Goal: Obtain resource: Download file/media

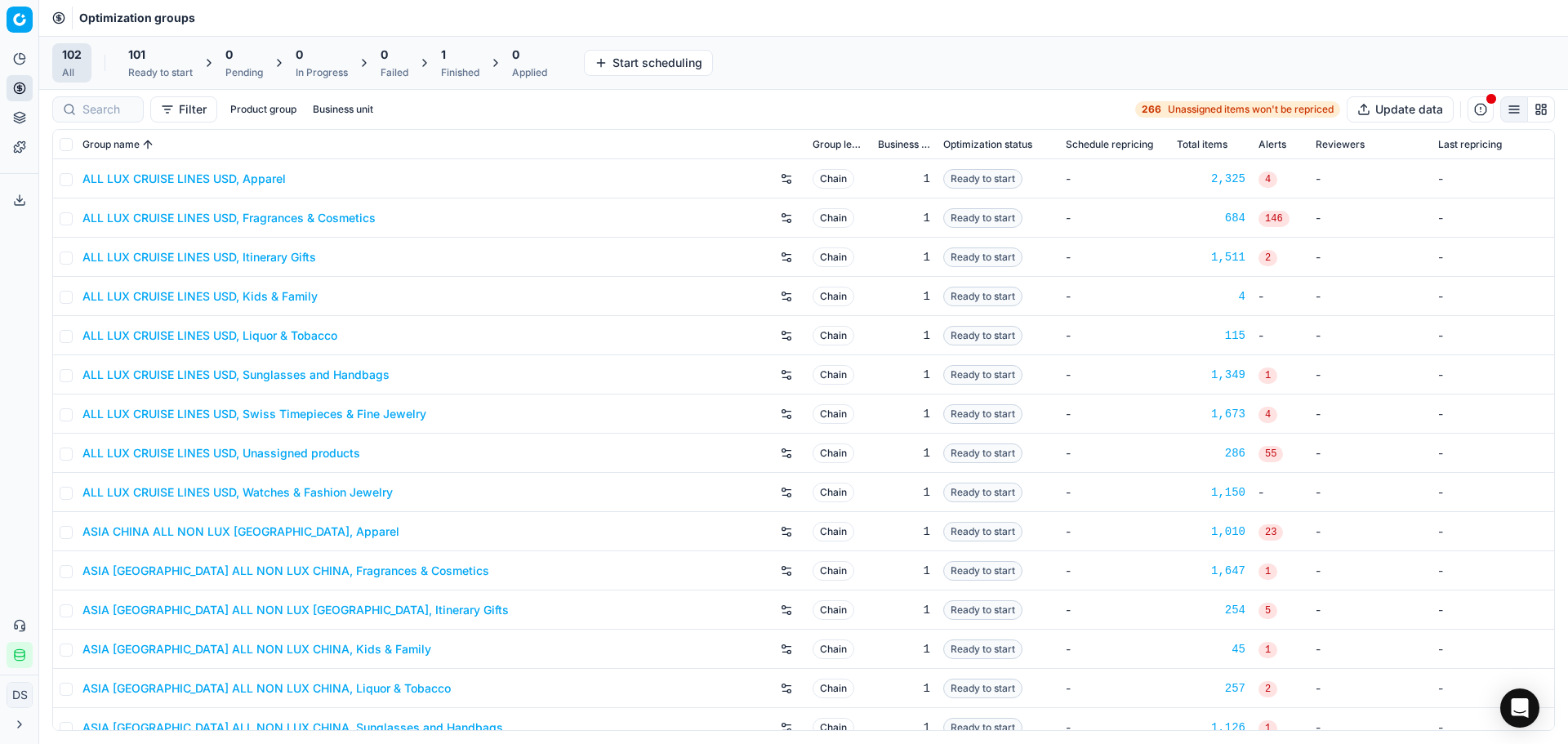
click at [460, 49] on div "1" at bounding box center [460, 55] width 39 height 16
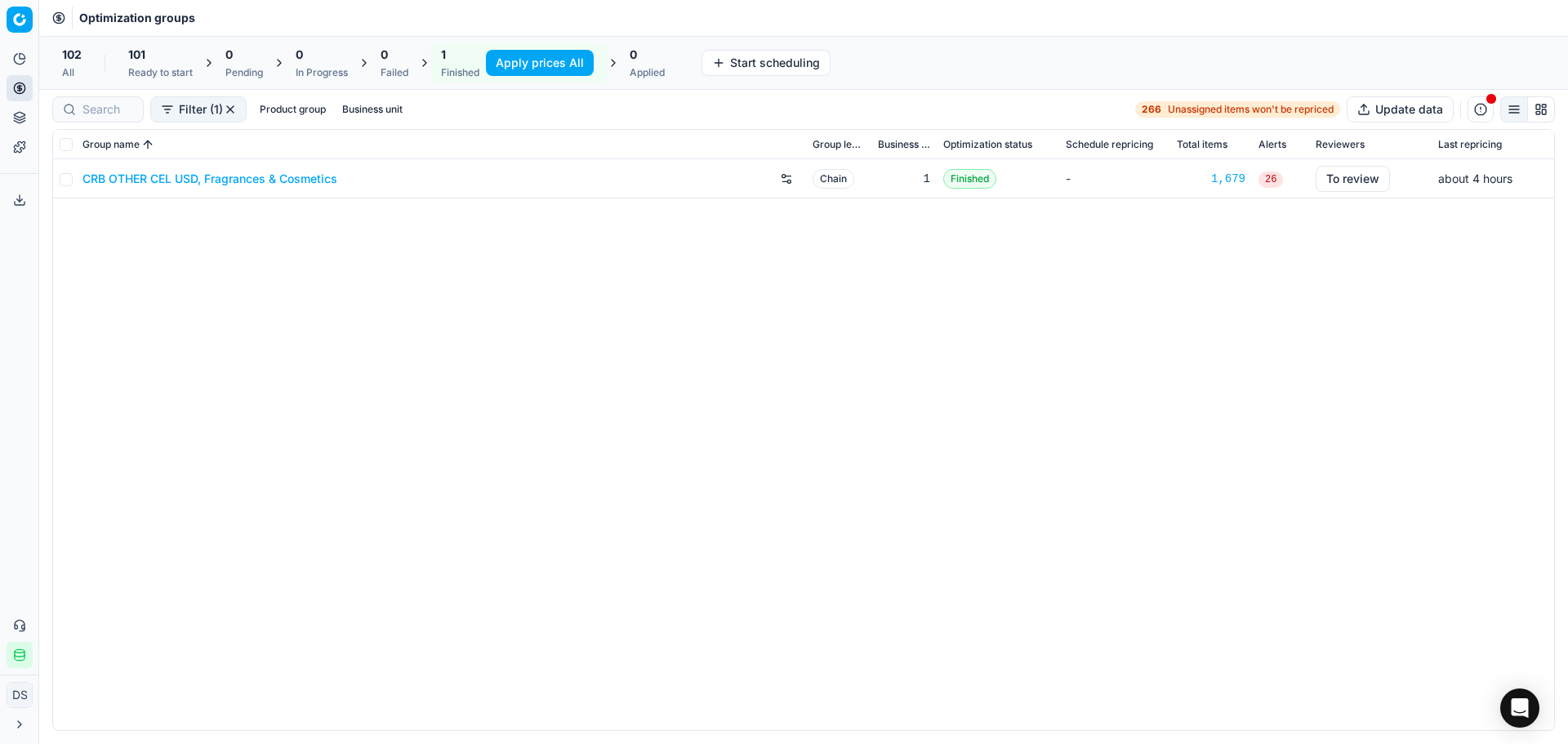
click at [286, 183] on link "CRB OTHER CEL USD, Fragrances & Cosmetics" at bounding box center [209, 179] width 254 height 16
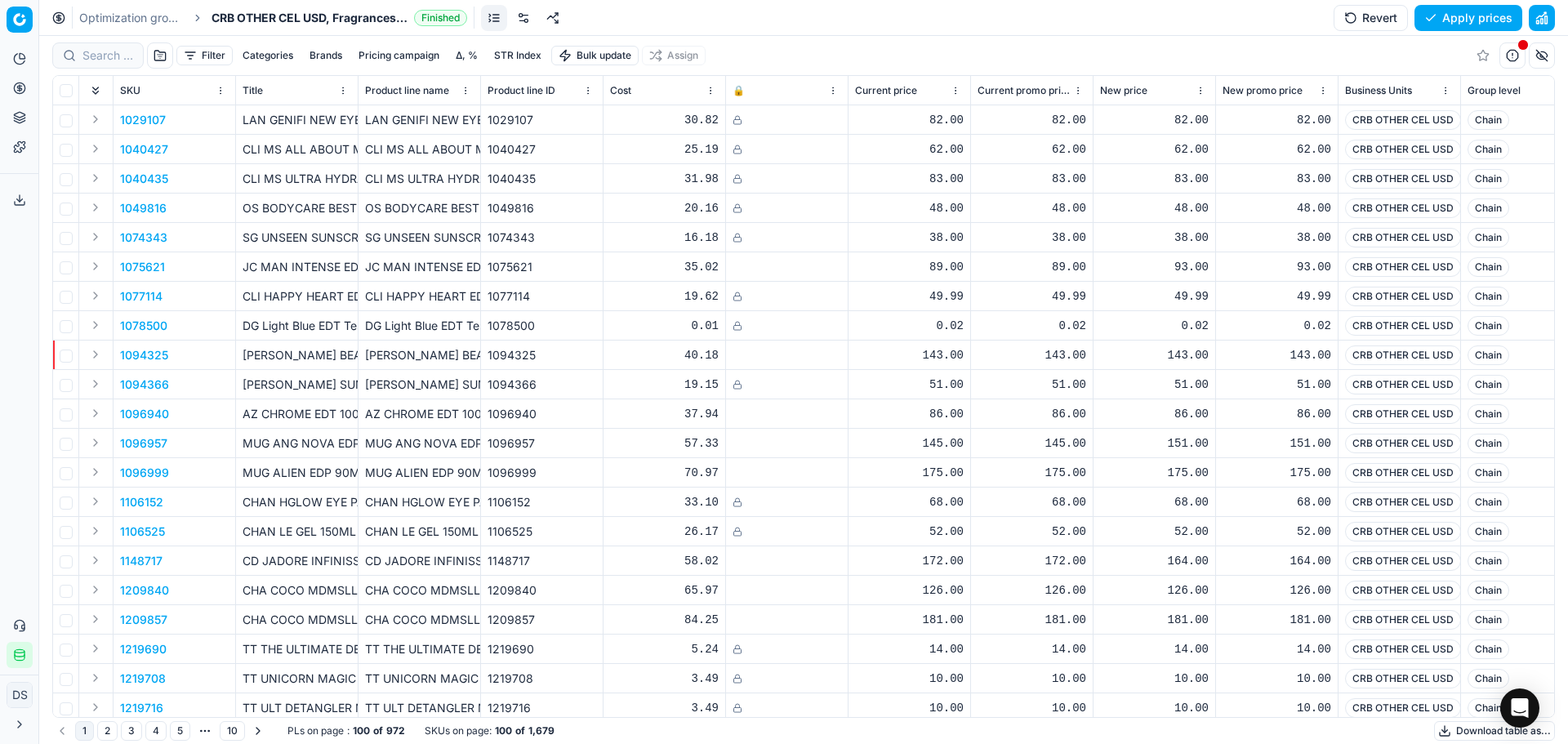
click at [1378, 14] on button "Revert" at bounding box center [1371, 18] width 74 height 26
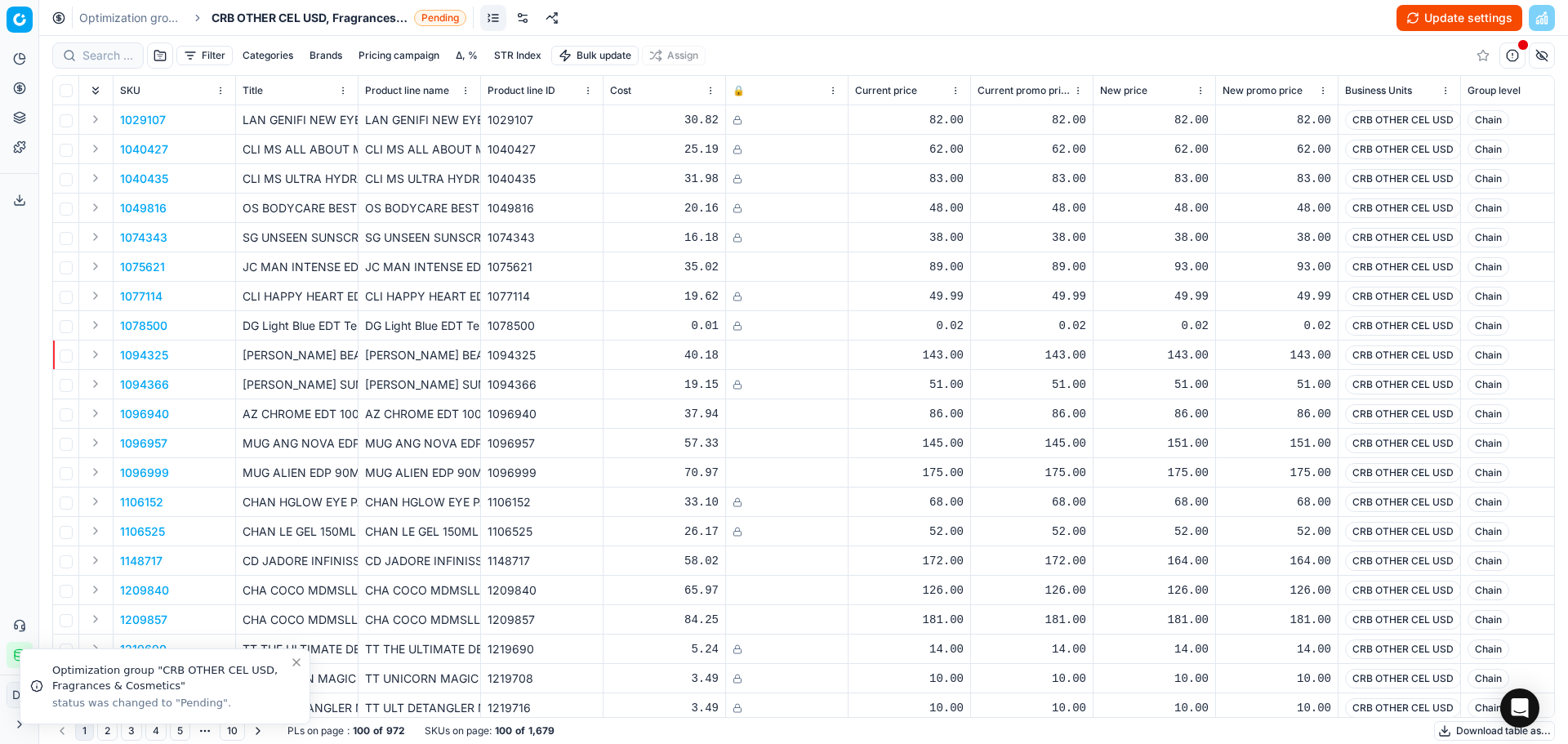
click at [1421, 16] on button "Update settings" at bounding box center [1459, 18] width 126 height 26
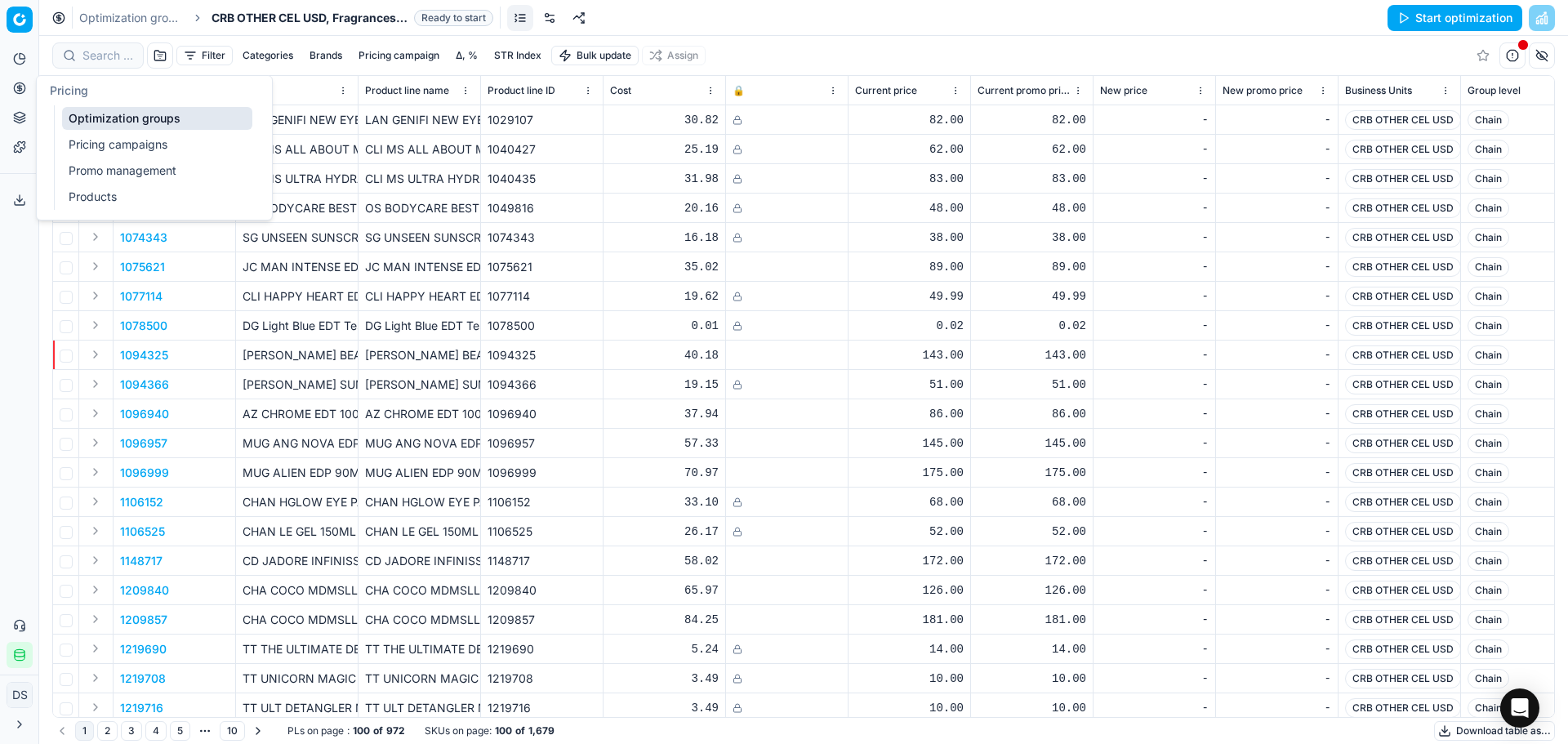
click at [25, 89] on circle at bounding box center [19, 87] width 11 height 11
click at [106, 202] on link "Products" at bounding box center [156, 197] width 190 height 23
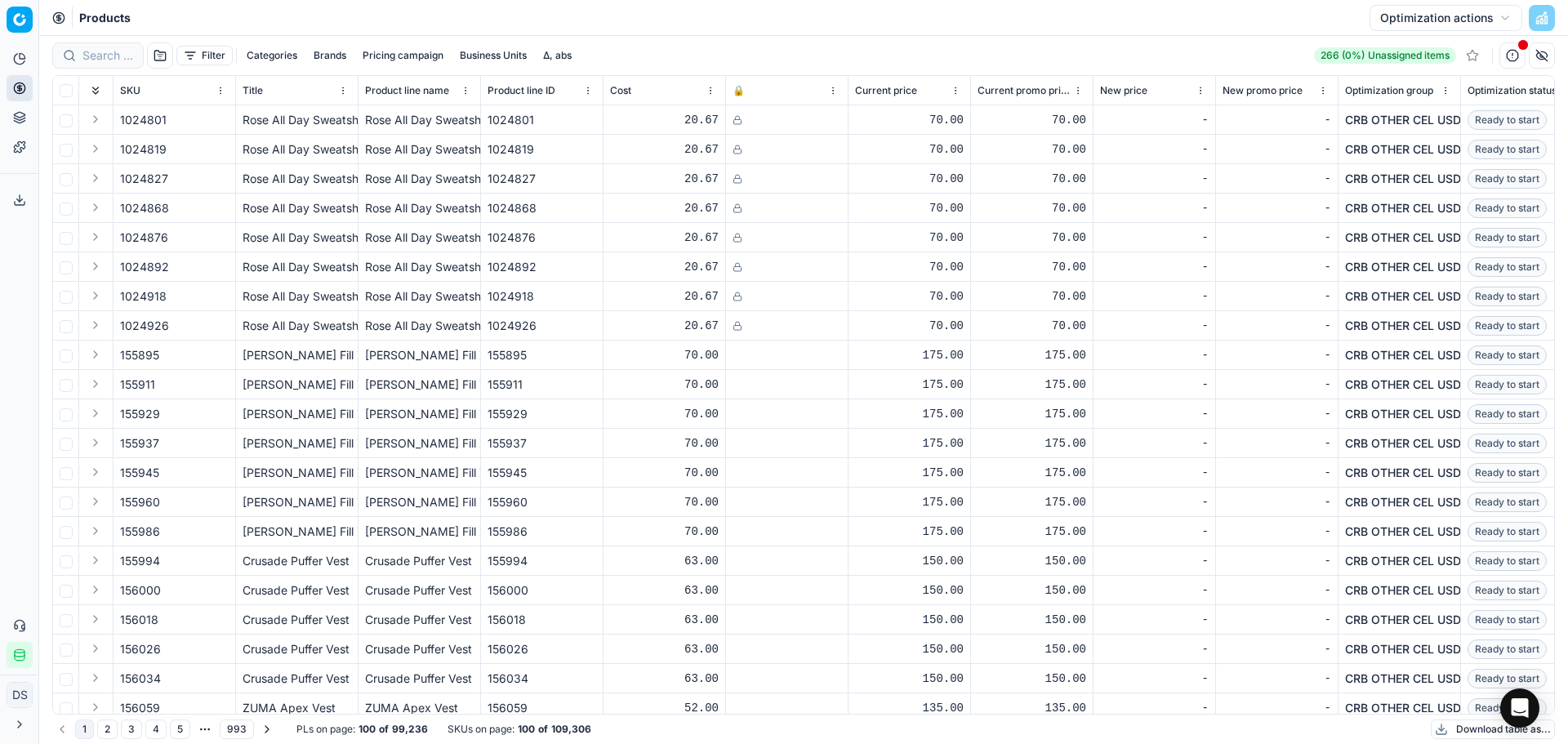
click at [254, 53] on button "Categories" at bounding box center [272, 56] width 63 height 20
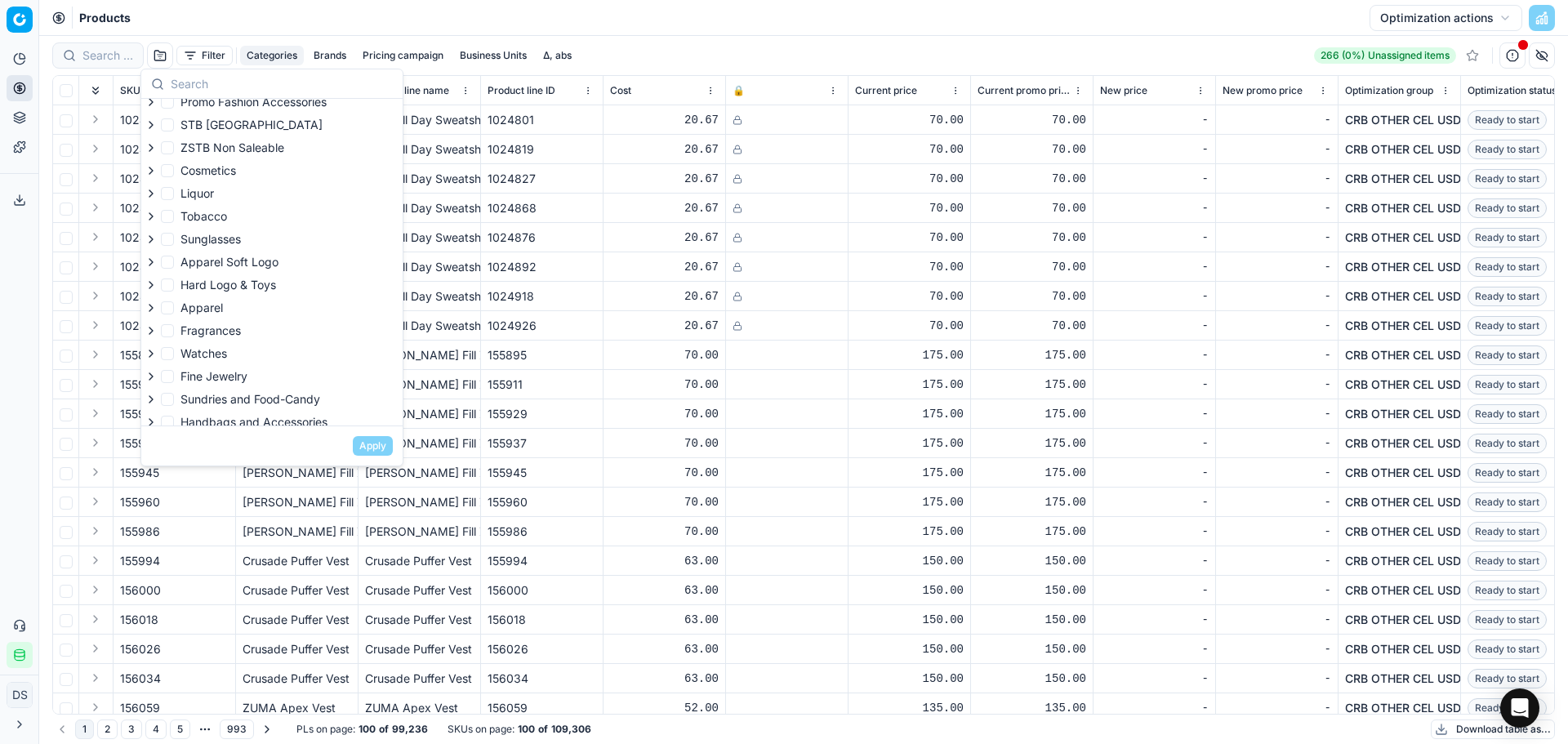
scroll to position [75, 0]
click at [219, 195] on span "Cosmetics" at bounding box center [208, 196] width 55 height 14
click at [174, 195] on input "Cosmetics" at bounding box center [167, 197] width 13 height 13
checkbox input "true"
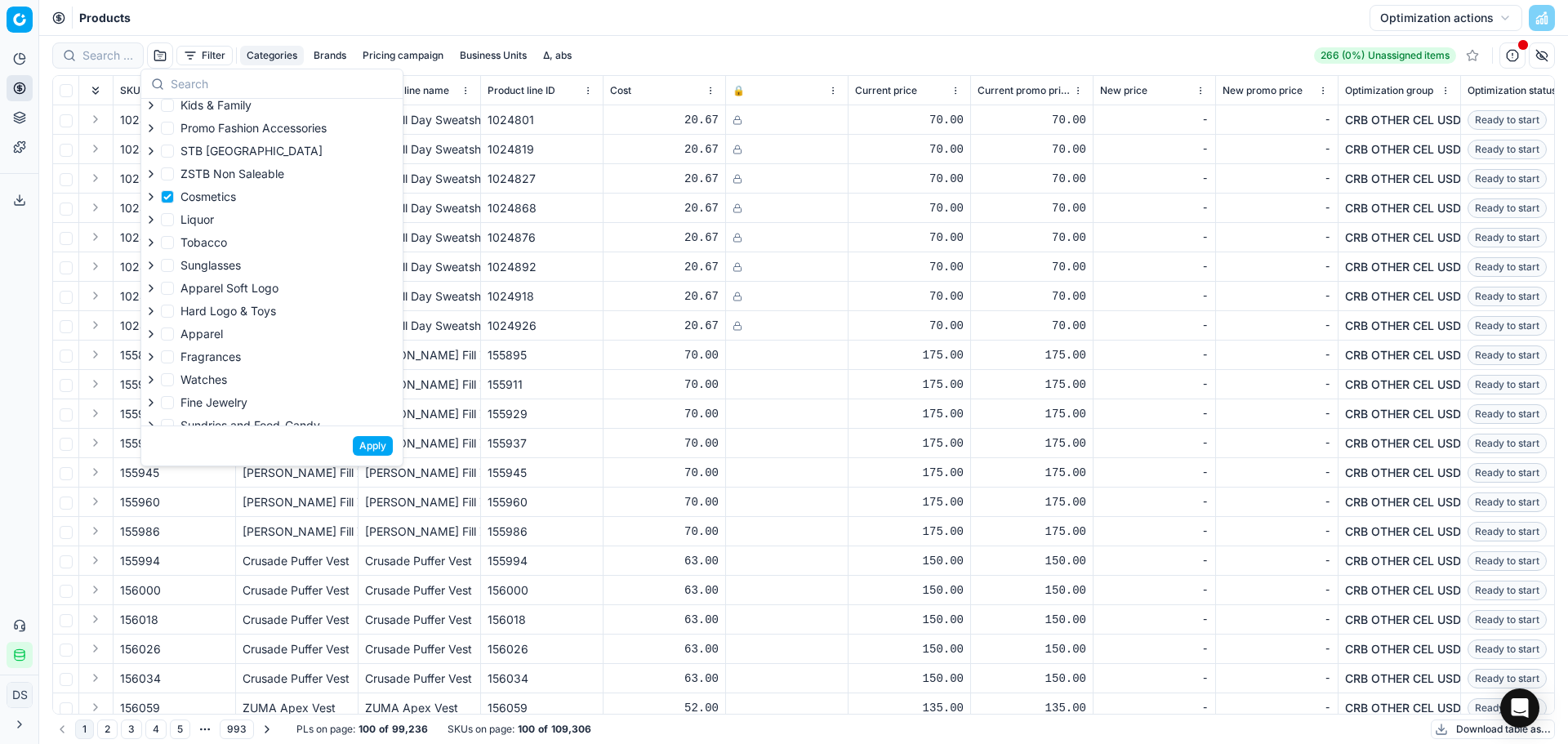
click at [221, 363] on span "Fragrances" at bounding box center [210, 357] width 60 height 16
click at [174, 363] on input "Fragrances" at bounding box center [167, 357] width 13 height 13
checkbox input "true"
click at [380, 448] on button "Apply" at bounding box center [373, 446] width 40 height 20
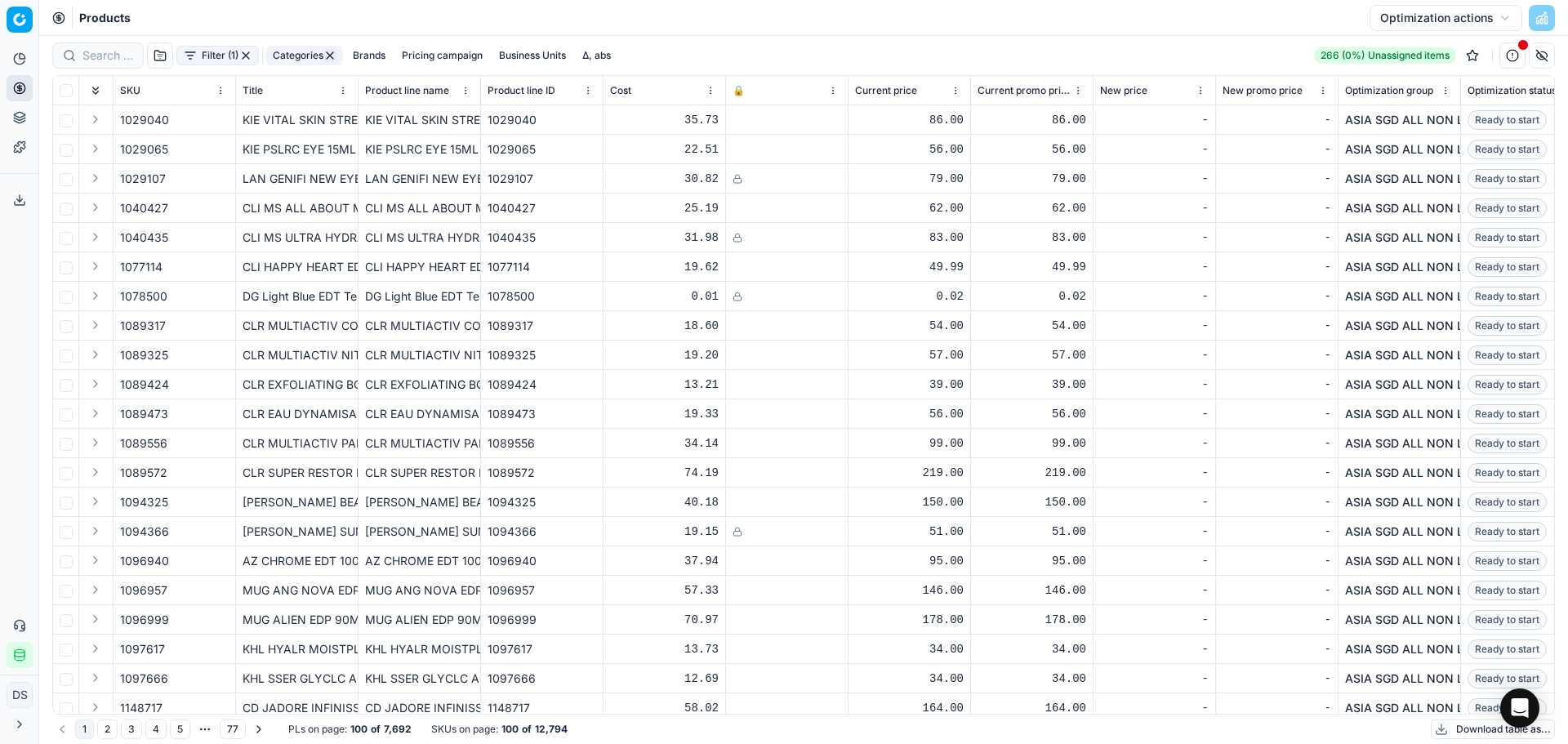
click at [211, 49] on button "Filter (1)" at bounding box center [217, 56] width 82 height 20
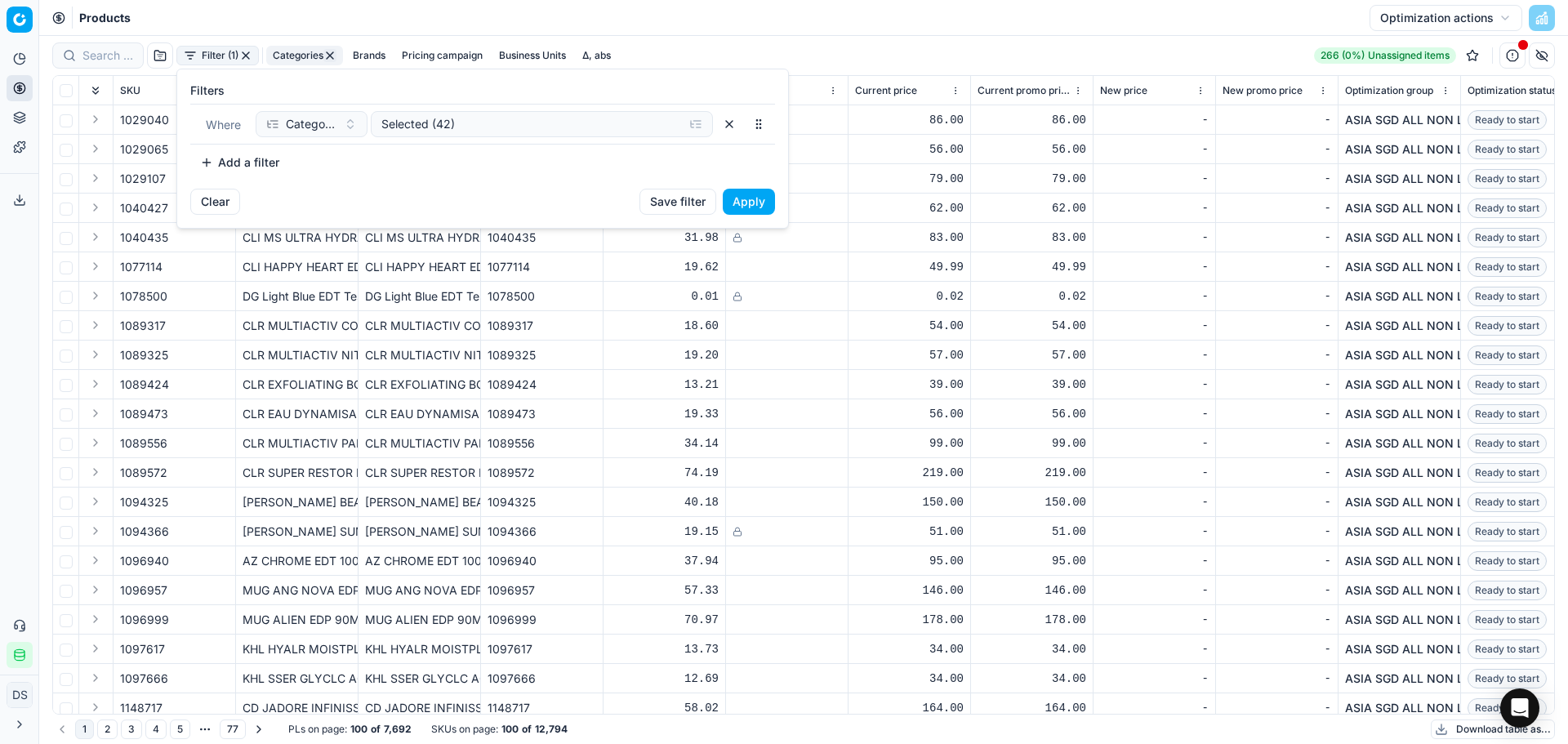
click at [230, 151] on button "Add a filter" at bounding box center [240, 163] width 99 height 26
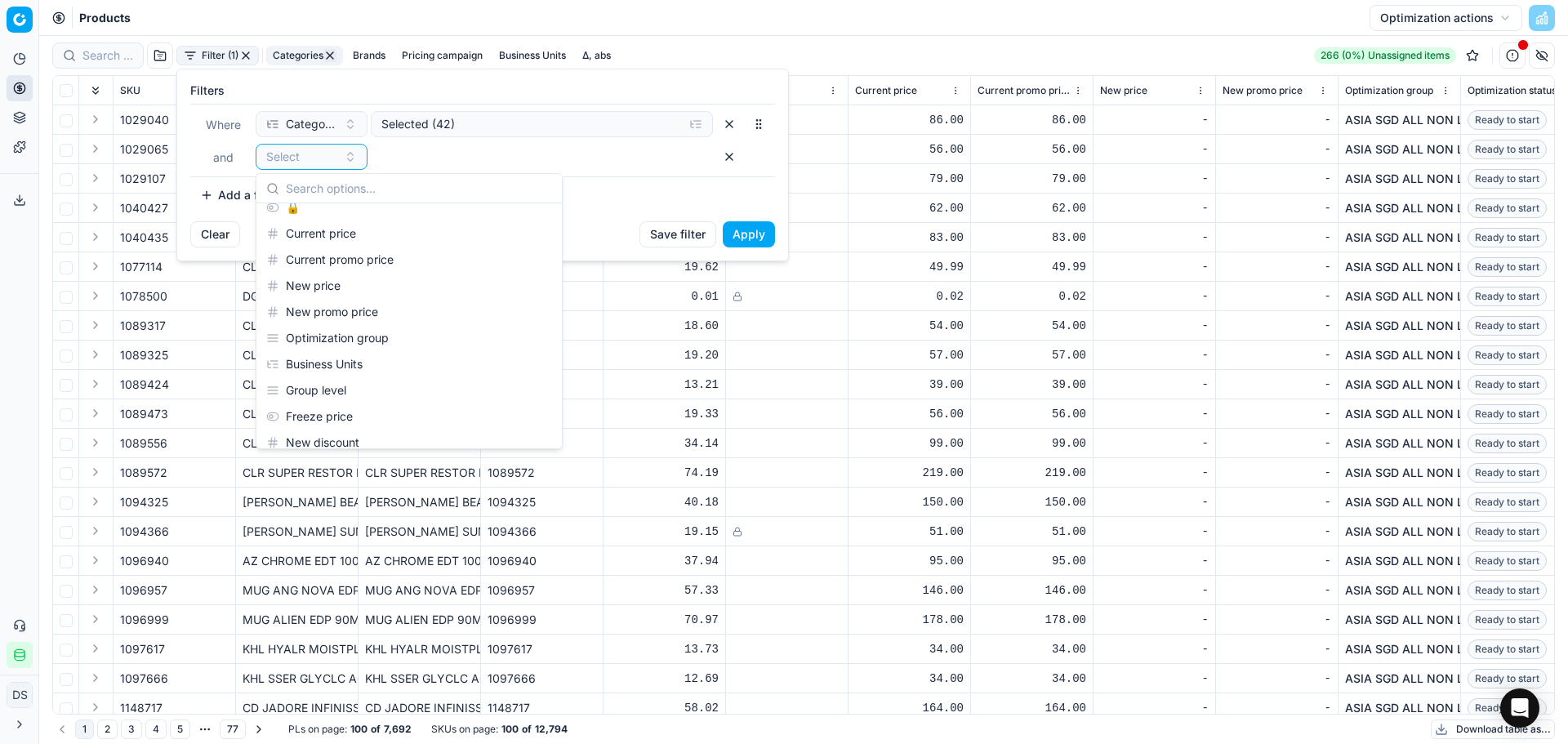
scroll to position [163, 0]
click at [363, 321] on div "Optimization group" at bounding box center [408, 318] width 299 height 26
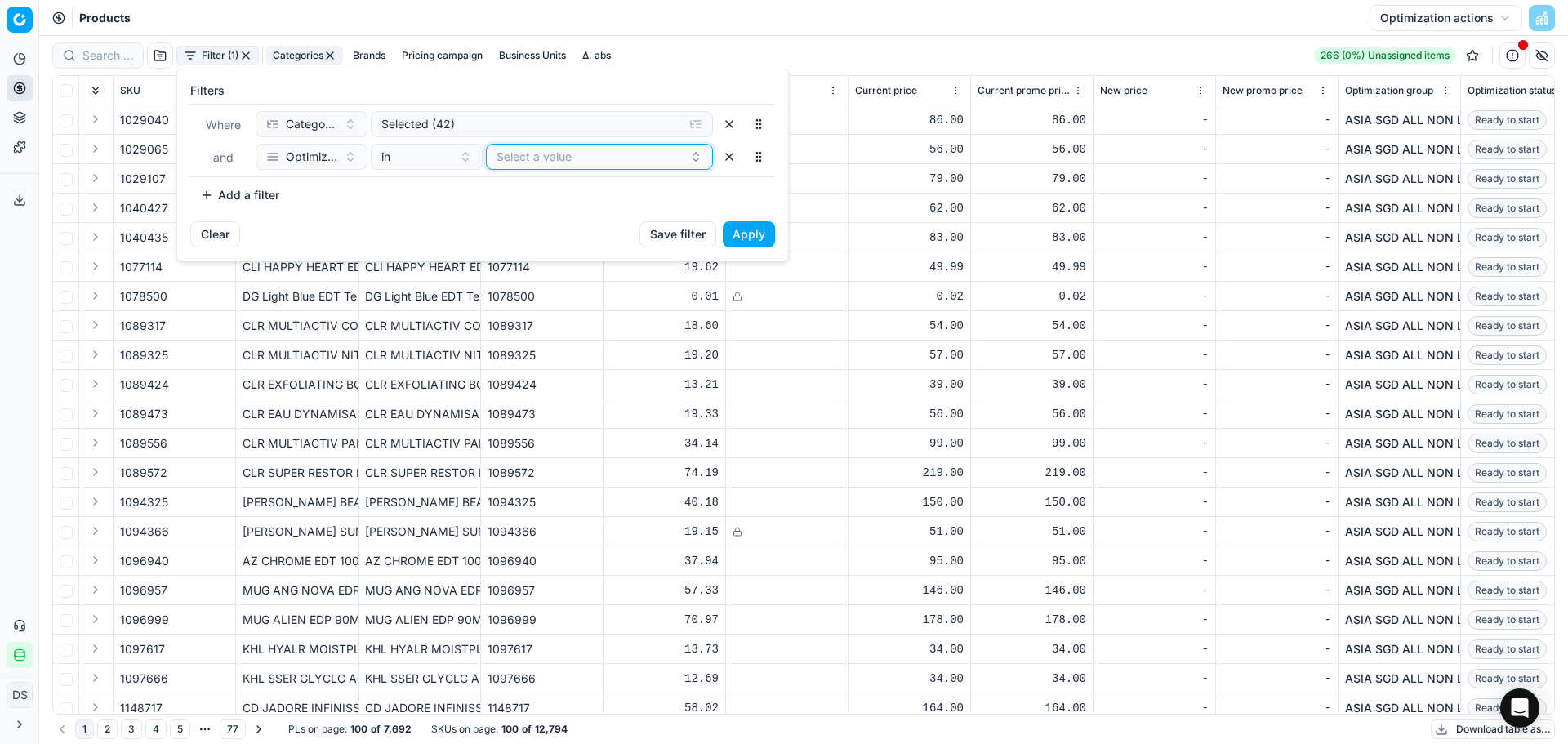
click at [536, 157] on button "Select a value" at bounding box center [600, 157] width 227 height 26
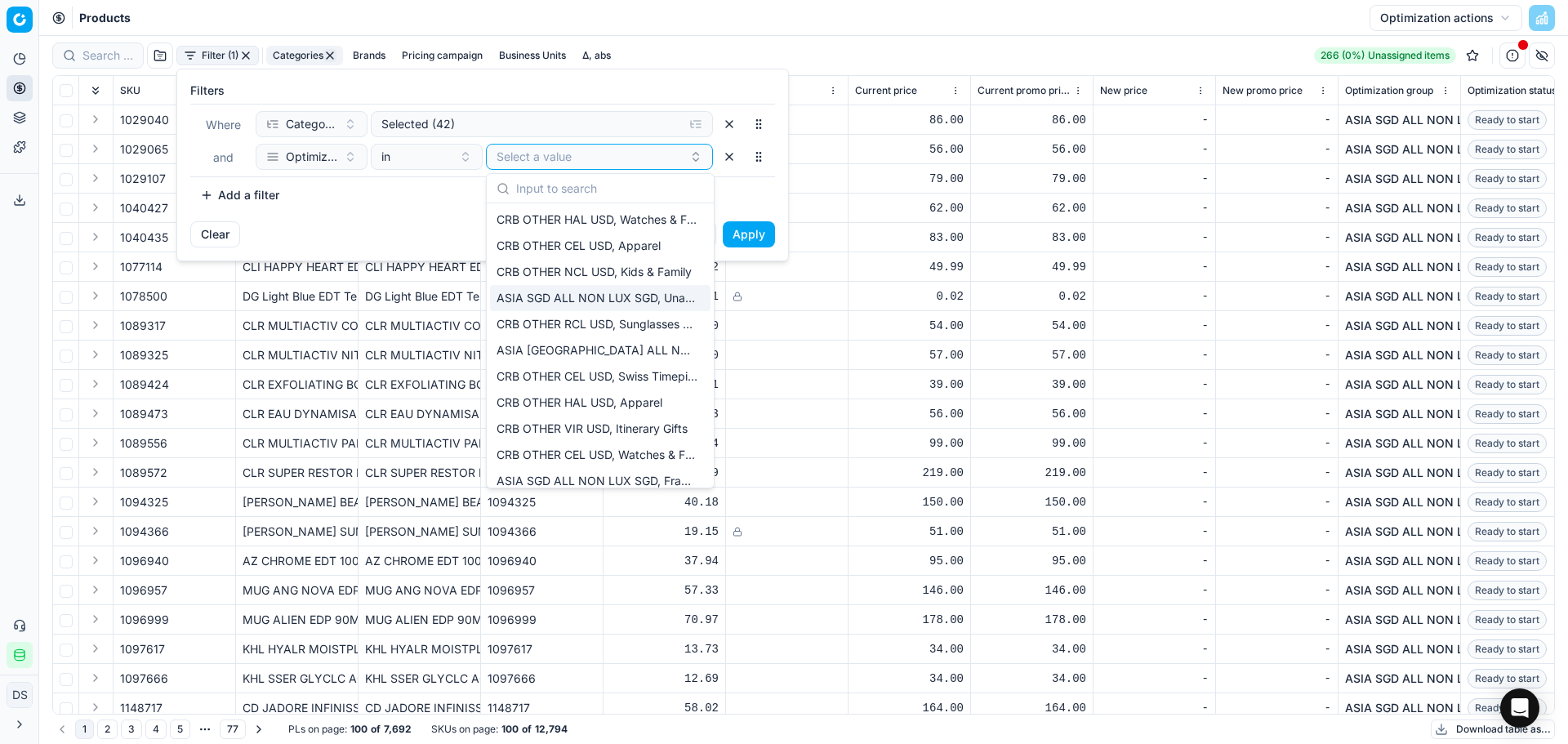
type input "c"
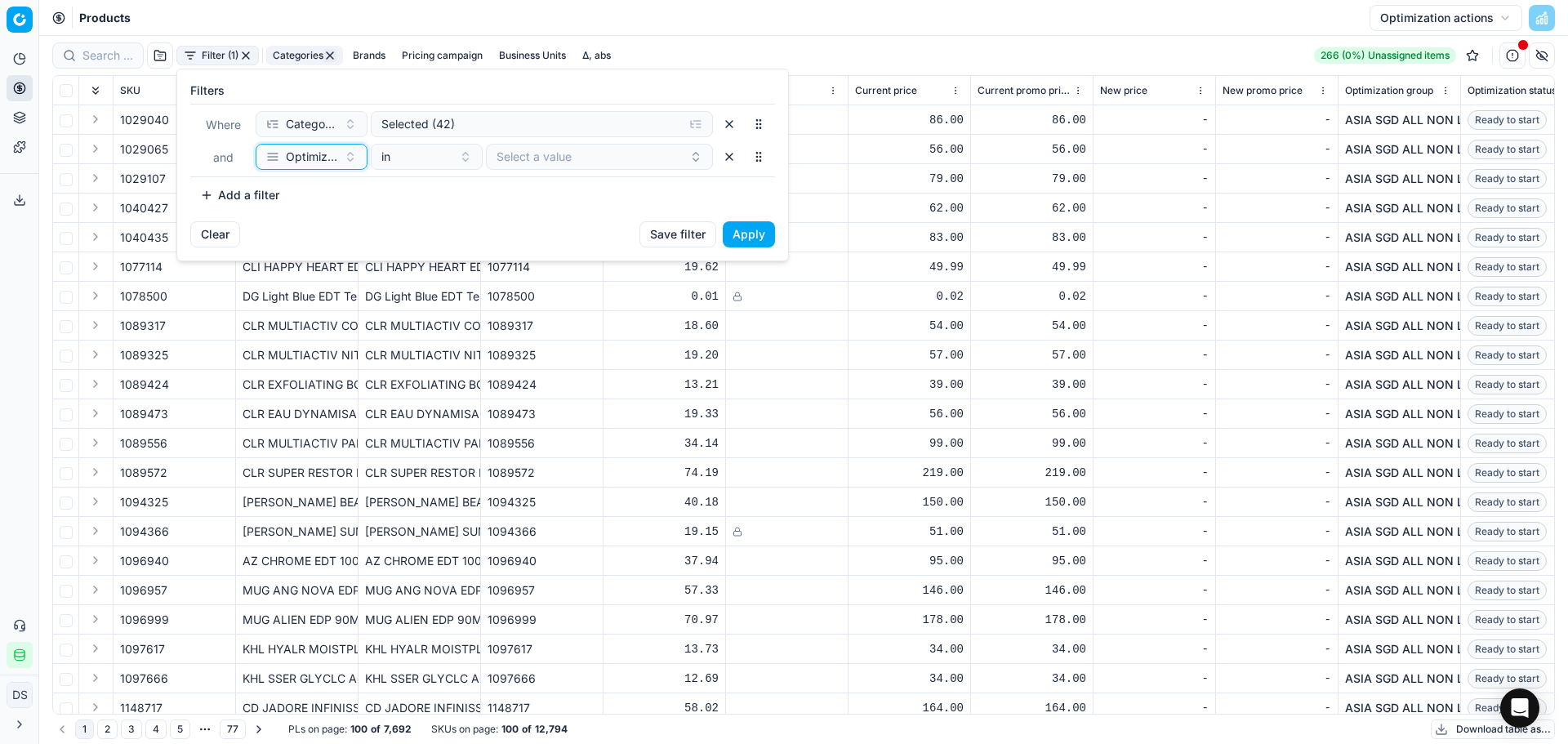
click at [346, 165] on button "Optimization group" at bounding box center [311, 157] width 112 height 26
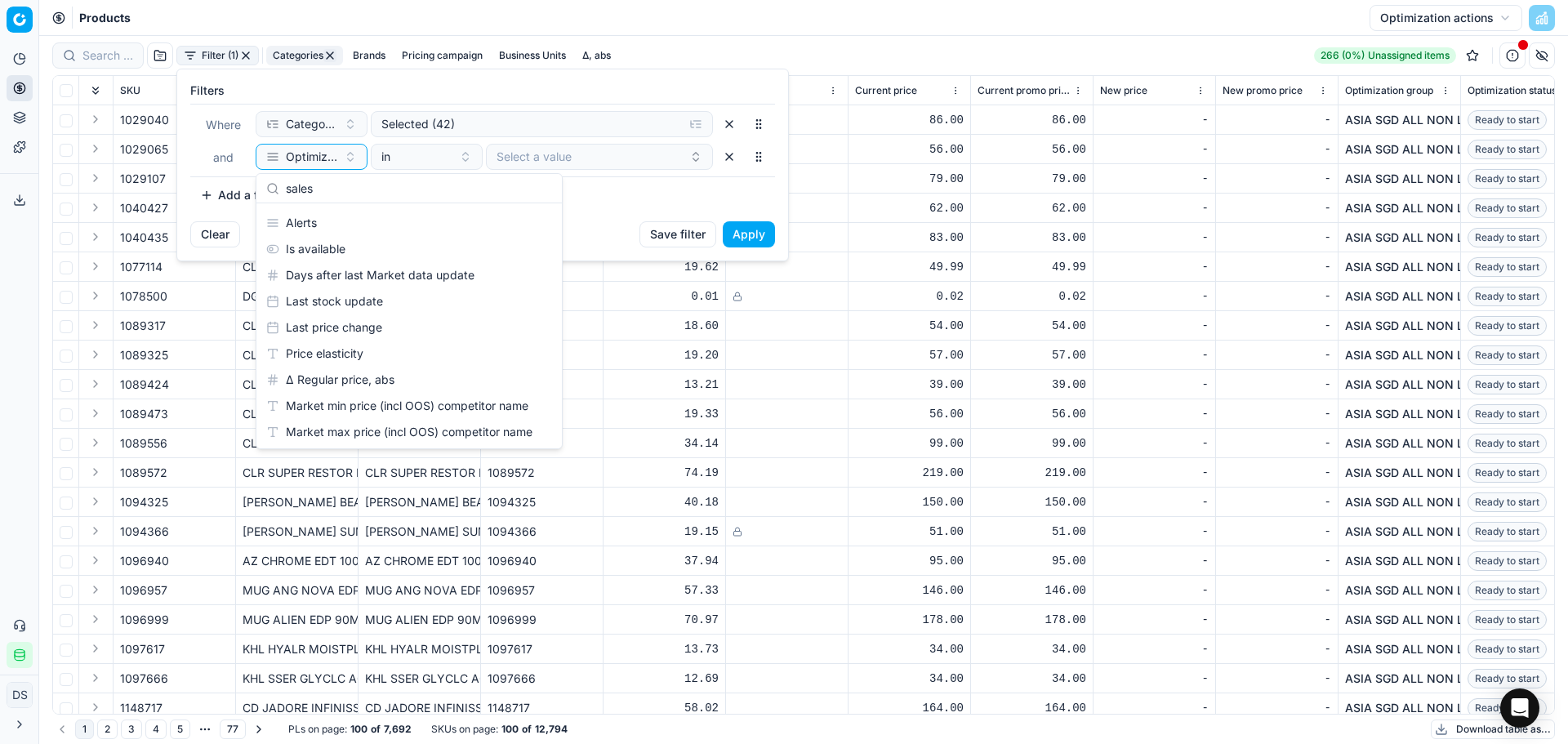
scroll to position [0, 0]
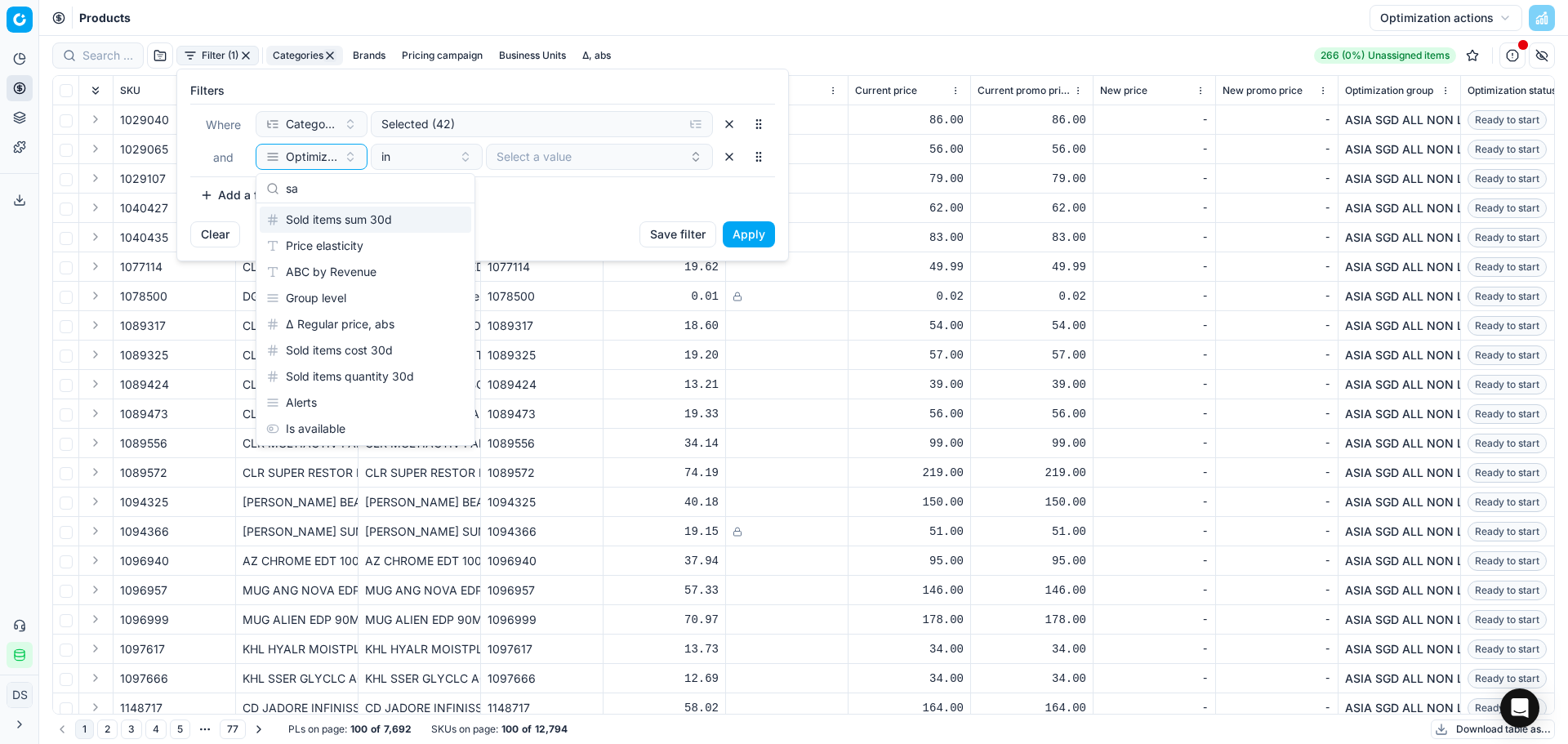
type input "s"
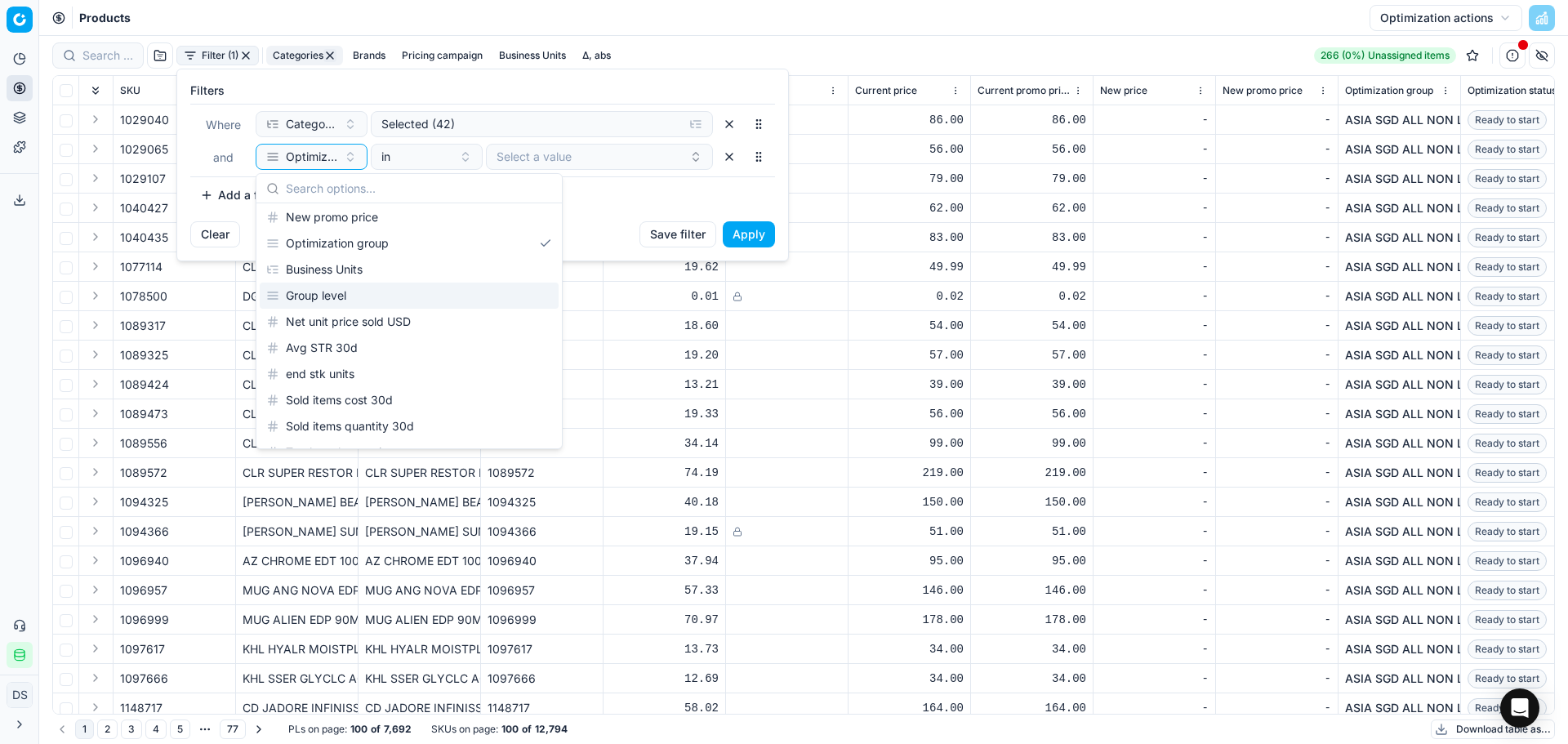
scroll to position [163, 0]
click at [415, 258] on div "Business Units" at bounding box center [408, 266] width 299 height 26
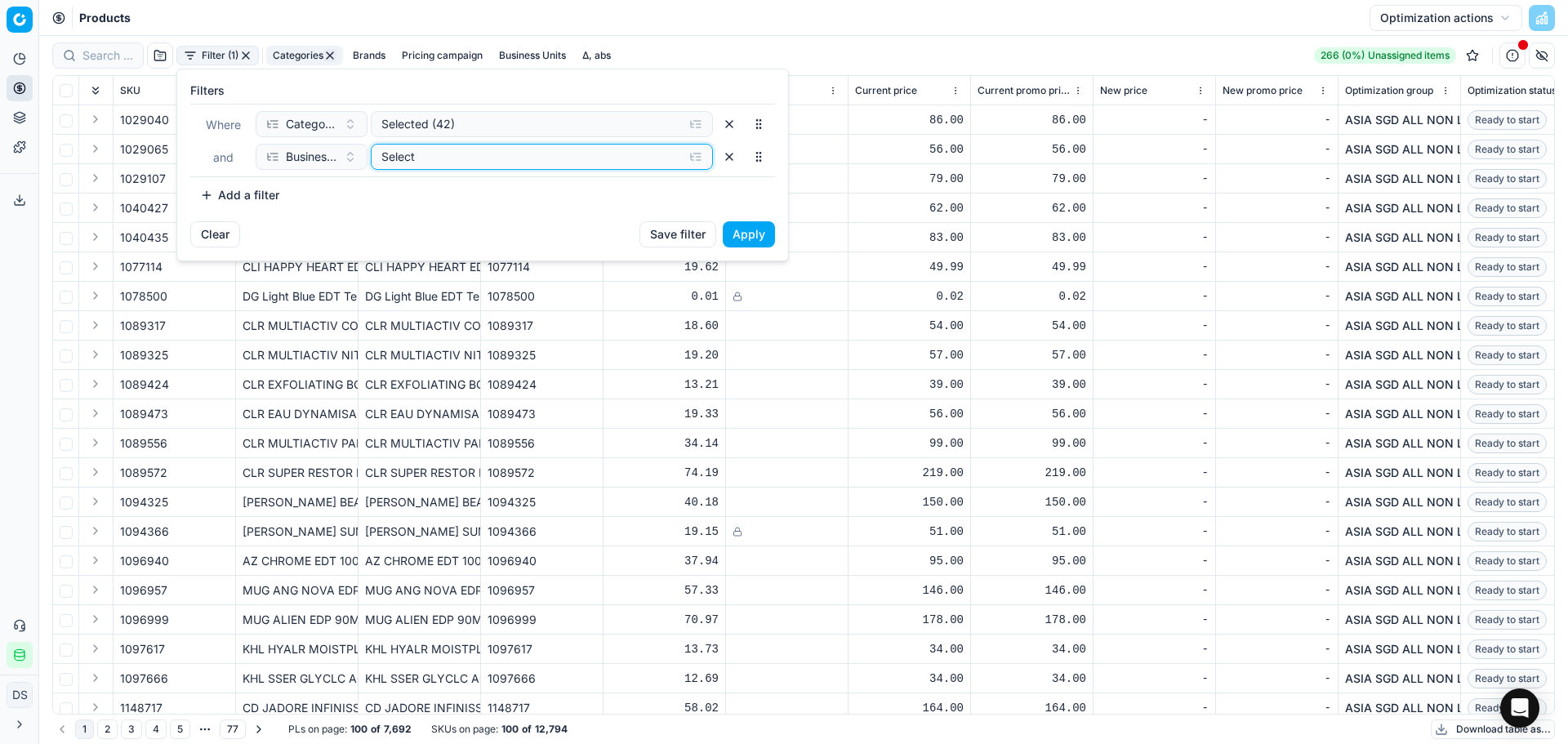
click at [552, 149] on div "Select" at bounding box center [529, 157] width 295 height 16
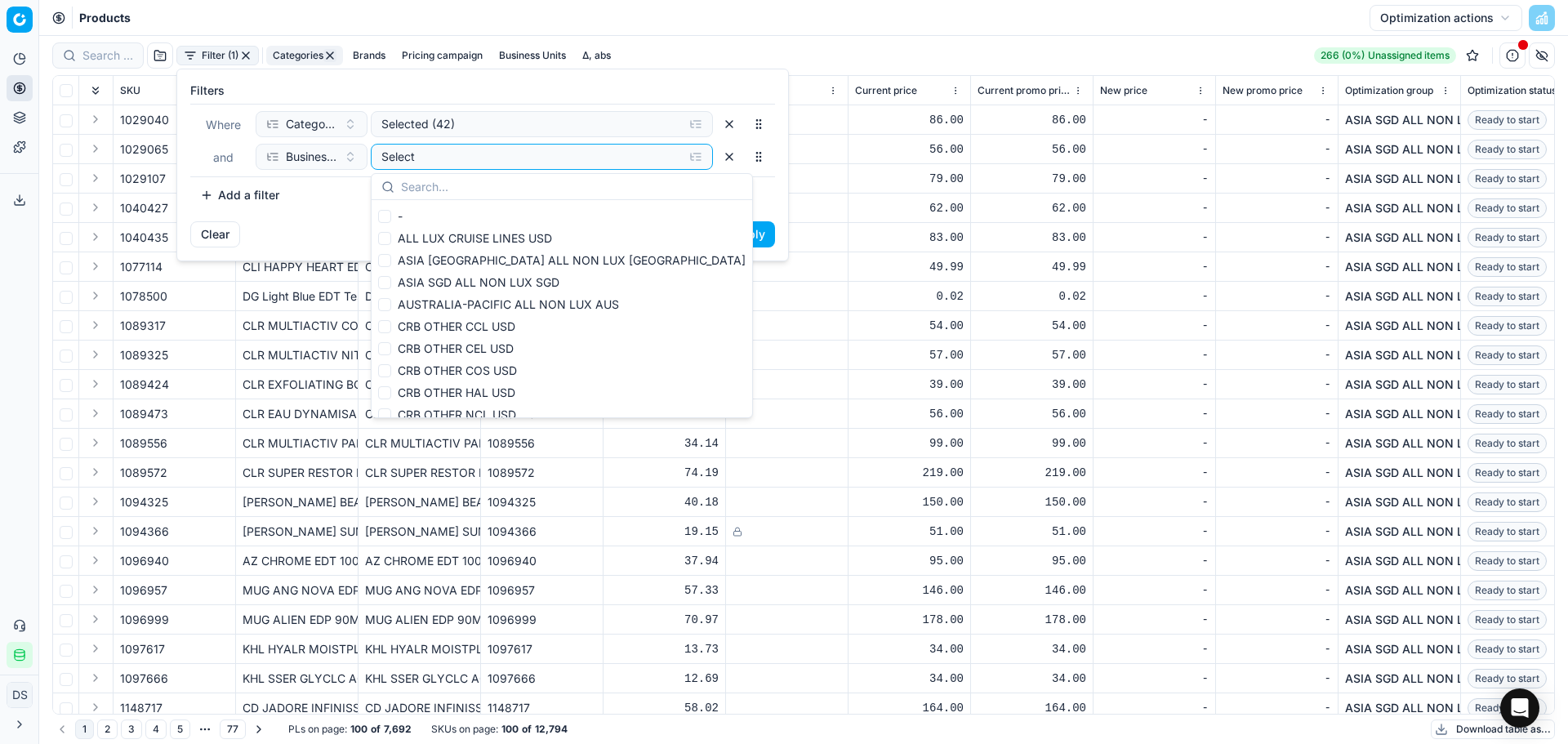
click at [504, 327] on span "CRB OTHER CCL USD" at bounding box center [456, 326] width 118 height 14
click at [391, 327] on input "CRB OTHER CCL USD" at bounding box center [385, 327] width 13 height 13
checkbox input "true"
click at [503, 348] on span "CRB OTHER CEL USD" at bounding box center [455, 348] width 116 height 14
click at [391, 348] on input "CRB OTHER CEL USD" at bounding box center [385, 349] width 13 height 13
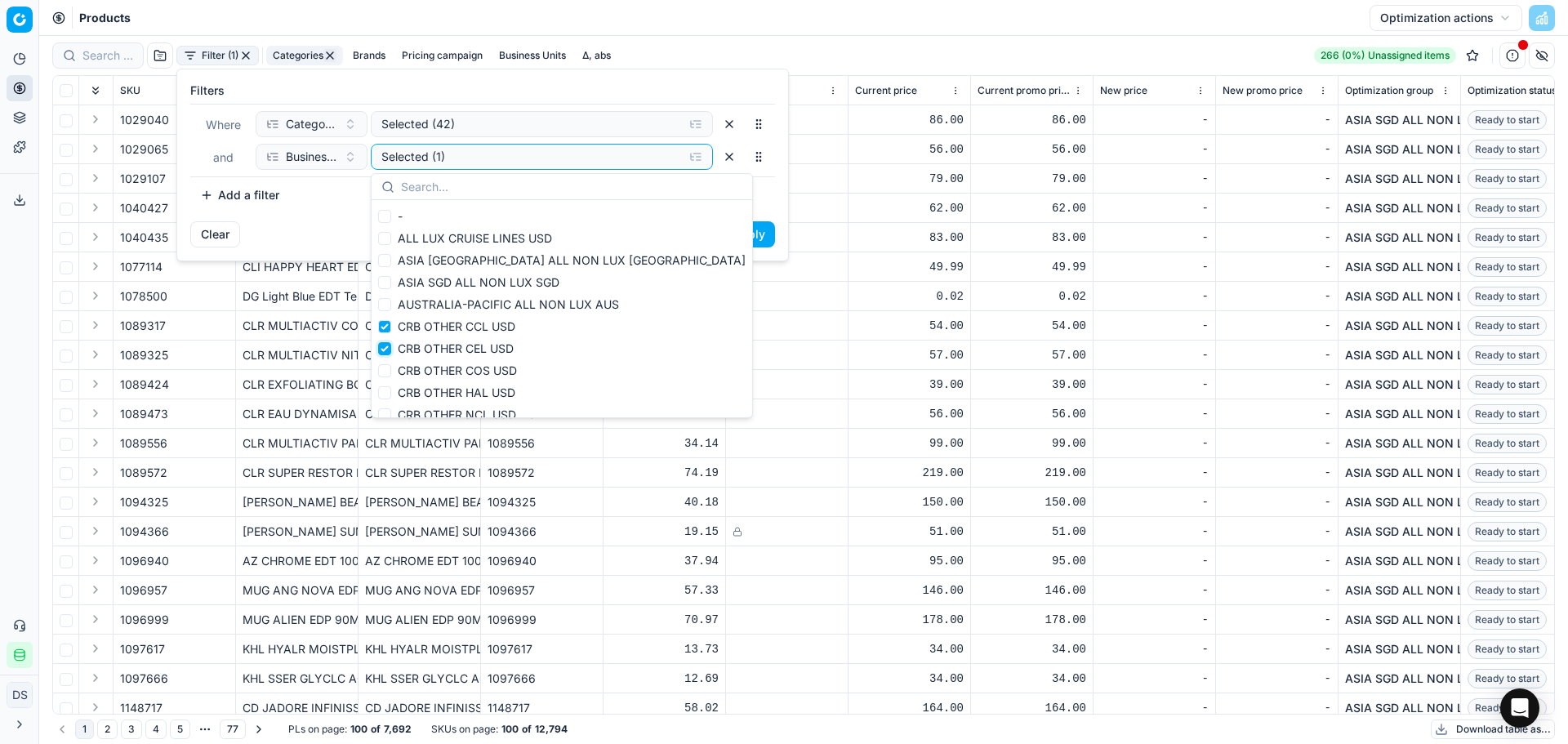
checkbox input "true"
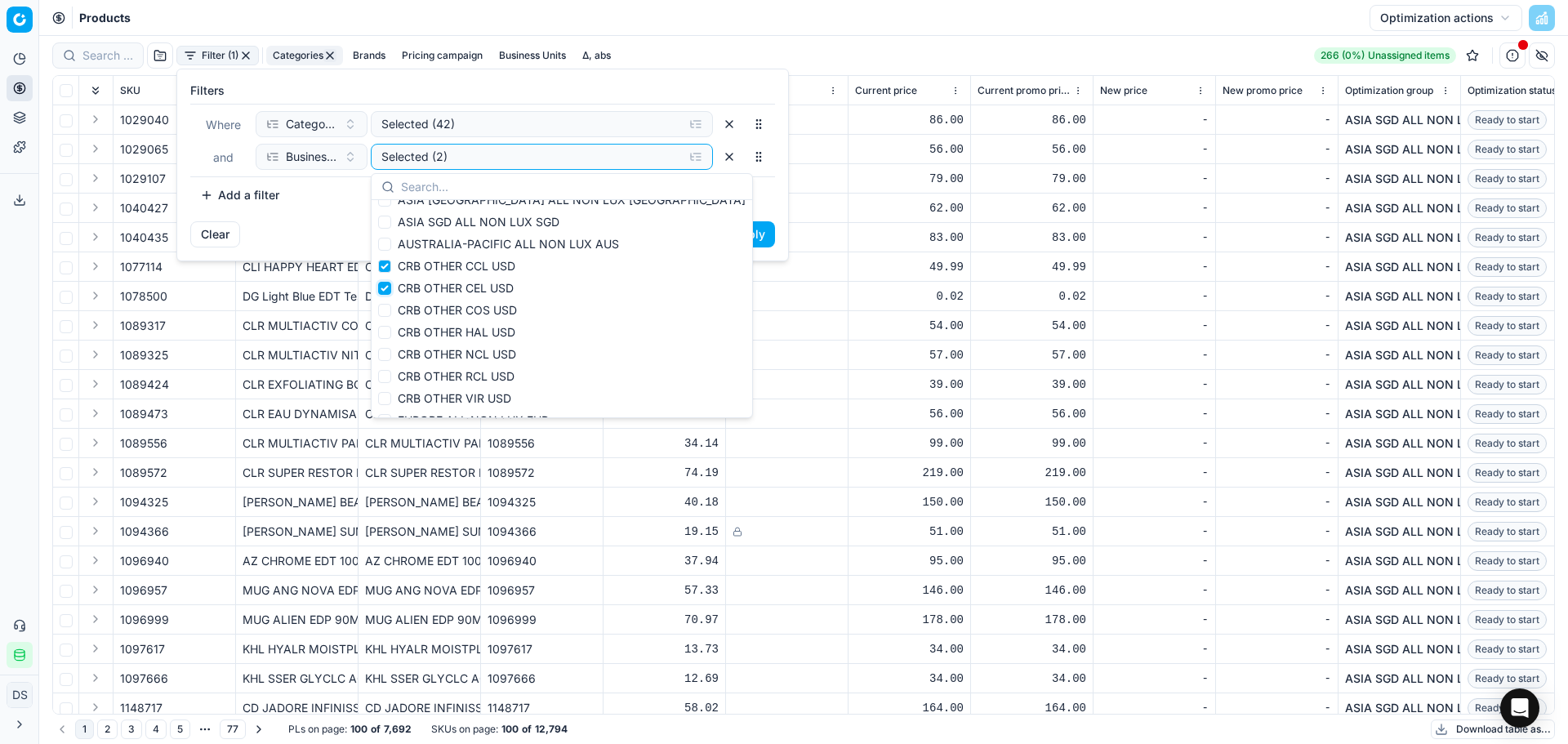
scroll to position [81, 0]
click at [492, 350] on span "CRB OTHER RCL USD" at bounding box center [456, 355] width 117 height 14
click at [391, 350] on input "CRB OTHER RCL USD" at bounding box center [385, 356] width 13 height 13
checkbox input "true"
click at [492, 374] on span "CRB OTHER VIR USD" at bounding box center [455, 376] width 114 height 14
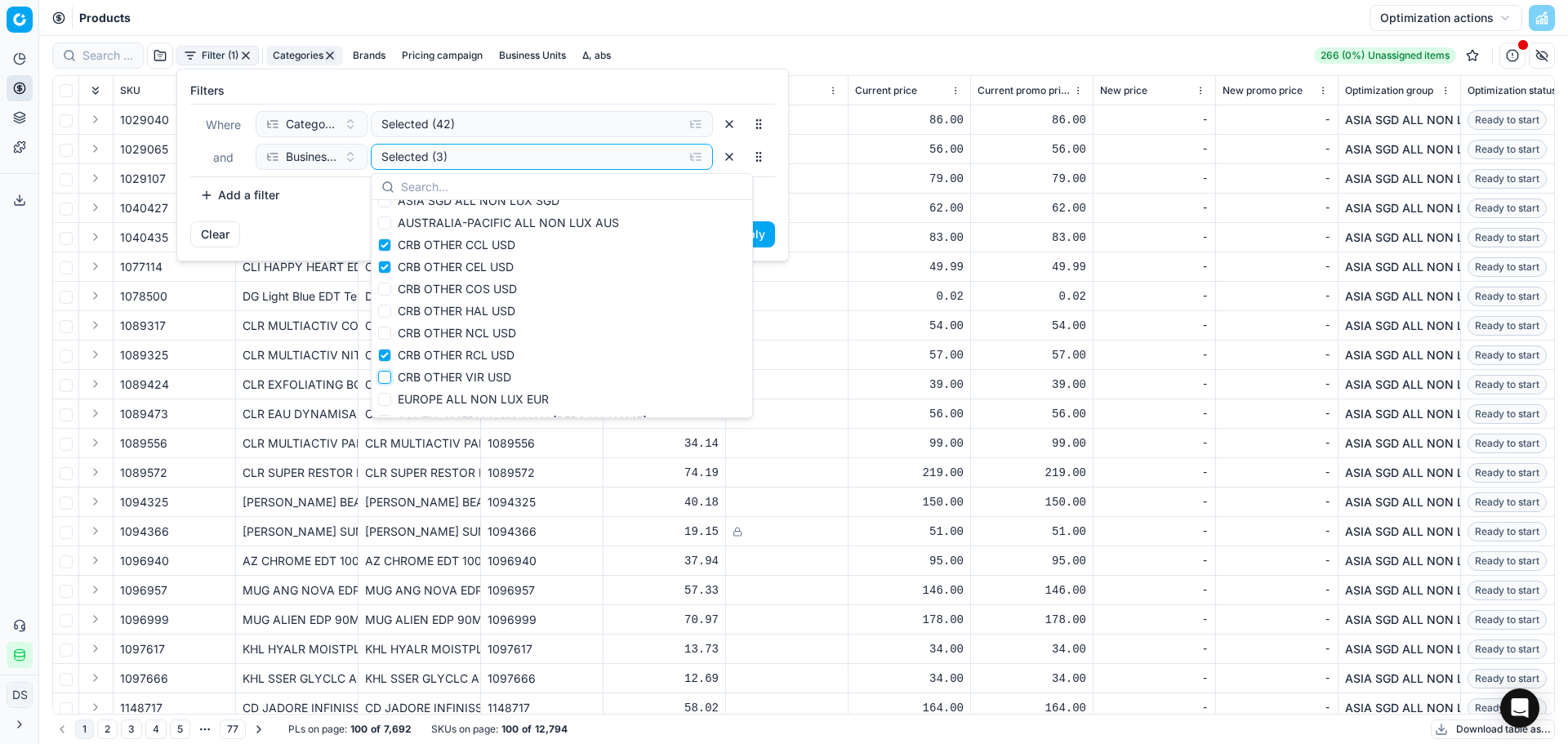
click at [391, 374] on input "CRB OTHER VIR USD" at bounding box center [385, 377] width 13 height 13
checkbox input "true"
click at [757, 237] on button "Apply" at bounding box center [749, 235] width 52 height 26
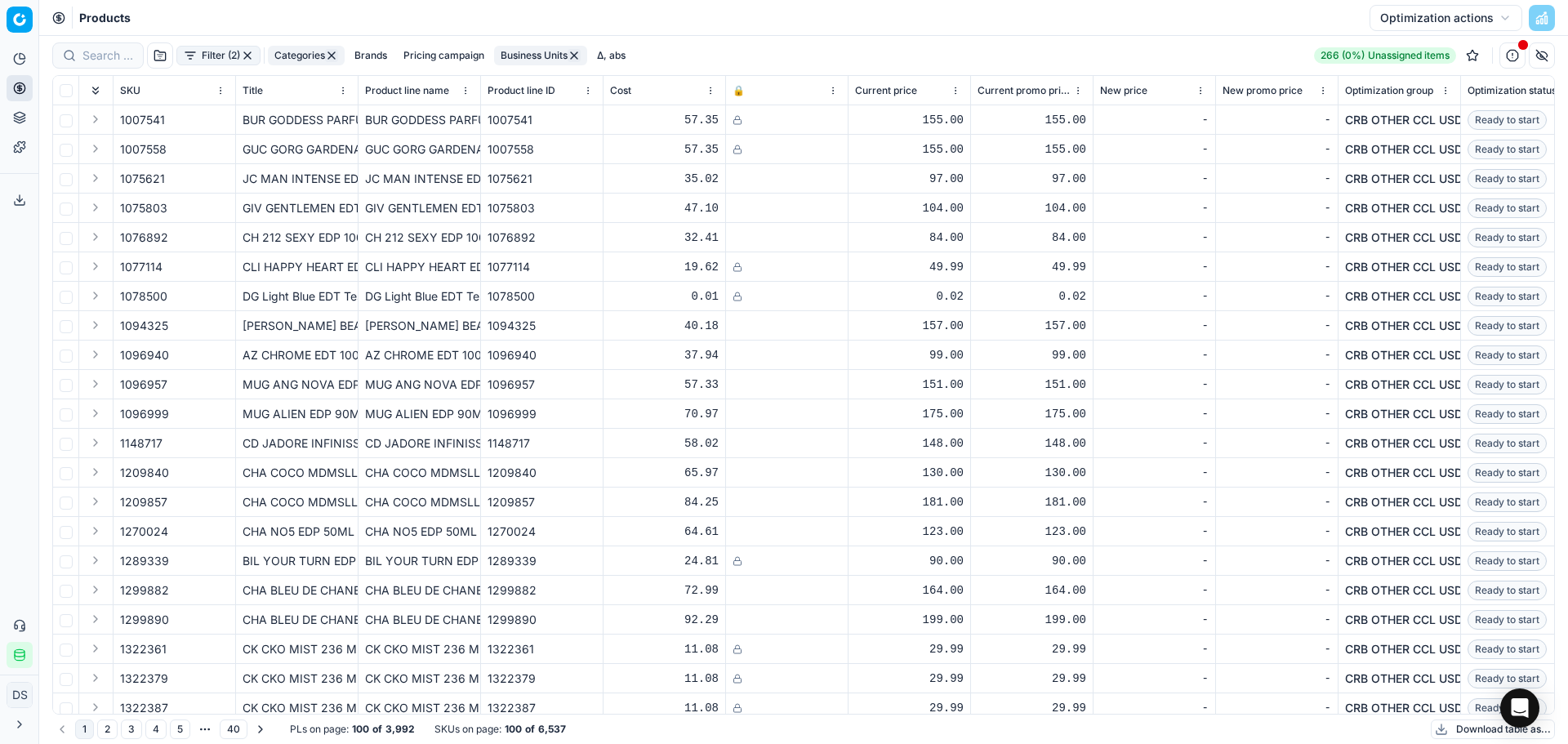
click at [1474, 726] on button "Download table as..." at bounding box center [1493, 729] width 124 height 20
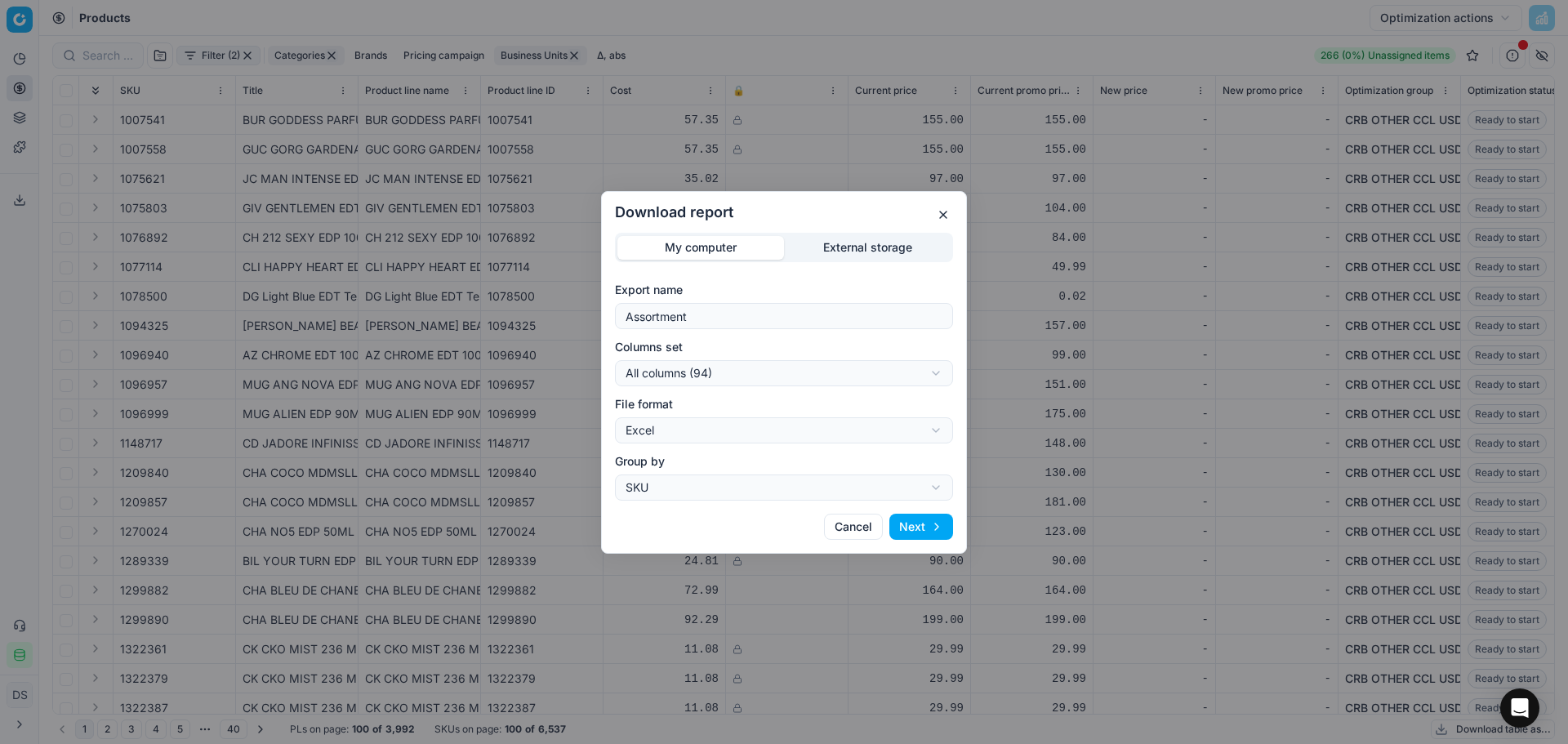
click at [752, 366] on div "Download report My computer External storage Export name Assortment Columns set…" at bounding box center [784, 372] width 1568 height 744
select select "custom"
click at [913, 535] on button "Next" at bounding box center [921, 527] width 63 height 26
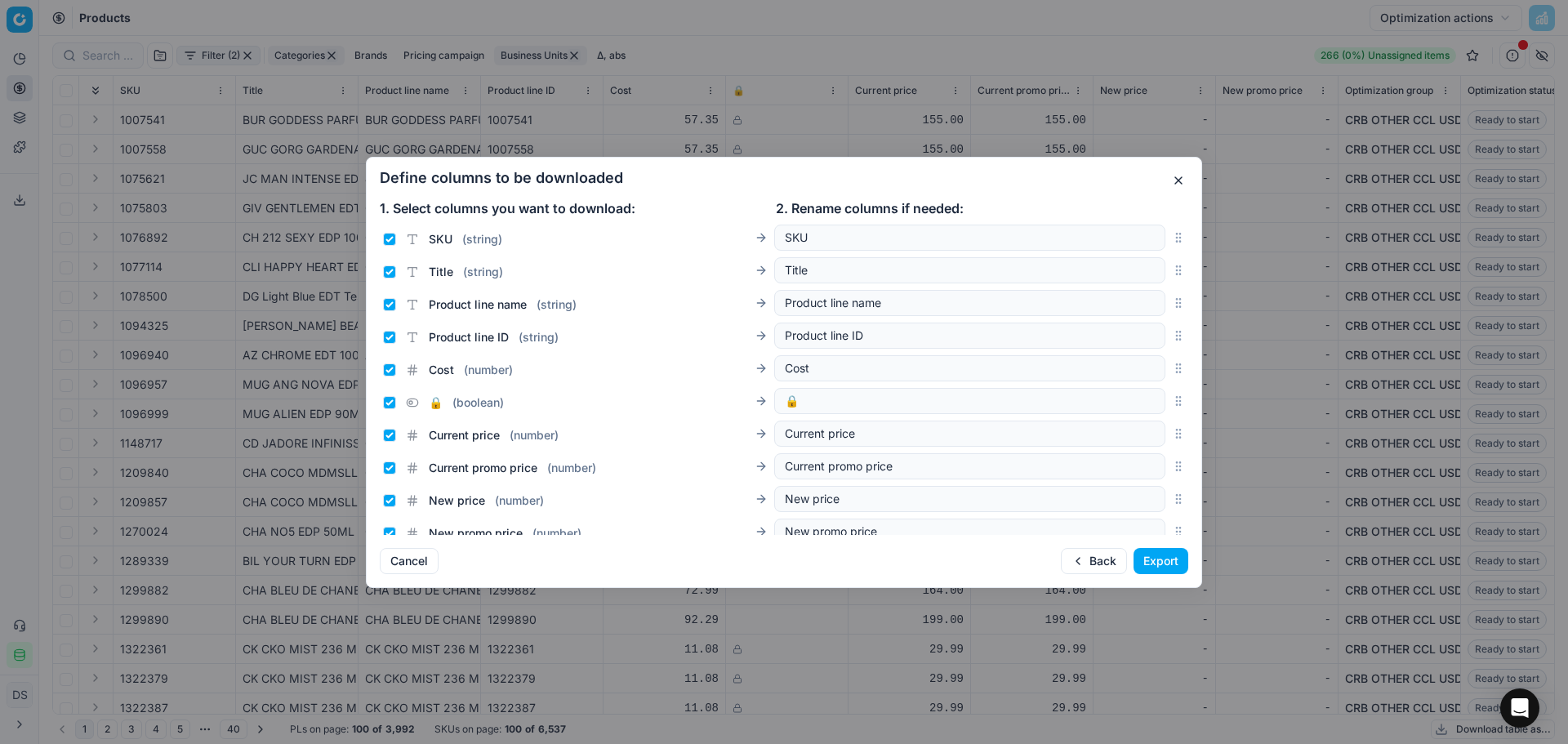
click at [1174, 177] on button "button" at bounding box center [1178, 180] width 20 height 20
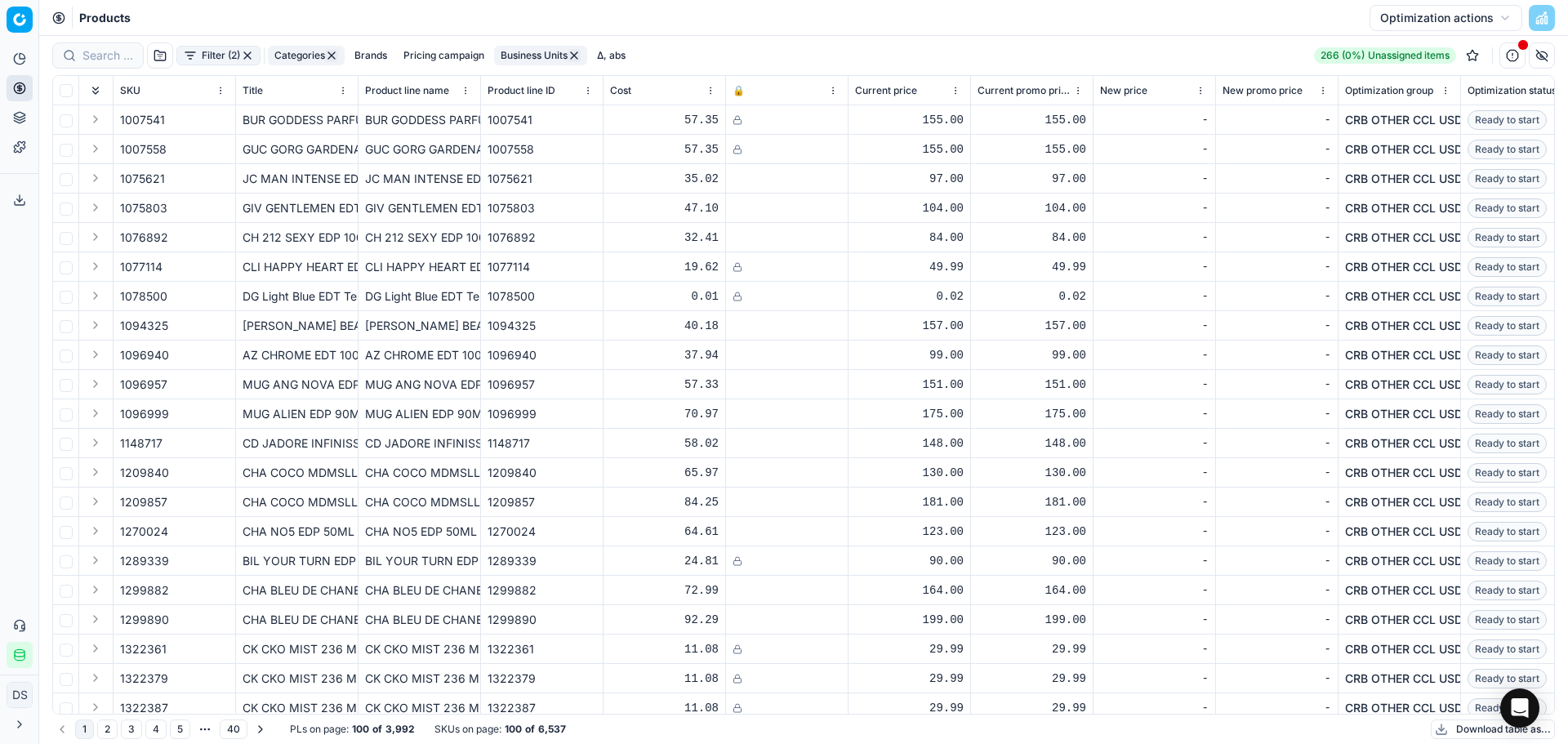
click at [1473, 22] on button "Optimization actions" at bounding box center [1445, 18] width 152 height 26
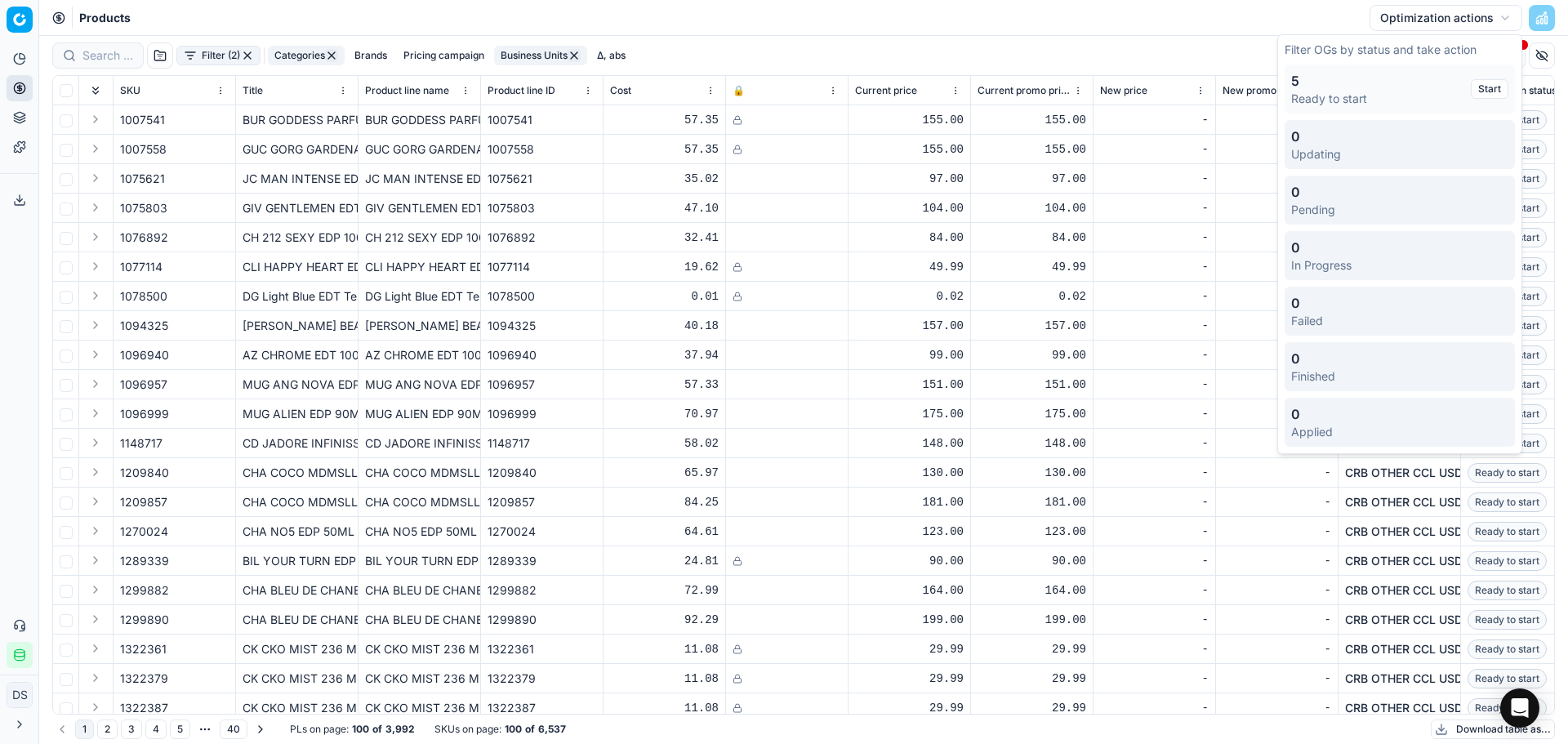
click at [1473, 22] on button "Optimization actions" at bounding box center [1445, 18] width 152 height 26
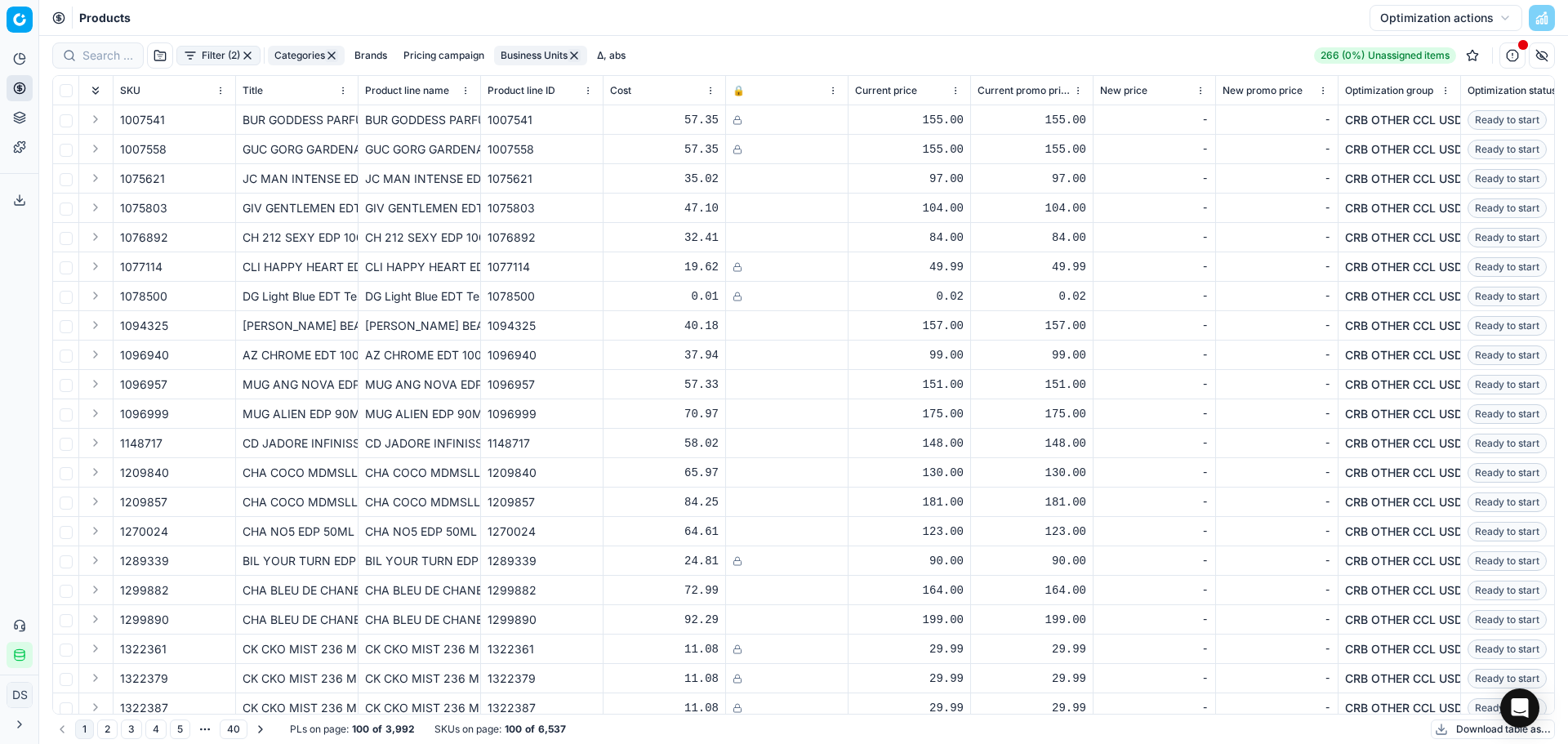
click at [1445, 728] on button "Download table as..." at bounding box center [1493, 729] width 124 height 20
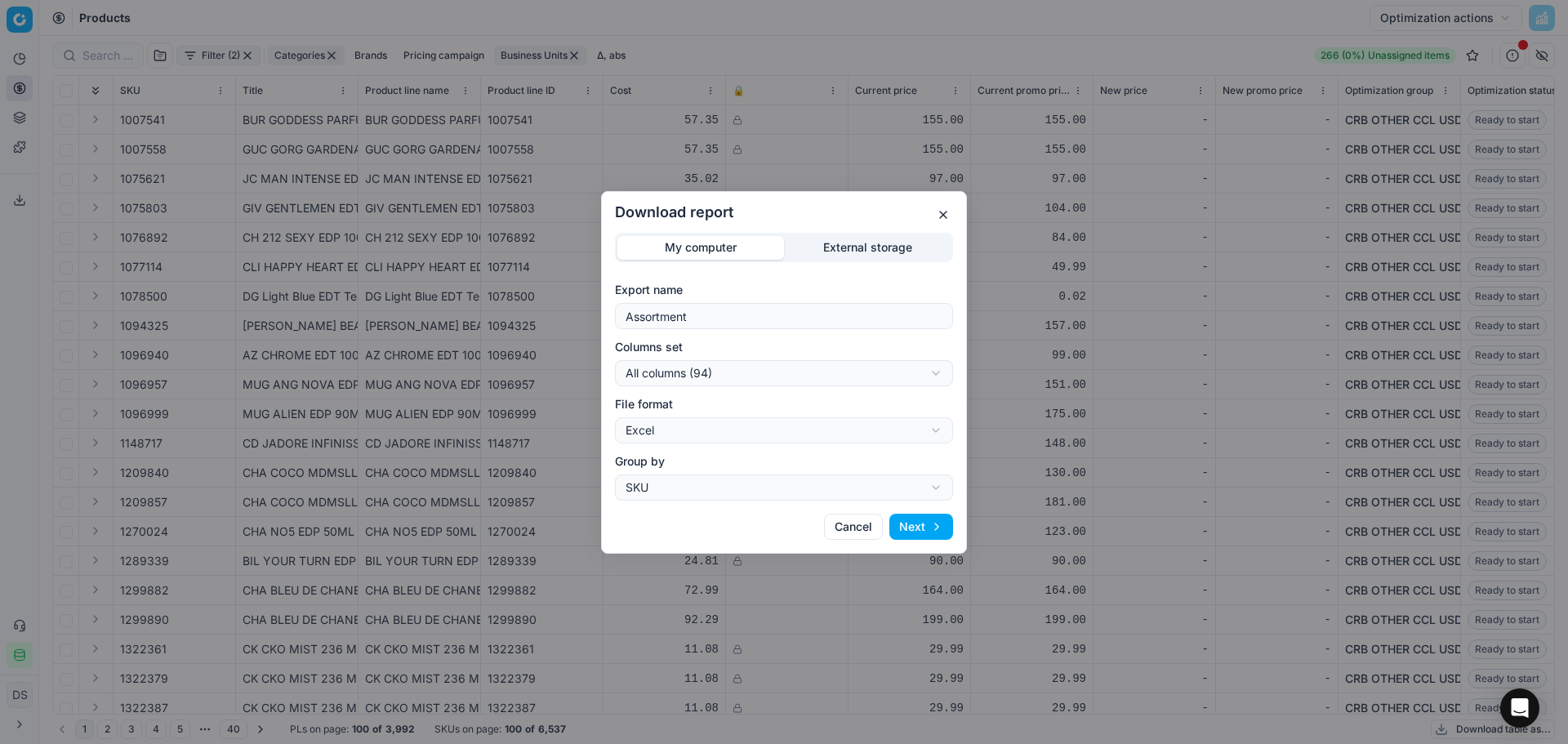
click at [950, 215] on button "button" at bounding box center [944, 215] width 20 height 20
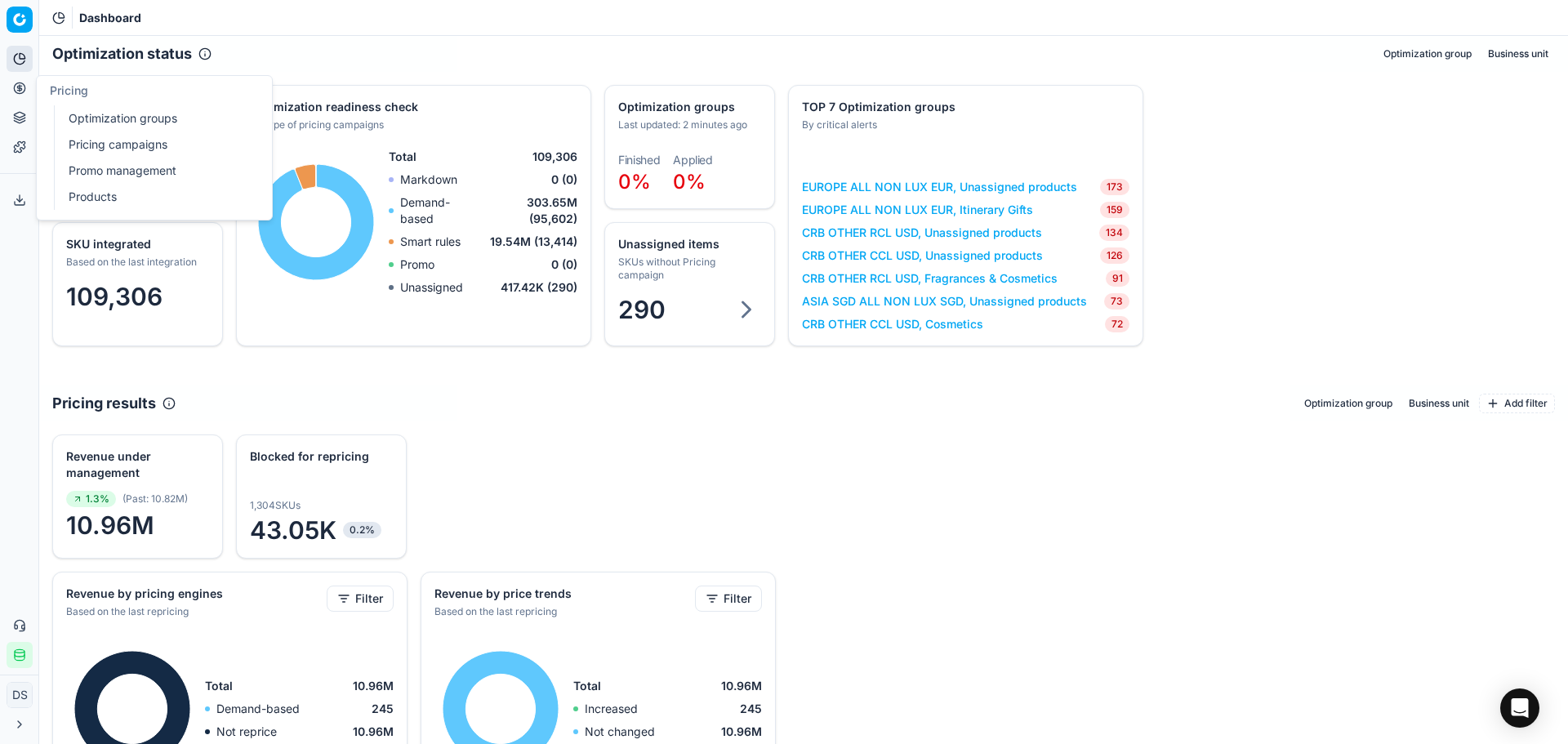
click at [12, 89] on button "Pricing" at bounding box center [20, 88] width 26 height 26
click at [97, 191] on link "Products" at bounding box center [156, 197] width 190 height 23
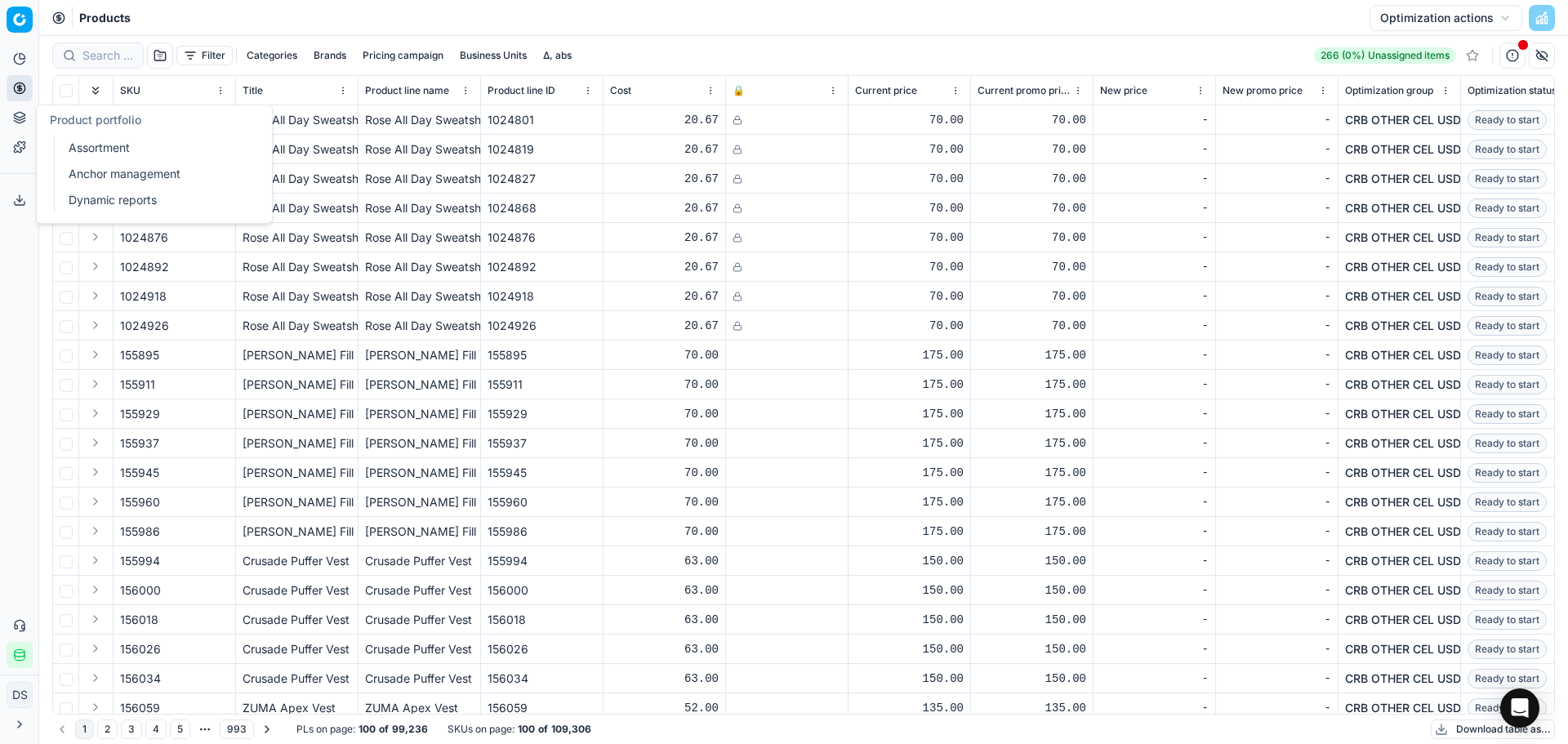
click at [173, 151] on link "Assortment" at bounding box center [156, 148] width 190 height 23
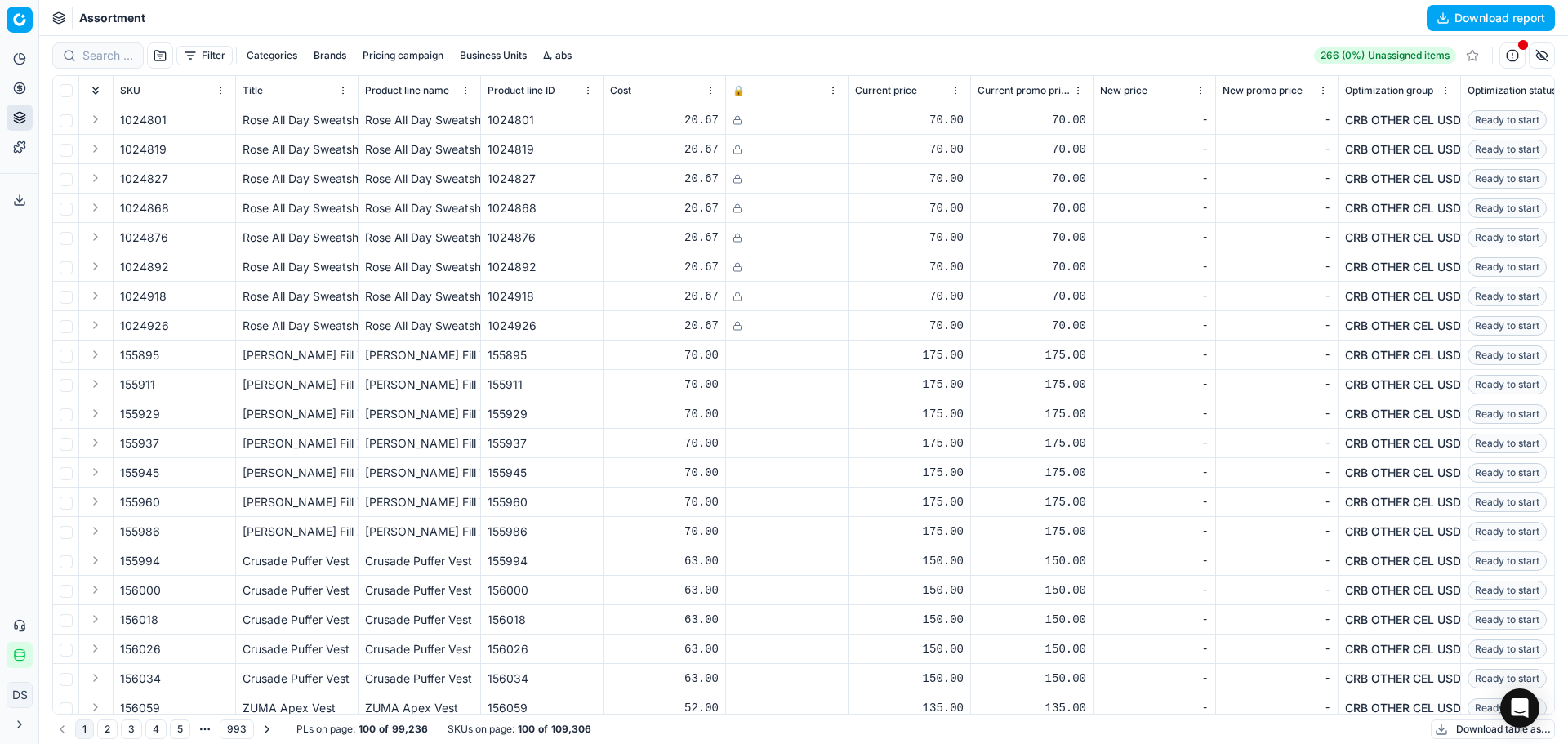
click at [287, 64] on button "Categories" at bounding box center [272, 56] width 63 height 20
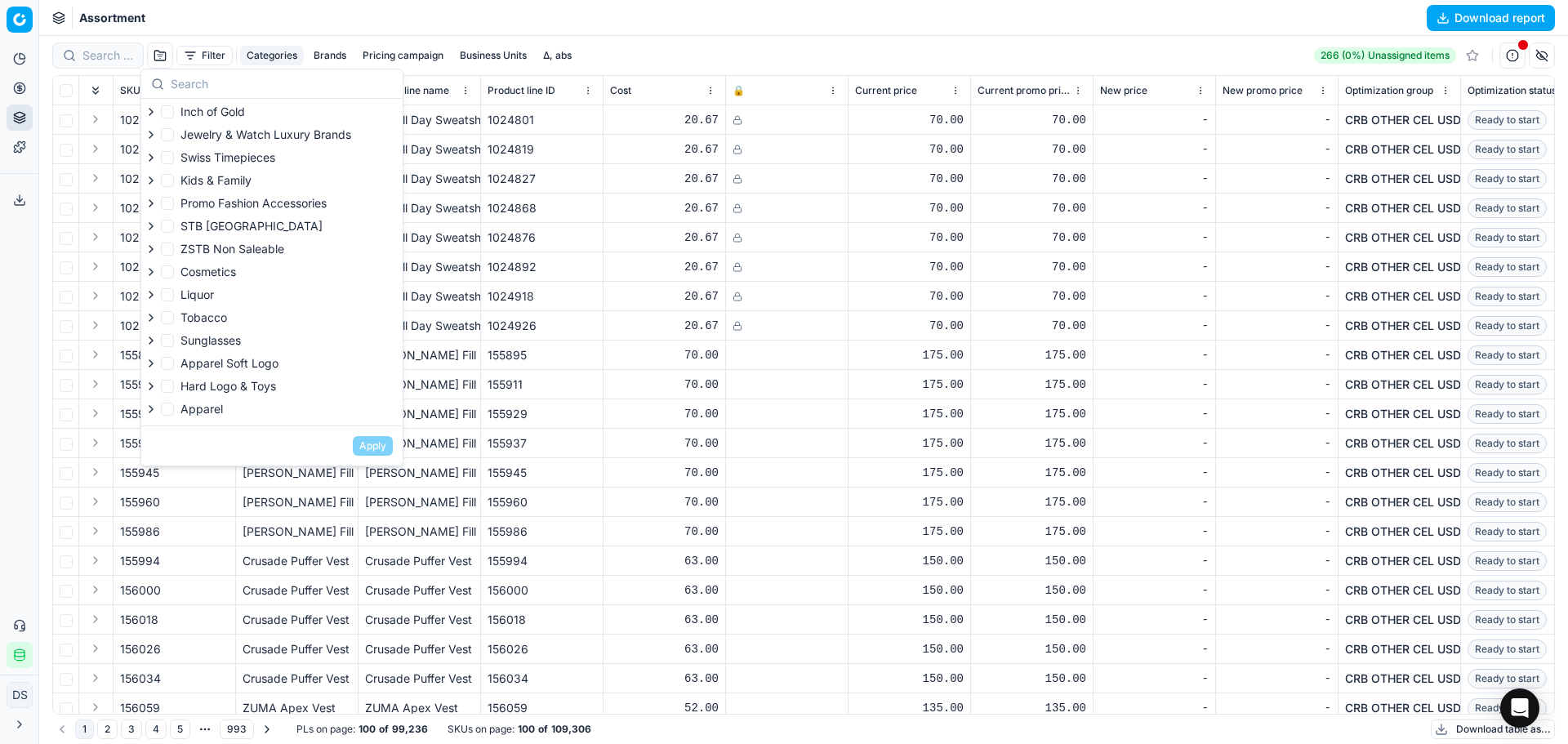
click at [1449, 735] on button "Download table as..." at bounding box center [1493, 729] width 124 height 20
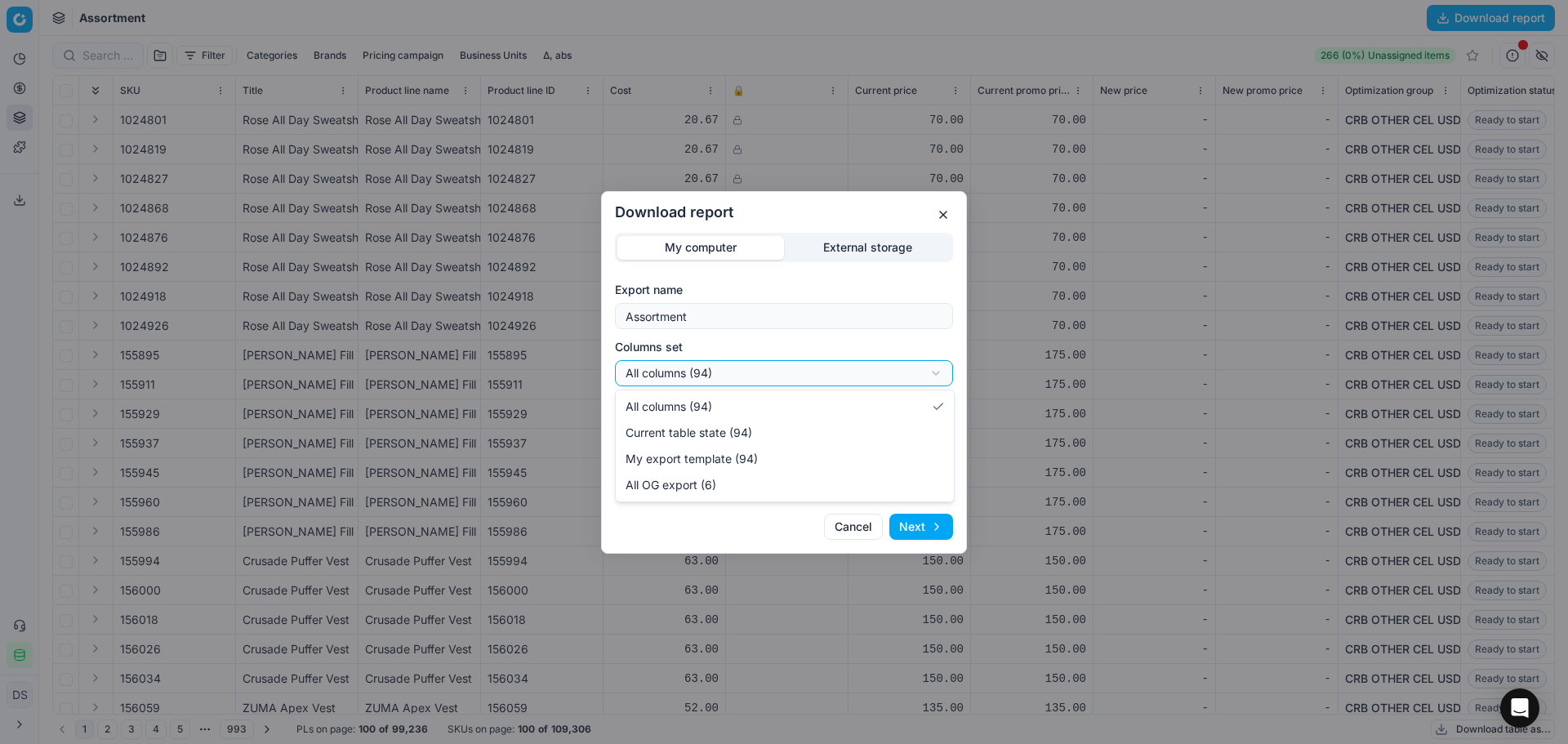
click at [773, 377] on div "Download report My computer External storage Export name Assortment Columns set…" at bounding box center [784, 372] width 1568 height 744
click at [941, 220] on div "Download report My computer External storage Export name Assortment Columns set…" at bounding box center [784, 372] width 1568 height 744
click at [941, 220] on button "button" at bounding box center [944, 215] width 20 height 20
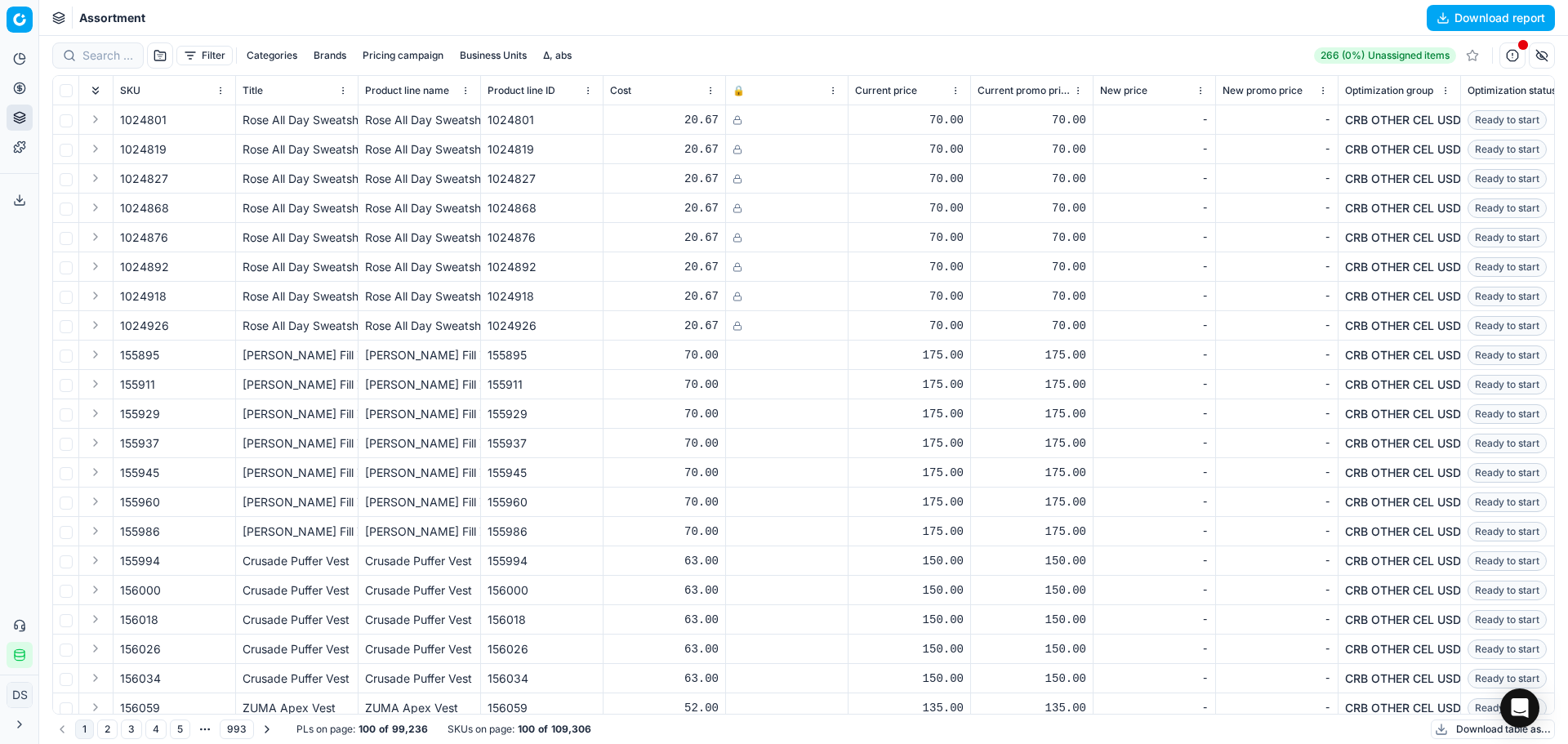
click at [22, 83] on circle at bounding box center [19, 87] width 11 height 11
click at [121, 198] on link "Products" at bounding box center [156, 197] width 190 height 23
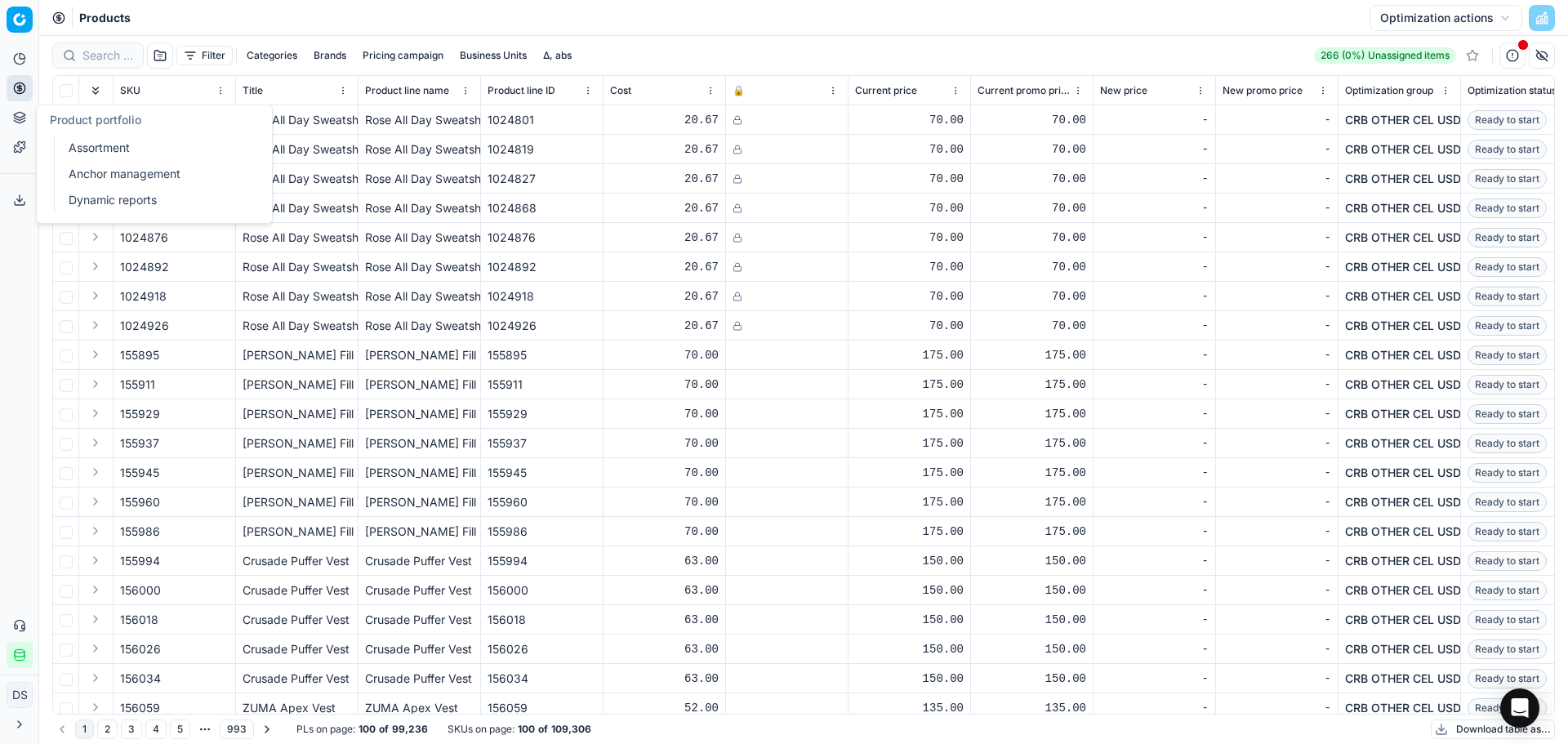
click at [88, 152] on link "Assortment" at bounding box center [156, 148] width 190 height 23
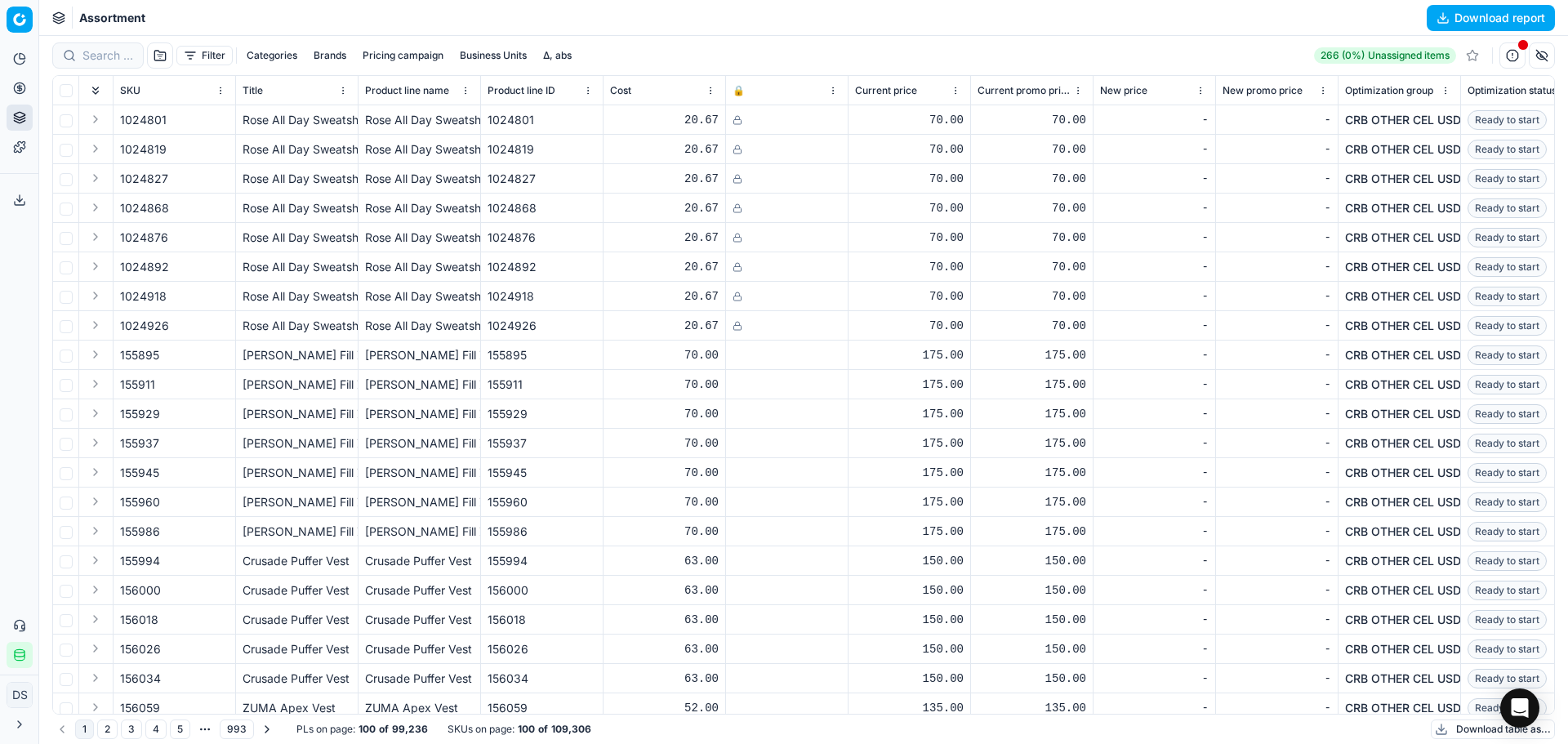
click at [270, 50] on button "Categories" at bounding box center [272, 56] width 63 height 20
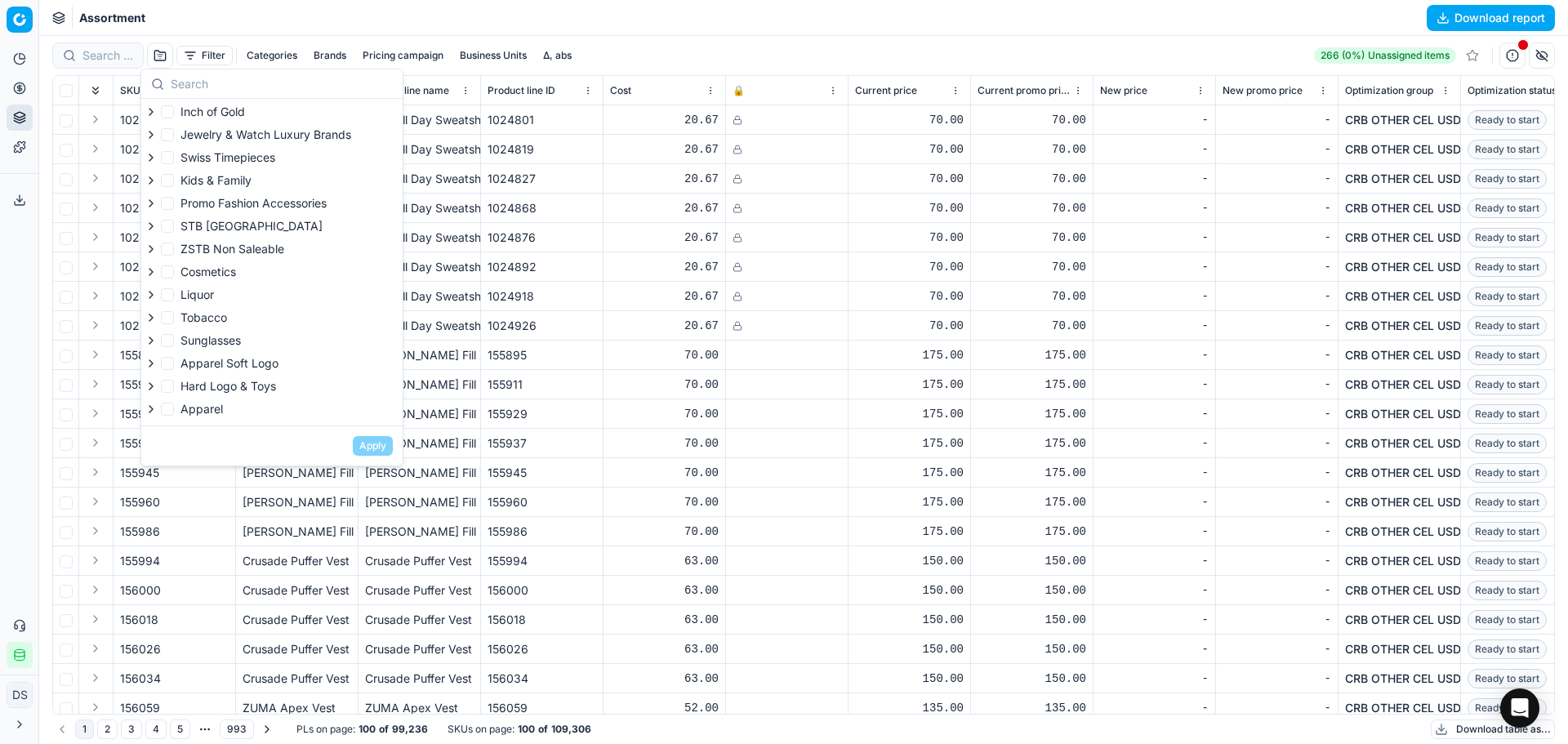
click at [492, 50] on button "Business Units" at bounding box center [493, 56] width 80 height 20
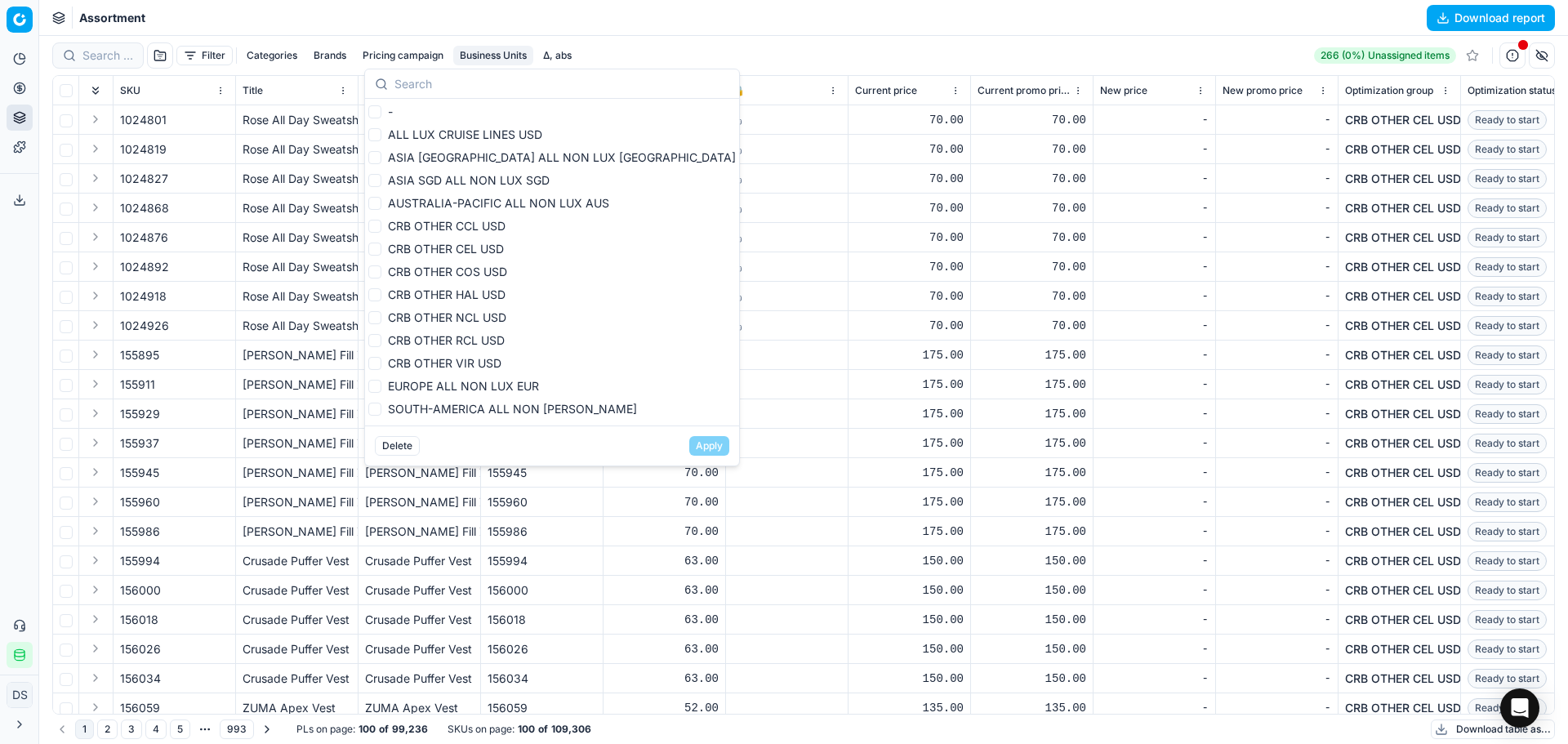
click at [492, 233] on span "CRB OTHER CCL USD" at bounding box center [446, 226] width 118 height 16
click at [381, 233] on input "CRB OTHER CCL USD" at bounding box center [375, 226] width 13 height 13
checkbox input "true"
click at [492, 244] on span "CRB OTHER CEL USD" at bounding box center [446, 249] width 116 height 14
click at [381, 244] on input "CRB OTHER CEL USD" at bounding box center [375, 249] width 13 height 13
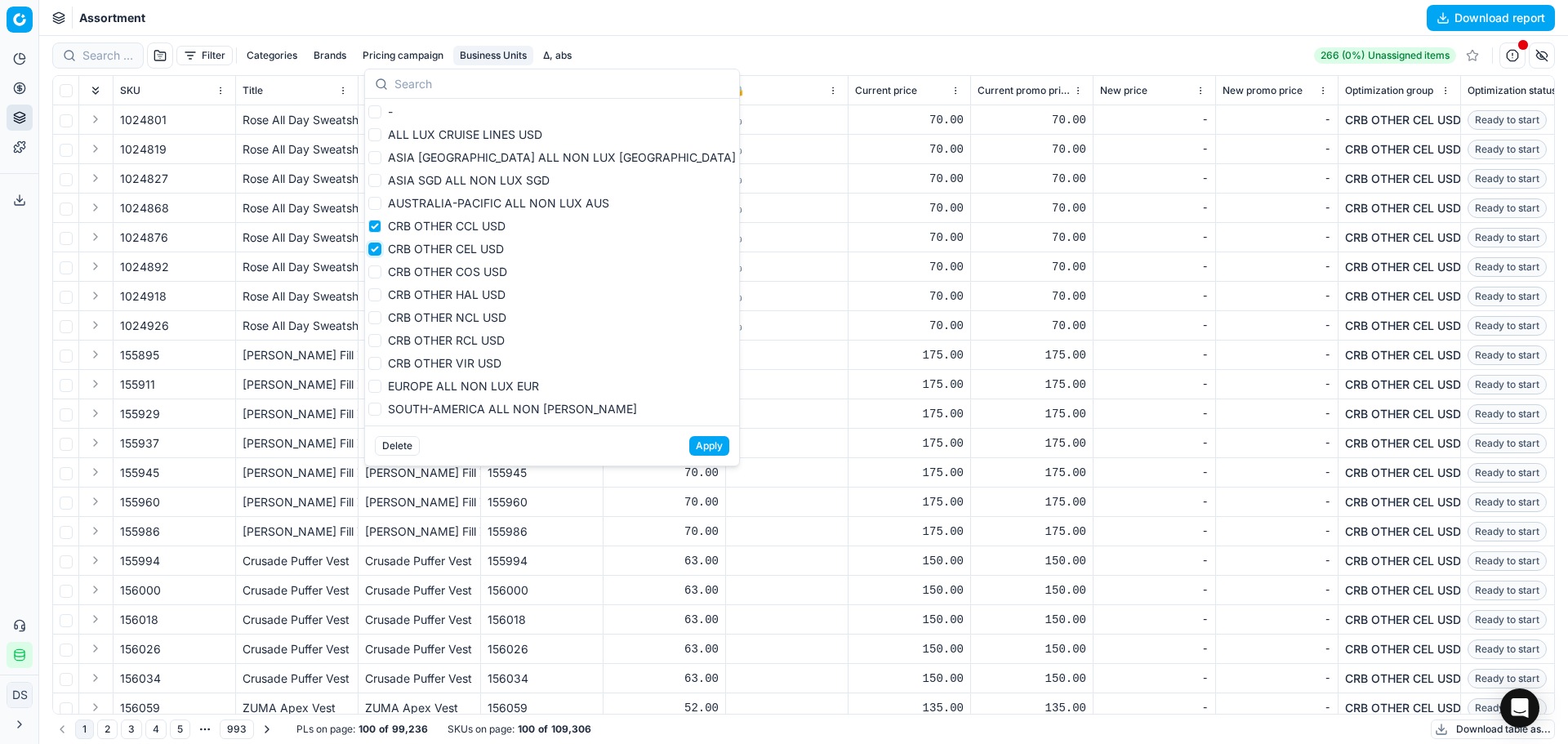
checkbox input "true"
click at [492, 316] on span "CRB OTHER NCL USD" at bounding box center [447, 317] width 119 height 14
click at [381, 316] on input "CRB OTHER NCL USD" at bounding box center [375, 318] width 13 height 13
click at [492, 319] on span "CRB OTHER NCL USD" at bounding box center [447, 317] width 119 height 14
click at [381, 319] on input "CRB OTHER NCL USD" at bounding box center [375, 318] width 13 height 13
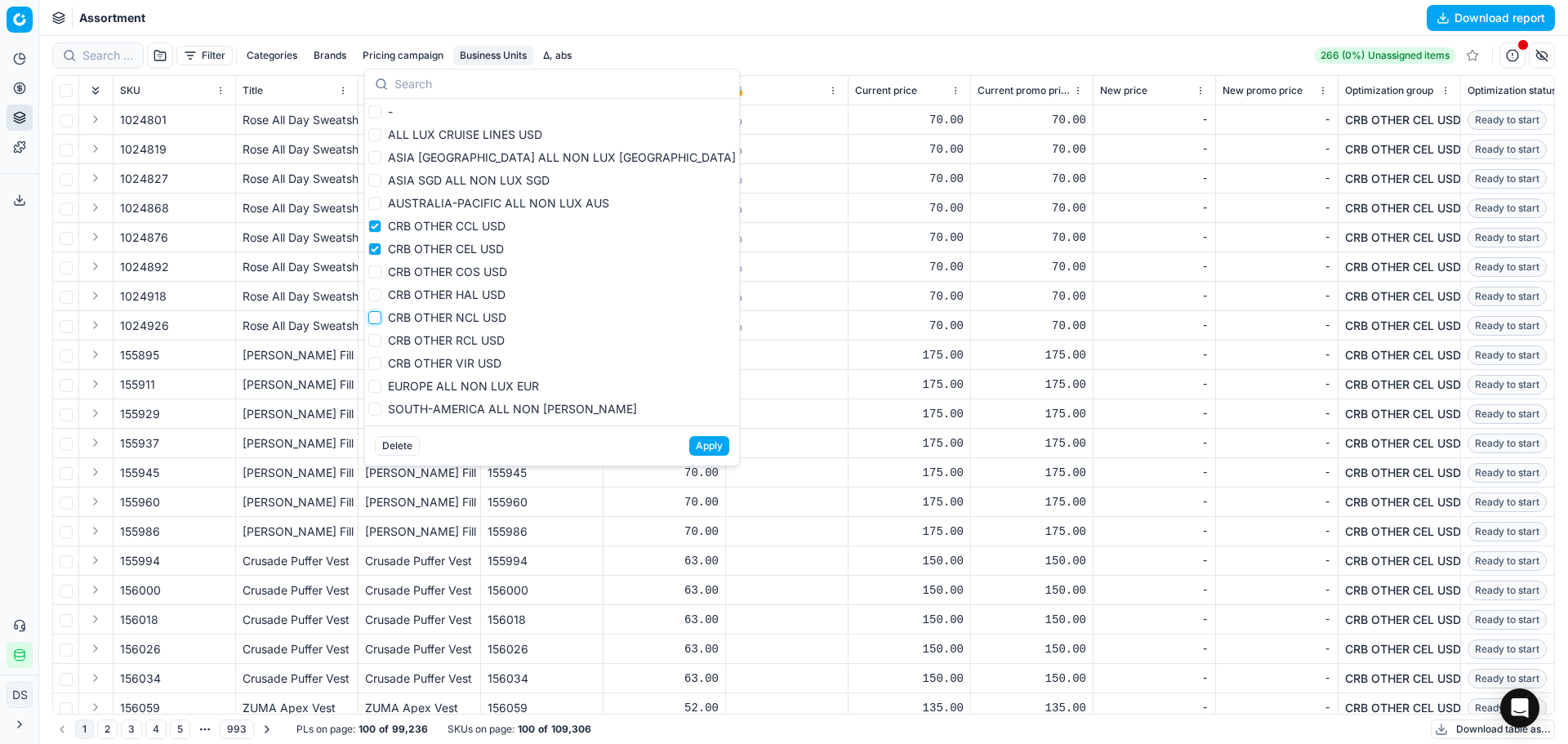
checkbox input "false"
click at [492, 339] on span "CRB OTHER RCL USD" at bounding box center [446, 340] width 117 height 14
click at [381, 339] on input "CRB OTHER RCL USD" at bounding box center [375, 341] width 13 height 13
checkbox input "true"
click at [488, 365] on span "CRB OTHER VIR USD" at bounding box center [445, 362] width 114 height 14
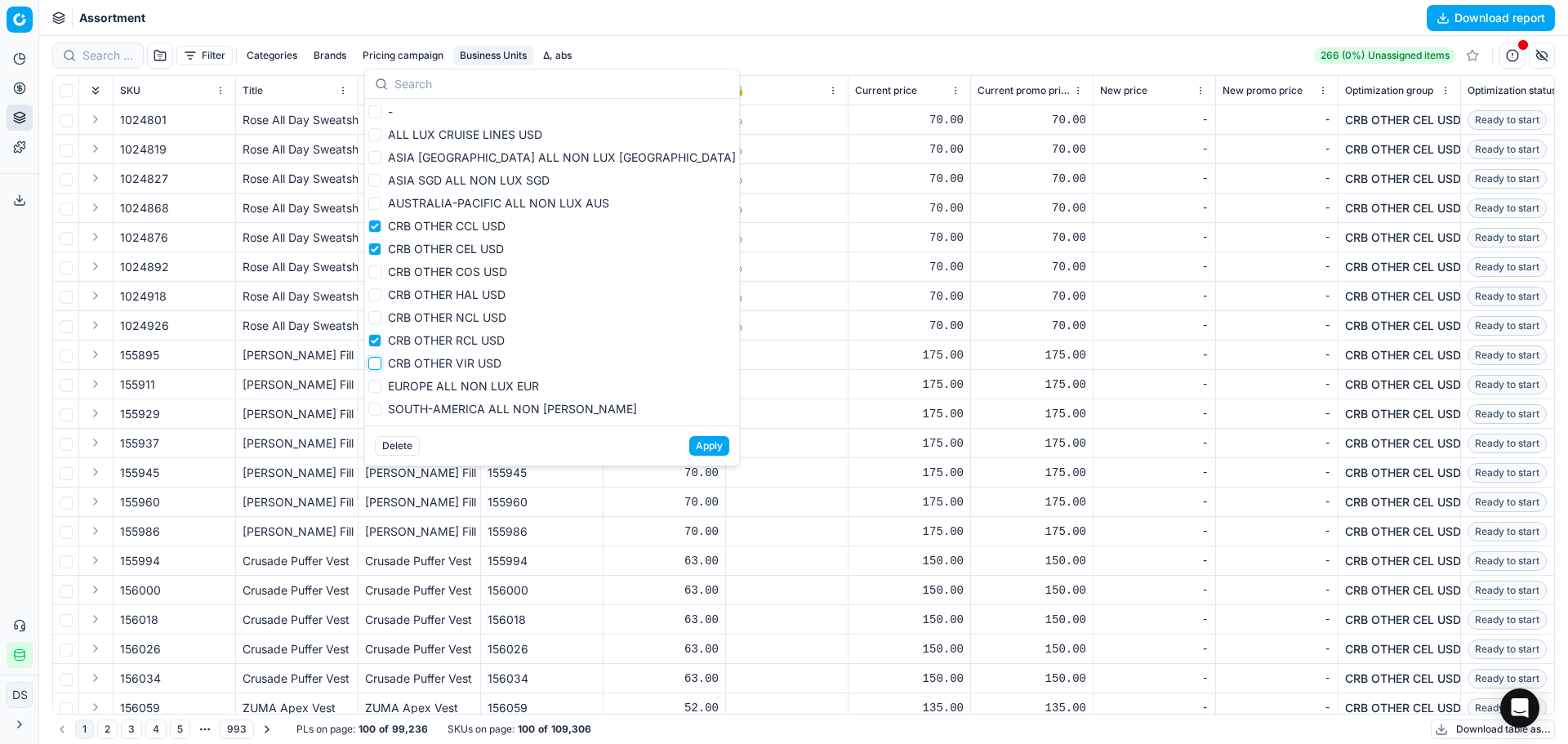
click at [381, 365] on input "CRB OTHER VIR USD" at bounding box center [375, 363] width 13 height 13
checkbox input "true"
click at [689, 448] on button "Apply" at bounding box center [709, 446] width 40 height 20
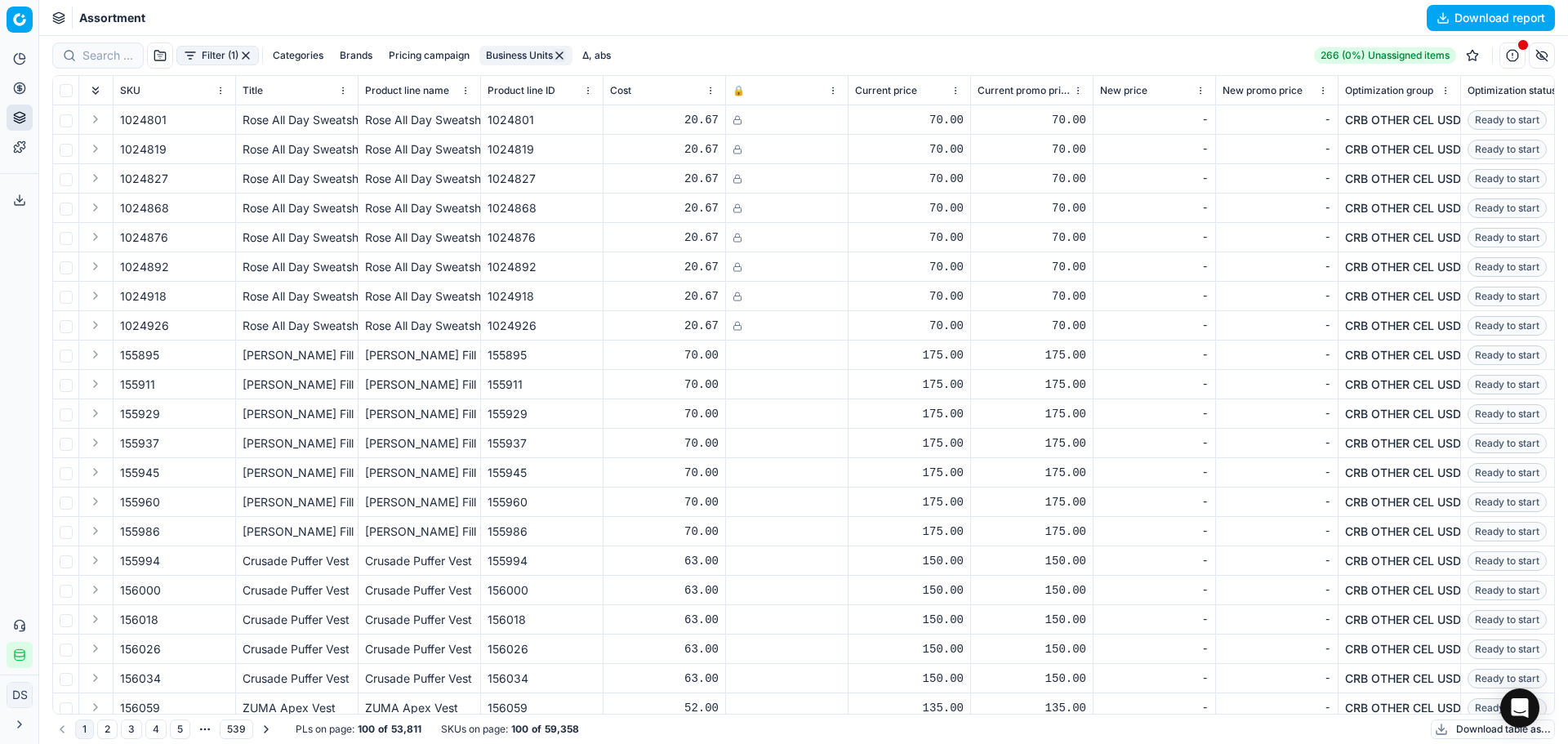
click at [312, 63] on button "Categories" at bounding box center [297, 56] width 63 height 20
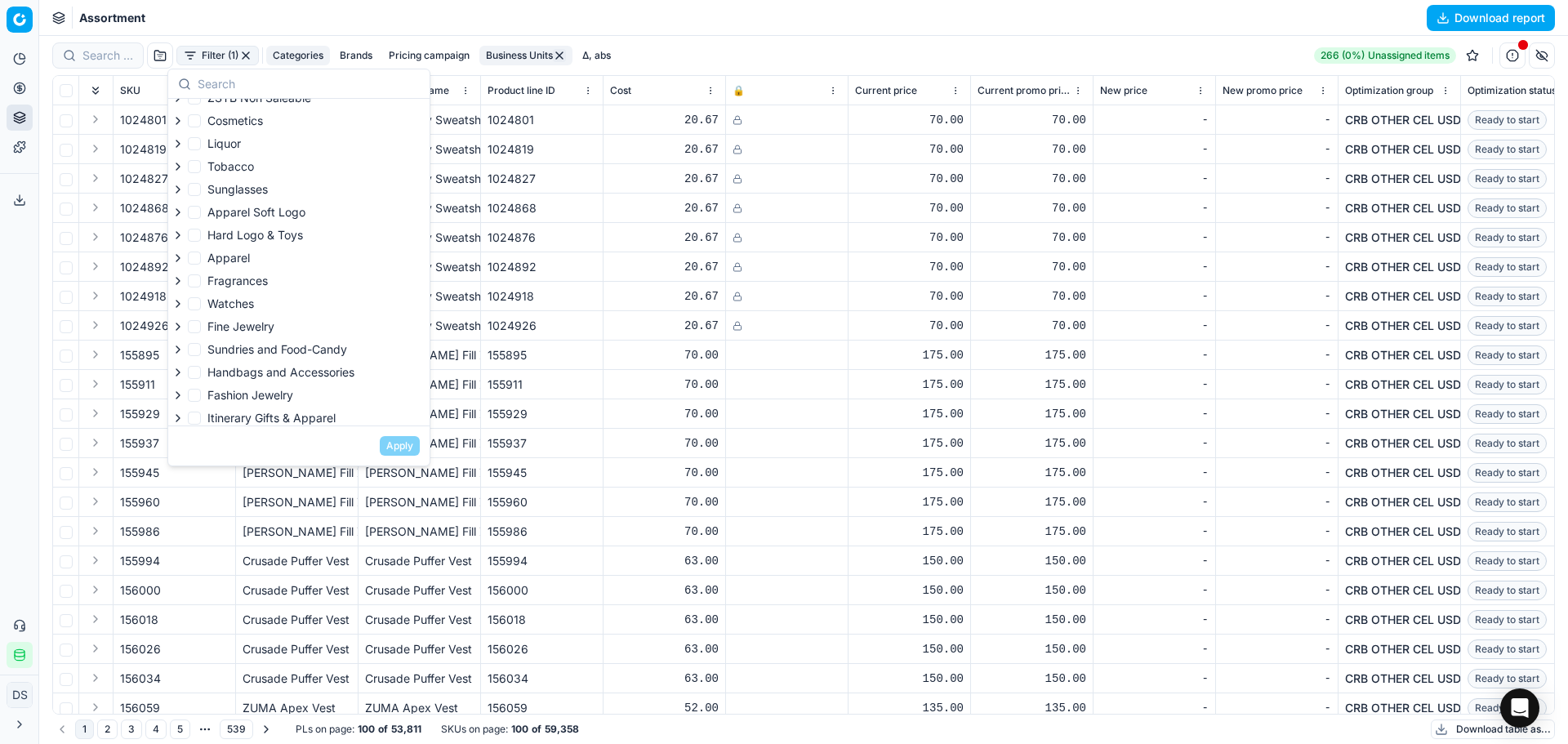
scroll to position [156, 0]
click at [251, 276] on span "Fragrances" at bounding box center [237, 274] width 60 height 14
click at [201, 276] on input "Fragrances" at bounding box center [194, 275] width 13 height 13
checkbox input "true"
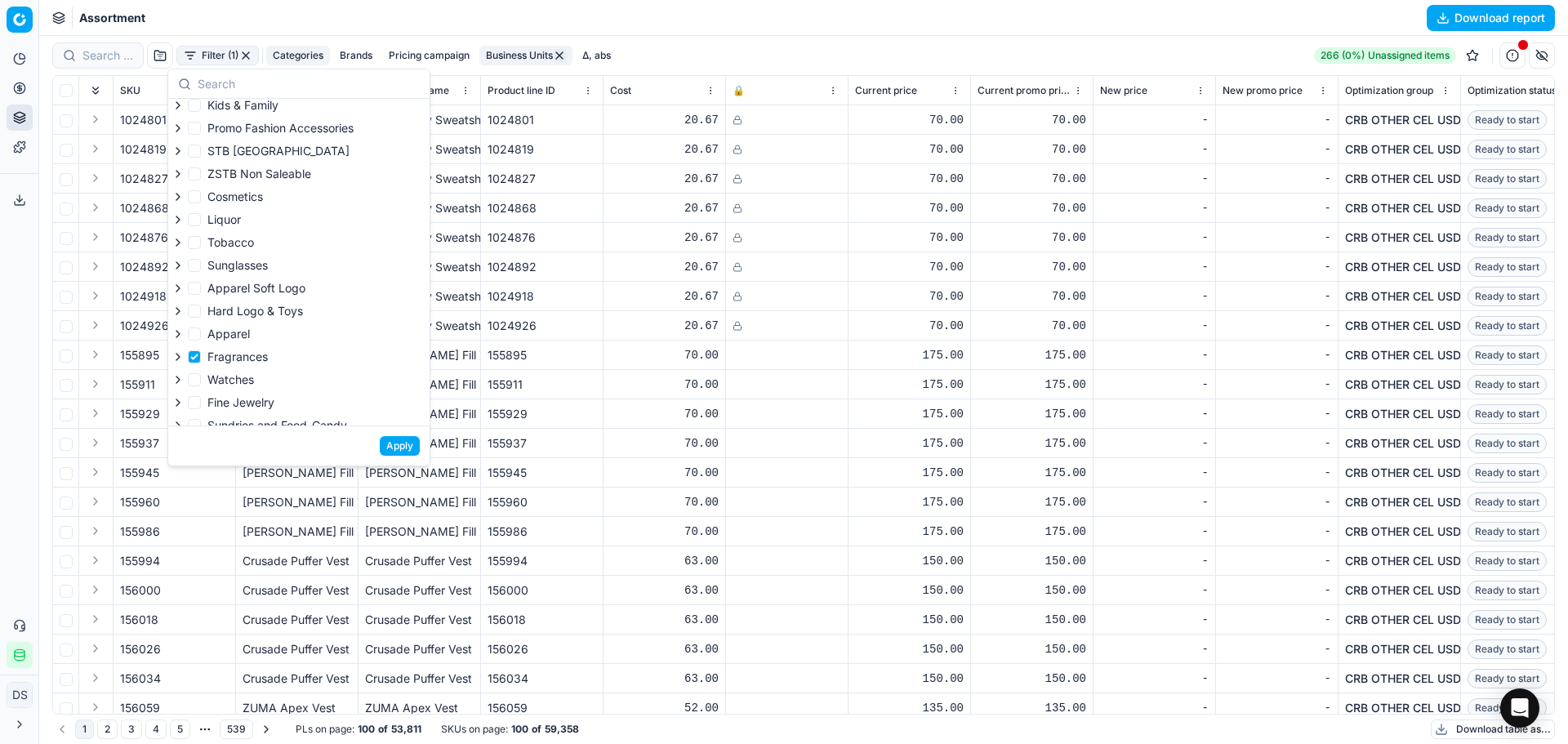
click at [254, 198] on span "Cosmetics" at bounding box center [235, 196] width 55 height 14
click at [201, 198] on input "Cosmetics" at bounding box center [194, 197] width 13 height 13
checkbox input "true"
click at [410, 448] on button "Apply" at bounding box center [399, 446] width 40 height 20
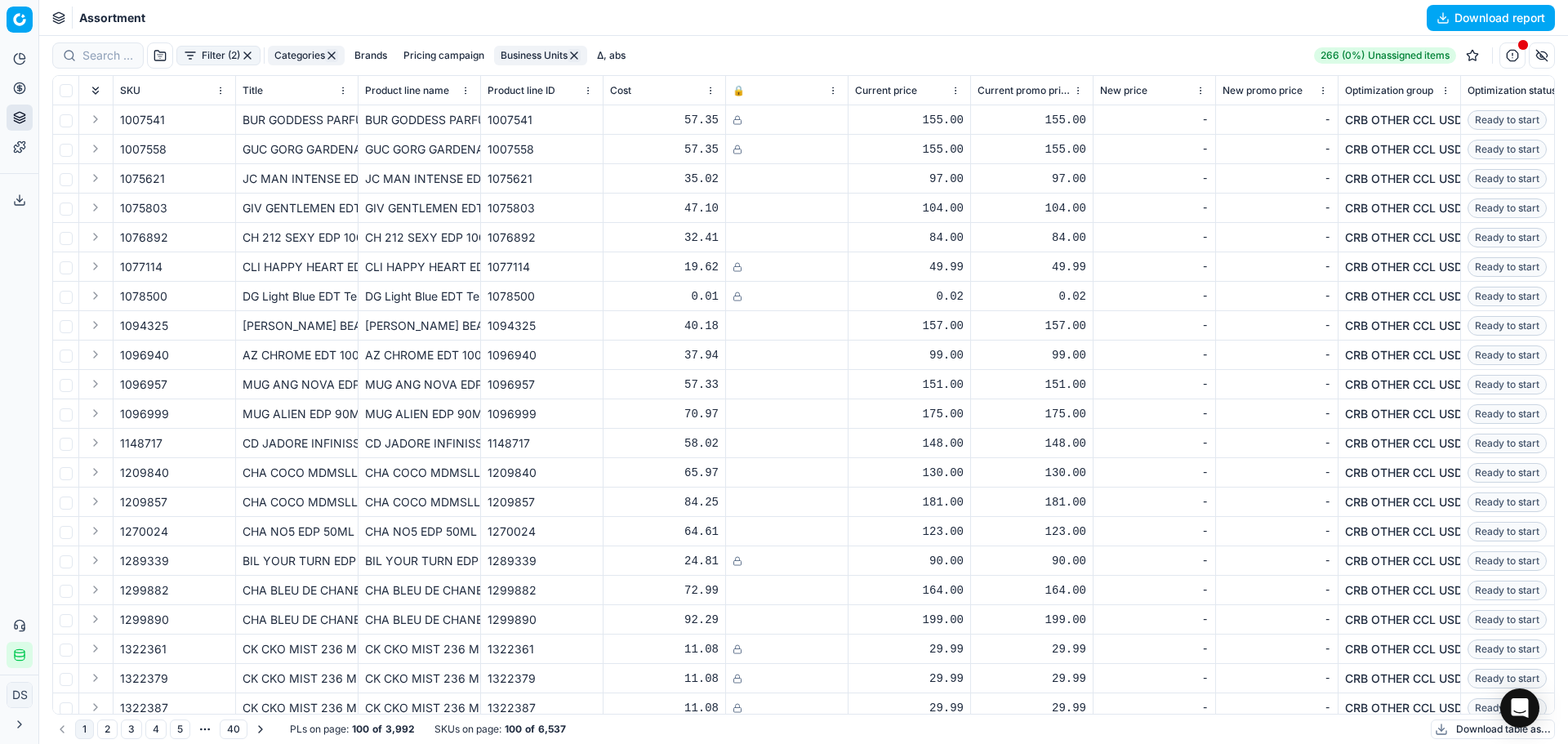
click at [1504, 15] on button "Download report" at bounding box center [1491, 18] width 128 height 26
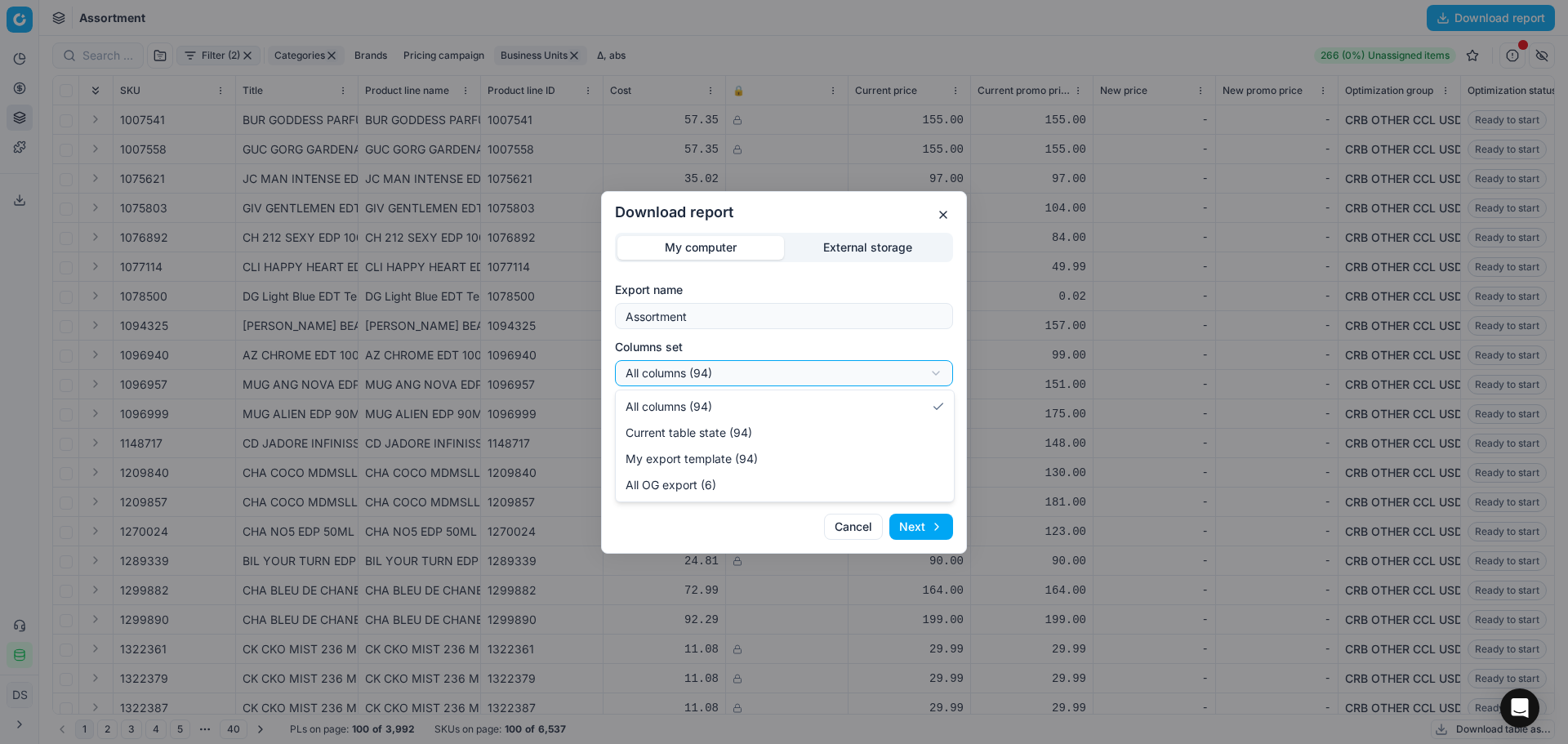
click at [749, 364] on div "Download report My computer External storage Export name Assortment Columns set…" at bounding box center [784, 372] width 1568 height 744
select select "custom"
click at [824, 447] on form "Export name Assortment Columns set My export template (94) All columns (94) Cur…" at bounding box center [784, 391] width 338 height 219
click at [824, 439] on div "Download report My computer External storage Export name Assortment Columns set…" at bounding box center [784, 372] width 1568 height 744
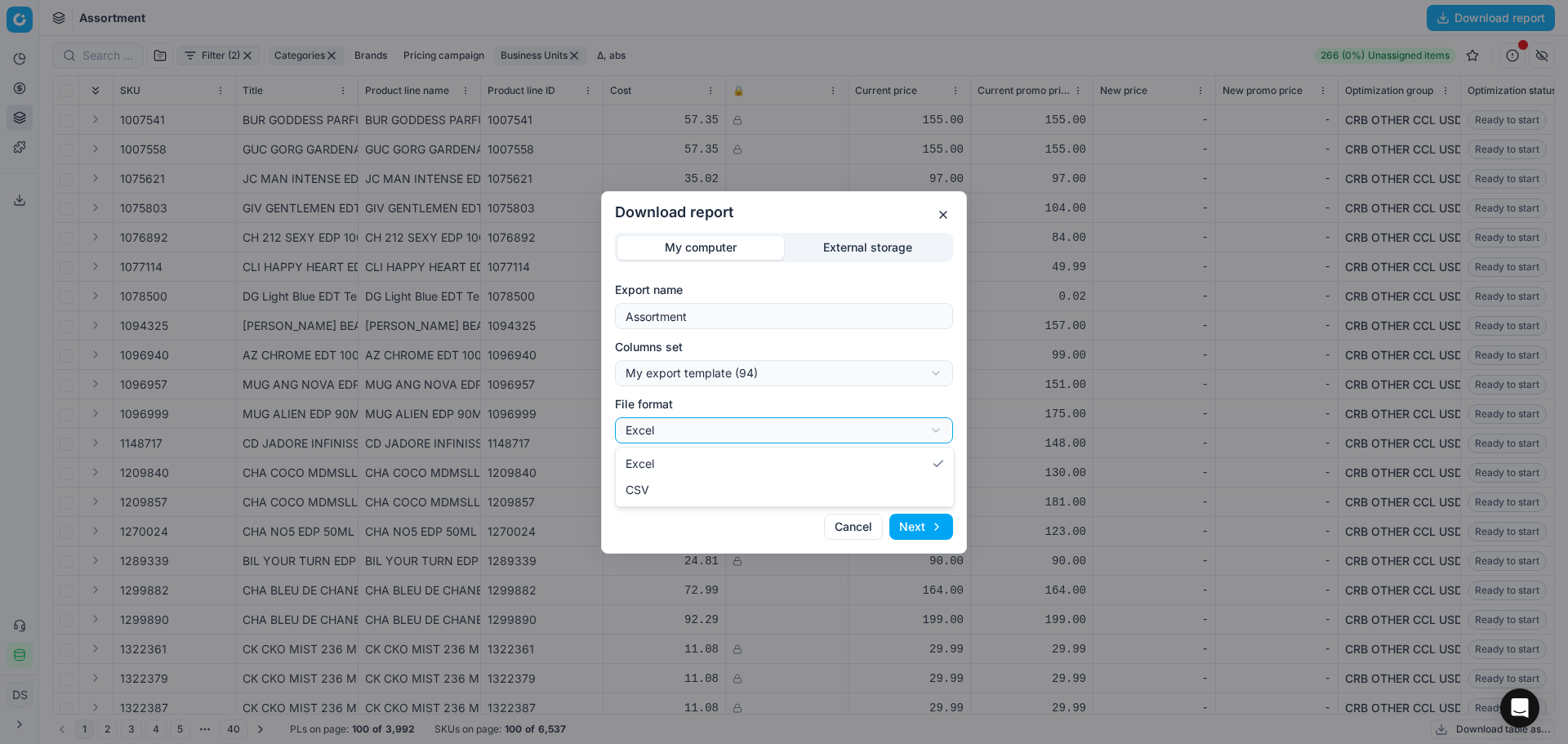
click at [833, 432] on div "Download report My computer External storage Export name Assortment Columns set…" at bounding box center [784, 372] width 1568 height 744
click at [923, 532] on button "Next" at bounding box center [921, 527] width 63 height 26
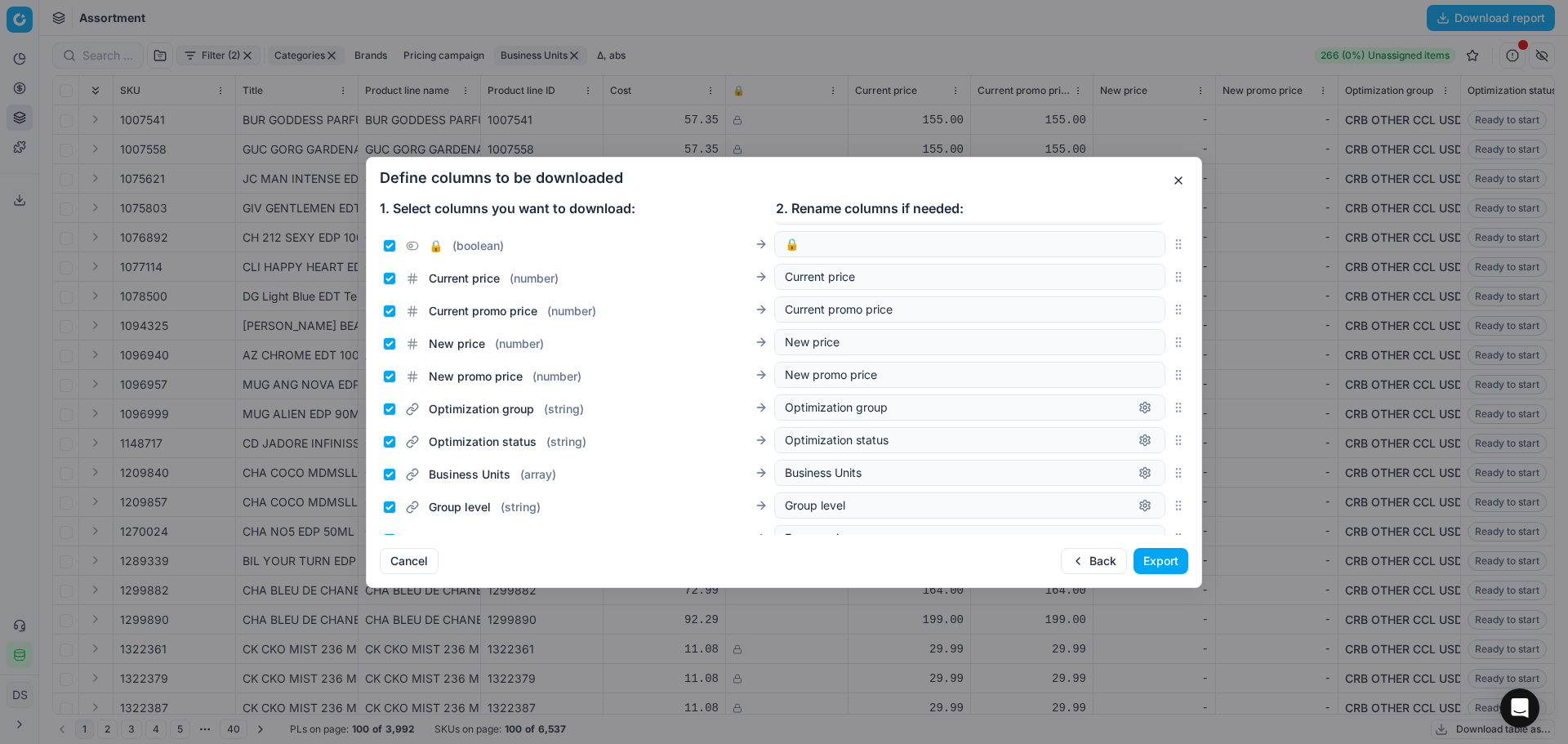
scroll to position [163, 0]
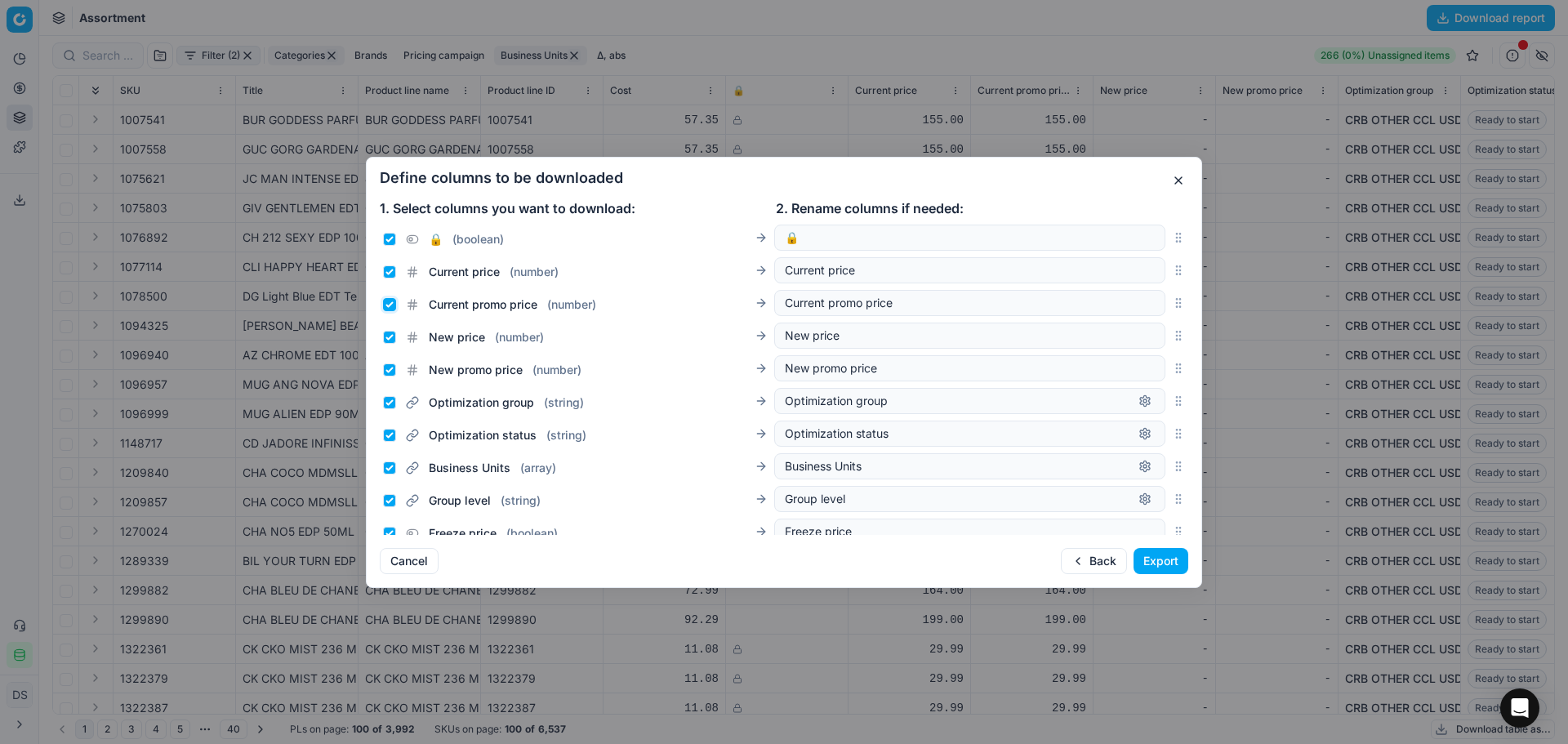
click at [388, 301] on input "Current promo price ( number )" at bounding box center [390, 305] width 13 height 13
checkbox input "false"
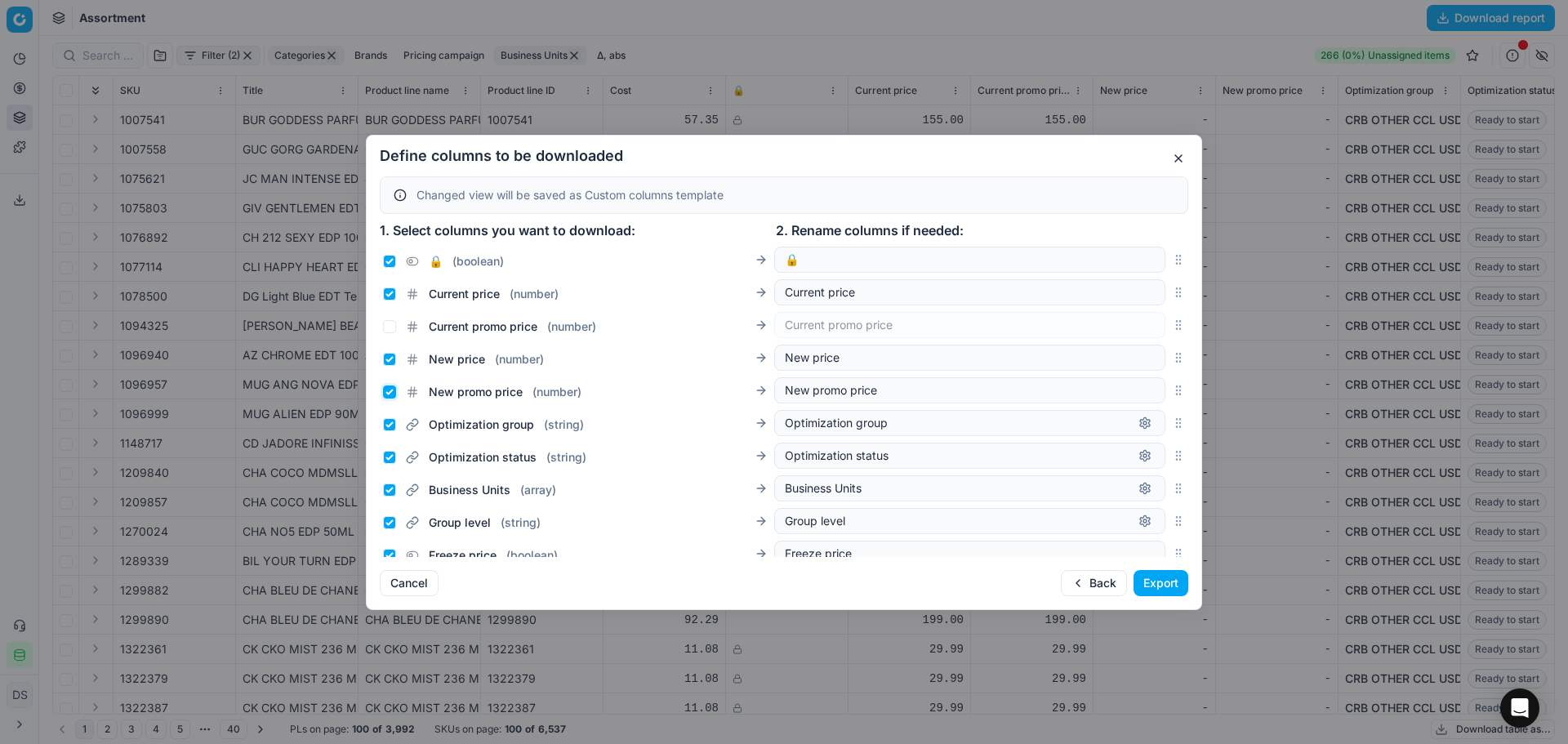
click at [394, 395] on input "New promo price ( number )" at bounding box center [390, 392] width 13 height 13
checkbox input "false"
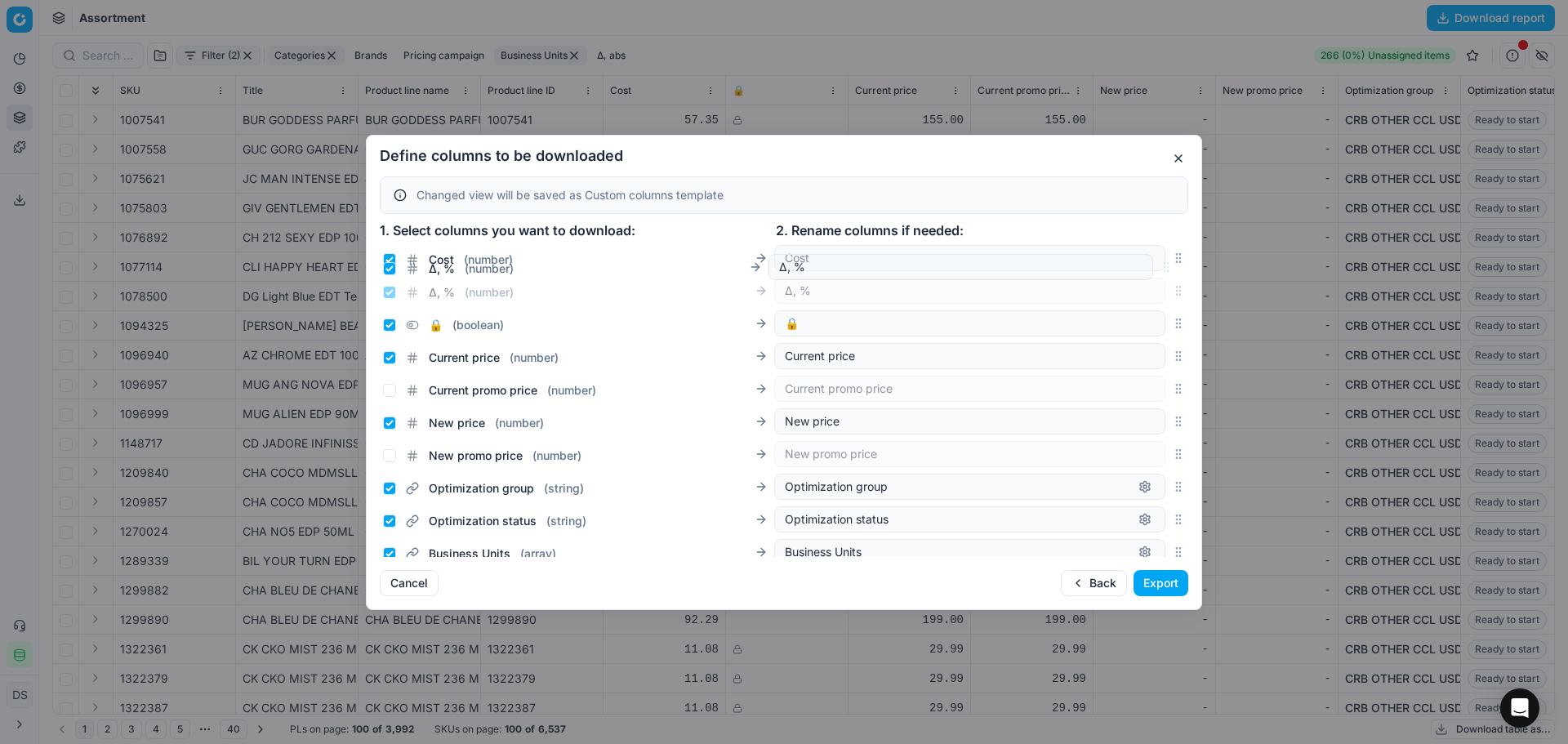
scroll to position [128, 0]
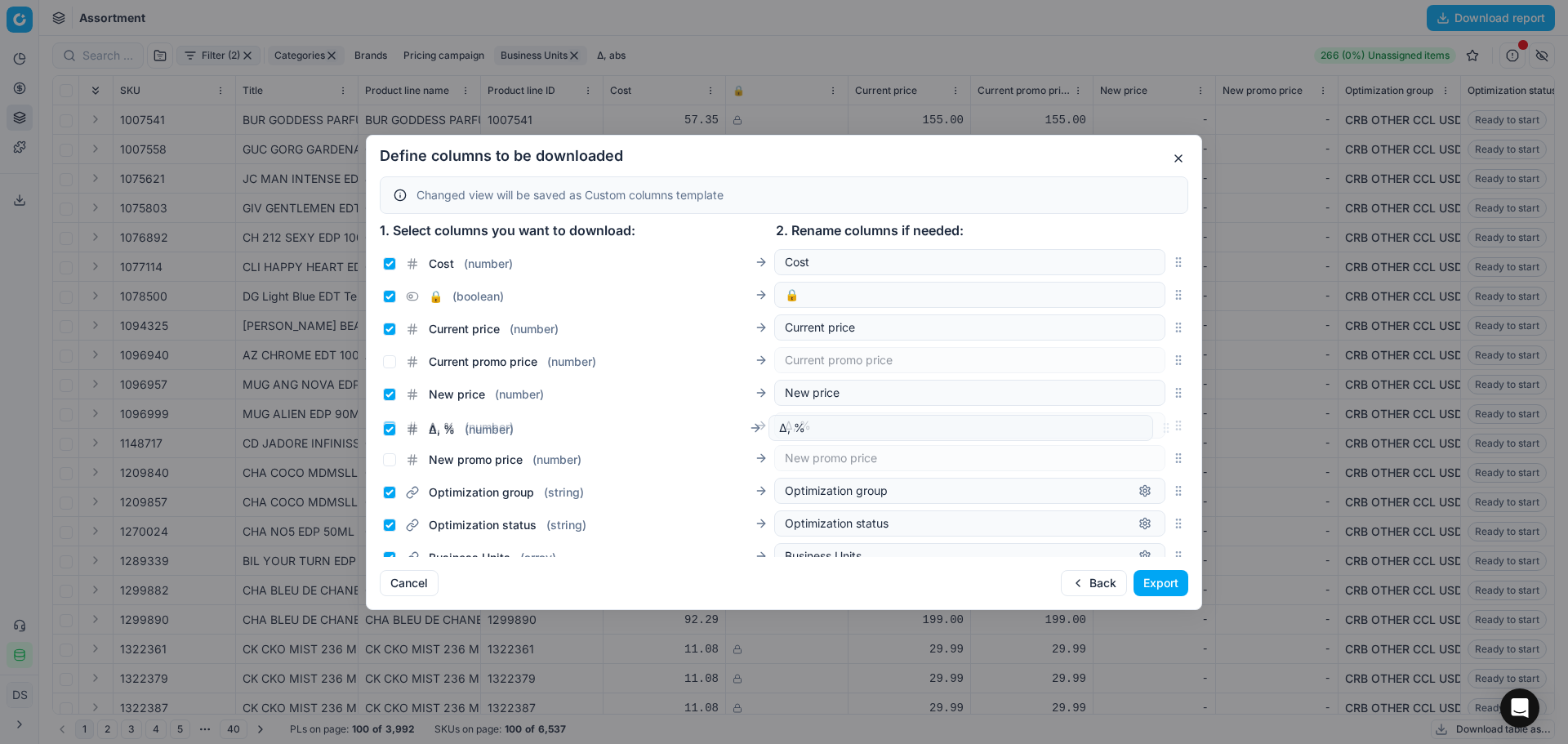
drag, startPoint x: 1164, startPoint y: 409, endPoint x: 1172, endPoint y: 430, distance: 22.5
click at [1172, 430] on icon "button" at bounding box center [1178, 425] width 13 height 13
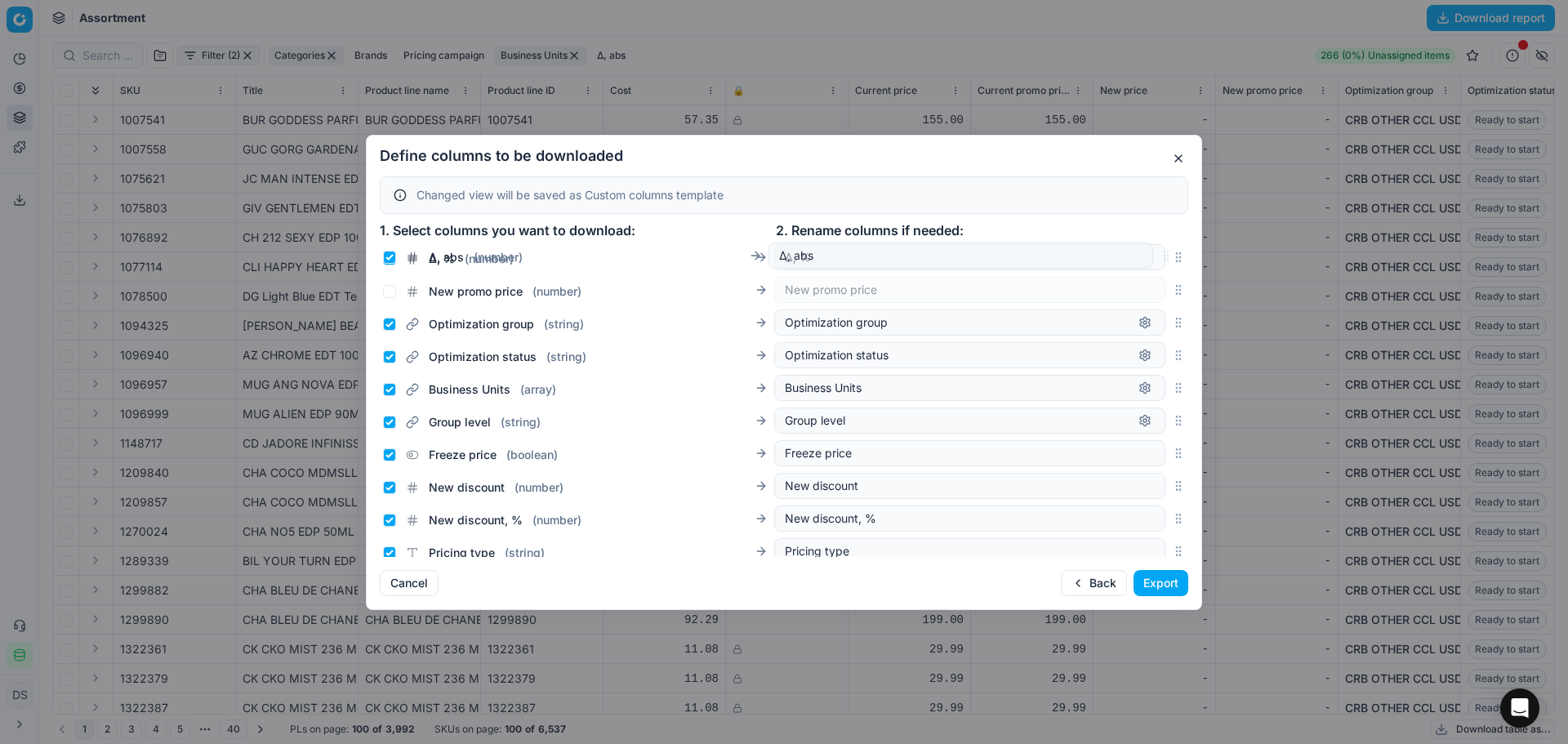
scroll to position [163, 0]
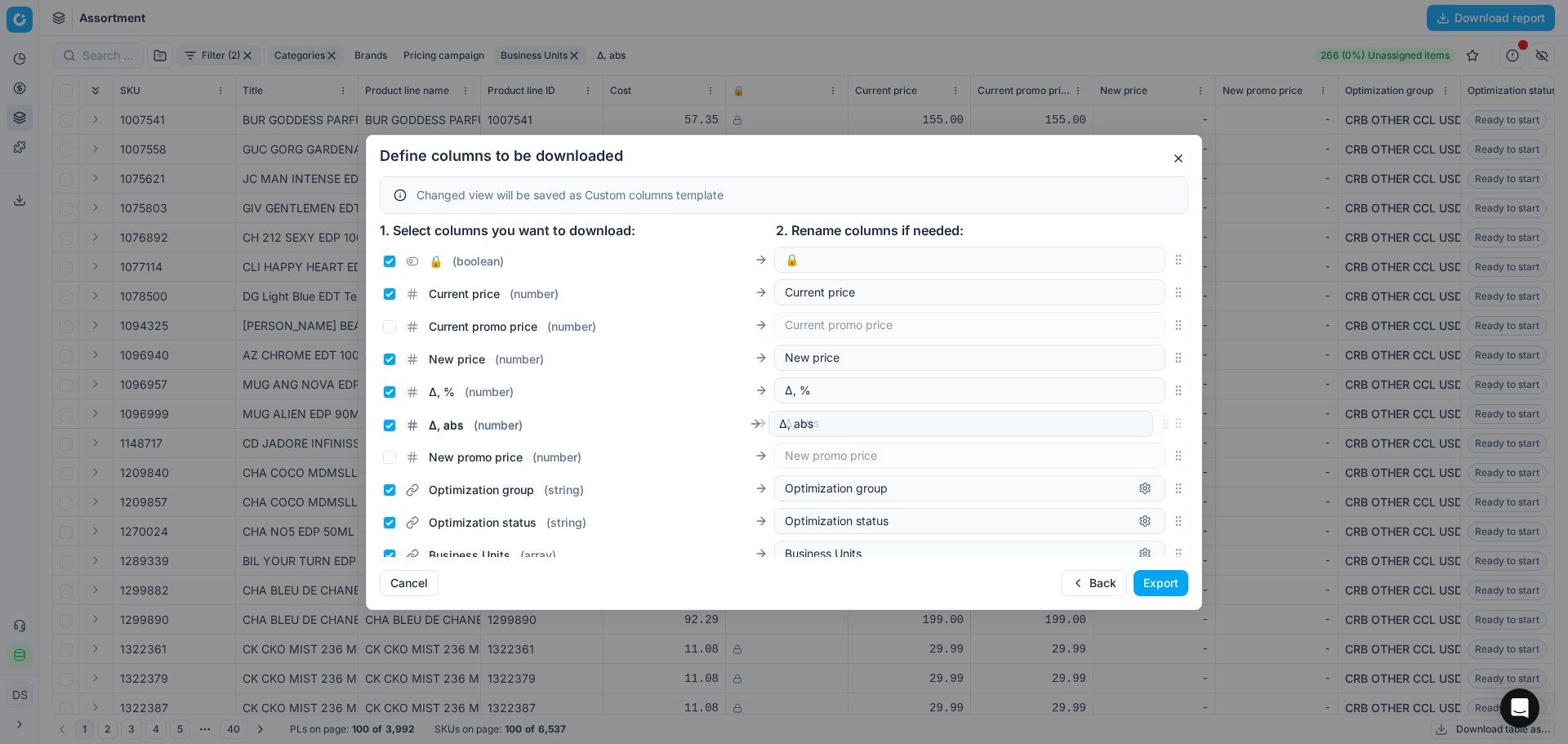
drag, startPoint x: 1170, startPoint y: 478, endPoint x: 1142, endPoint y: 428, distance: 57.3
click at [1142, 428] on div "Δ, abs ( number ) Δ, abs" at bounding box center [784, 423] width 809 height 33
drag, startPoint x: 1164, startPoint y: 330, endPoint x: 1185, endPoint y: 453, distance: 124.8
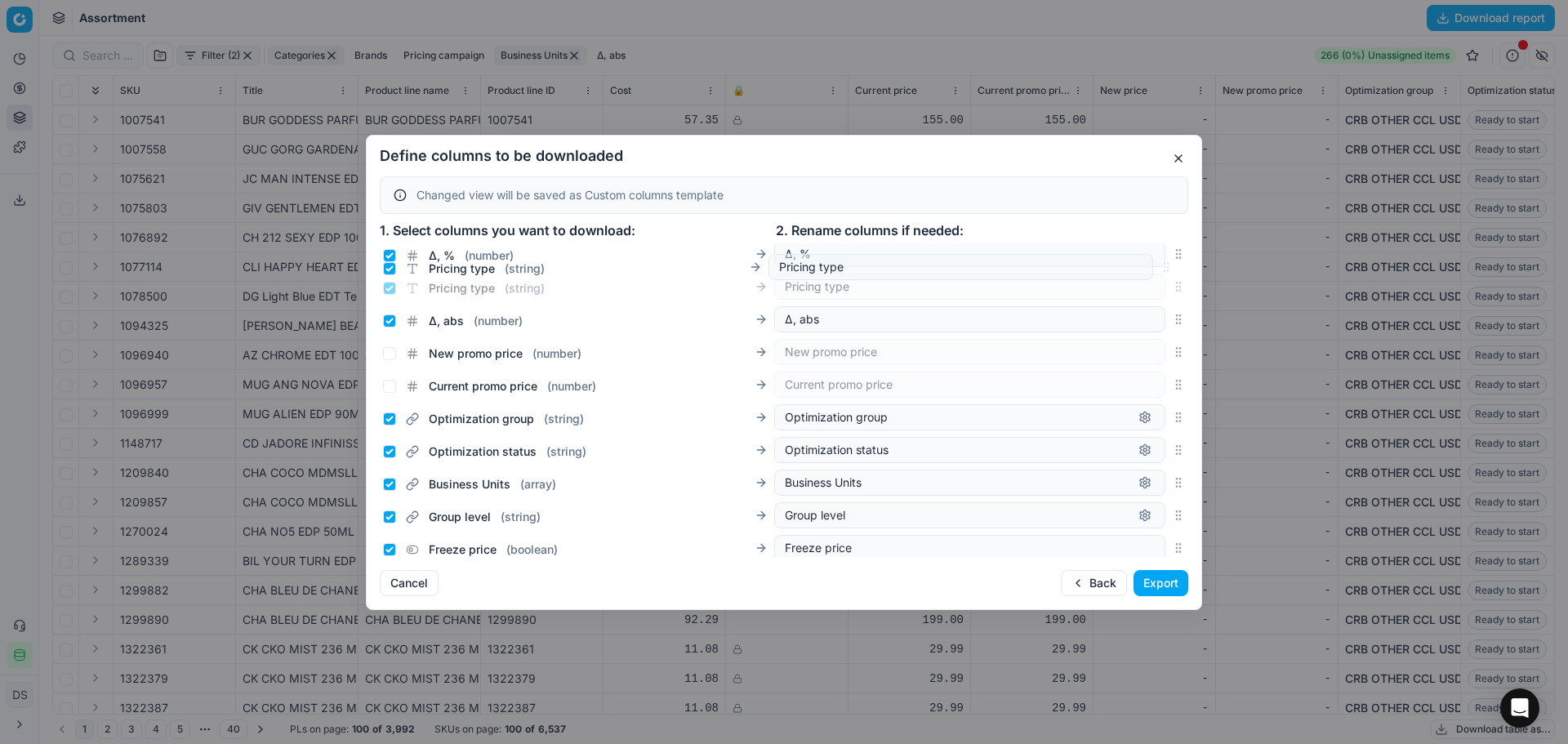
scroll to position [257, 0]
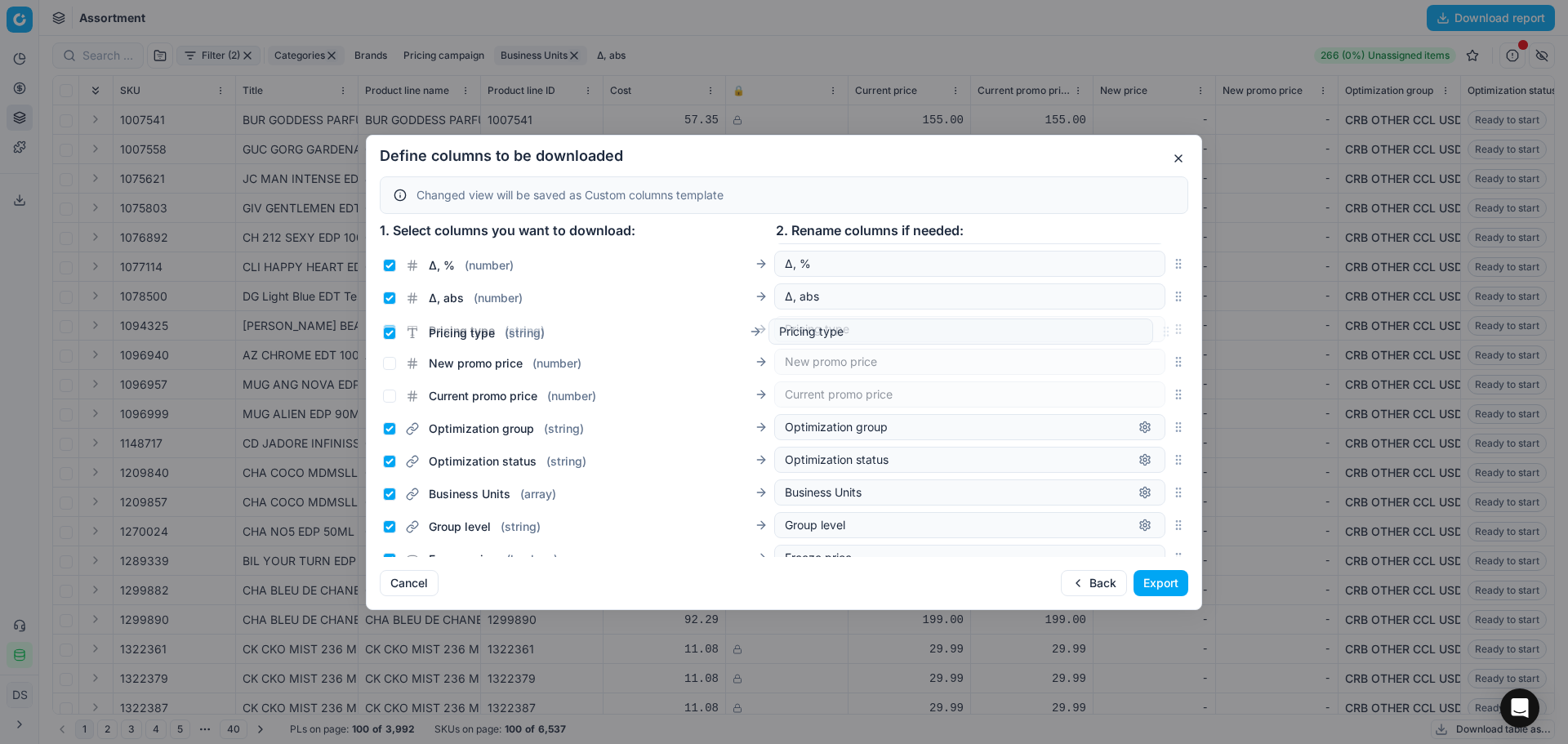
drag, startPoint x: 1164, startPoint y: 395, endPoint x: 1152, endPoint y: 337, distance: 59.2
click at [1152, 337] on div "Pricing type ( string ) Pricing type" at bounding box center [784, 329] width 809 height 33
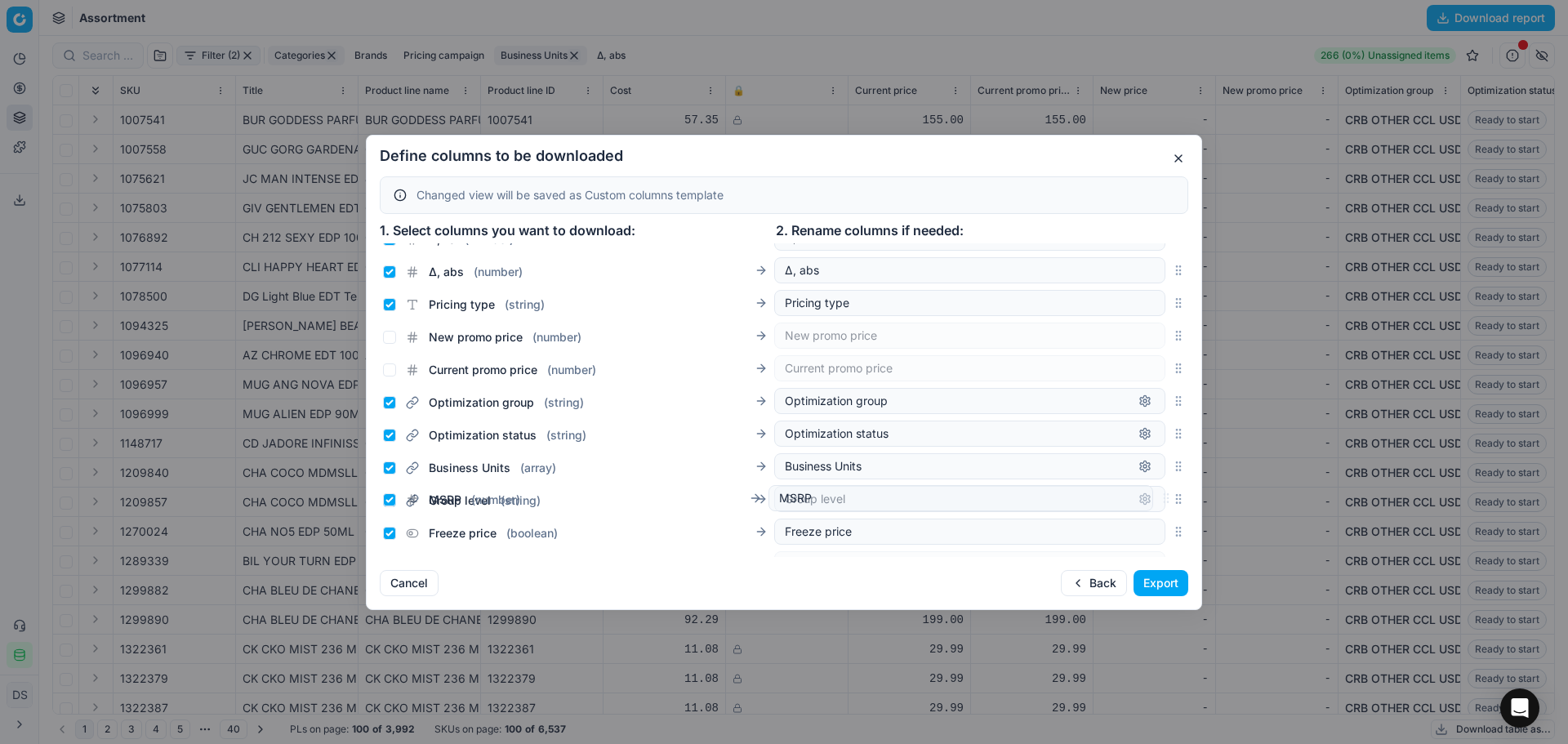
scroll to position [338, 0]
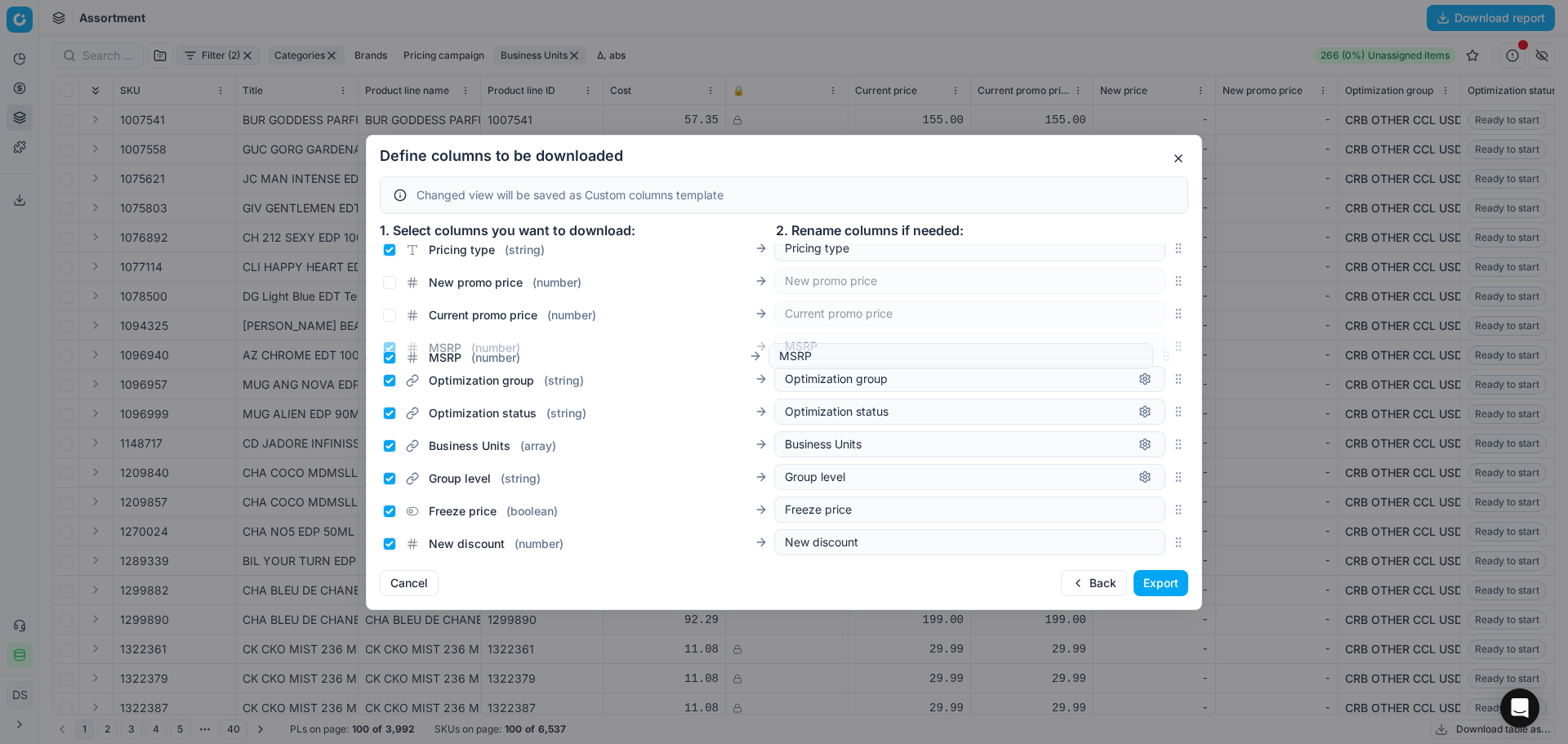
drag, startPoint x: 1164, startPoint y: 356, endPoint x: 1185, endPoint y: 352, distance: 21.4
click at [1185, 352] on div "SKU ( string ) SKU Title ( string ) Title Product line name ( string ) Product …" at bounding box center [784, 400] width 835 height 314
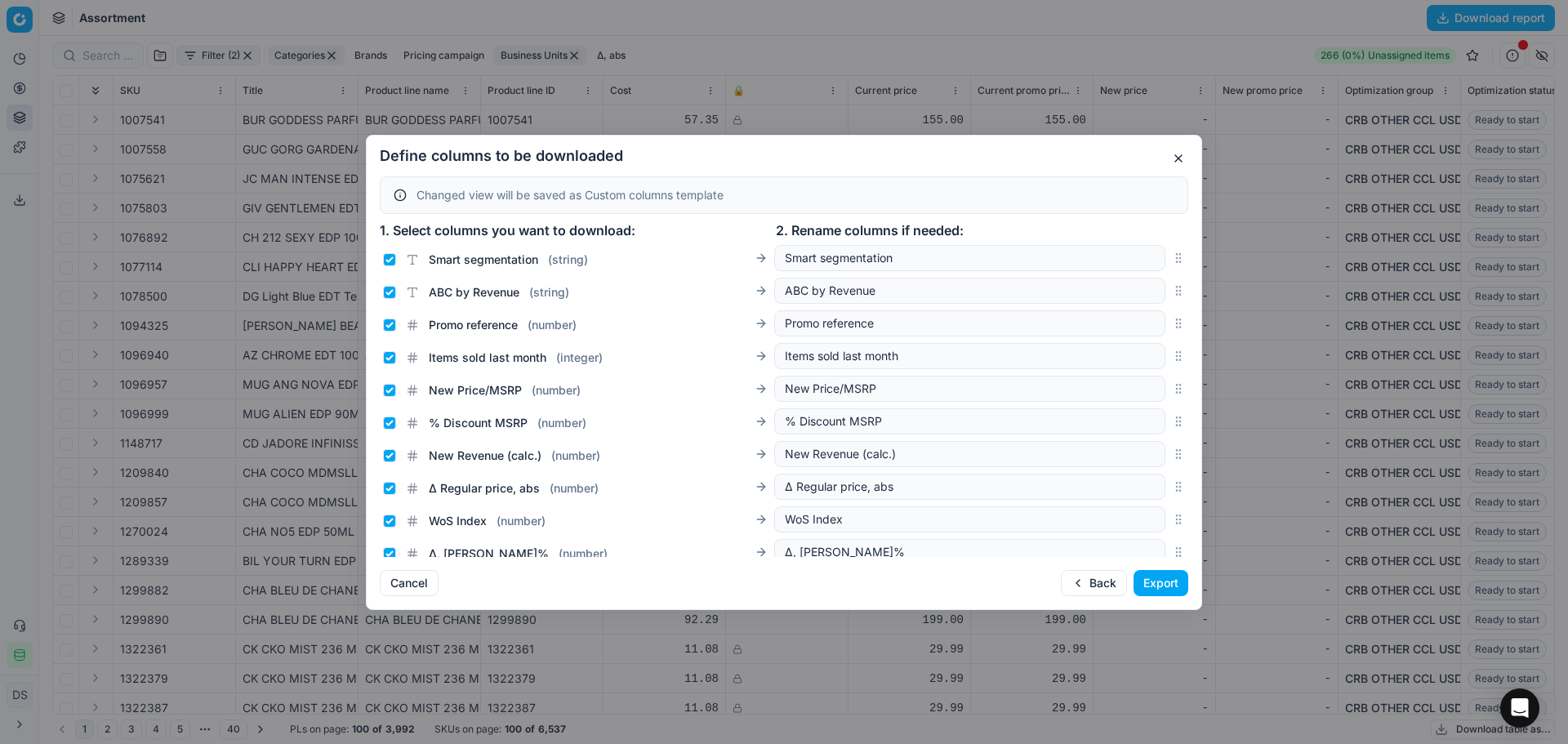
scroll to position [1236, 0]
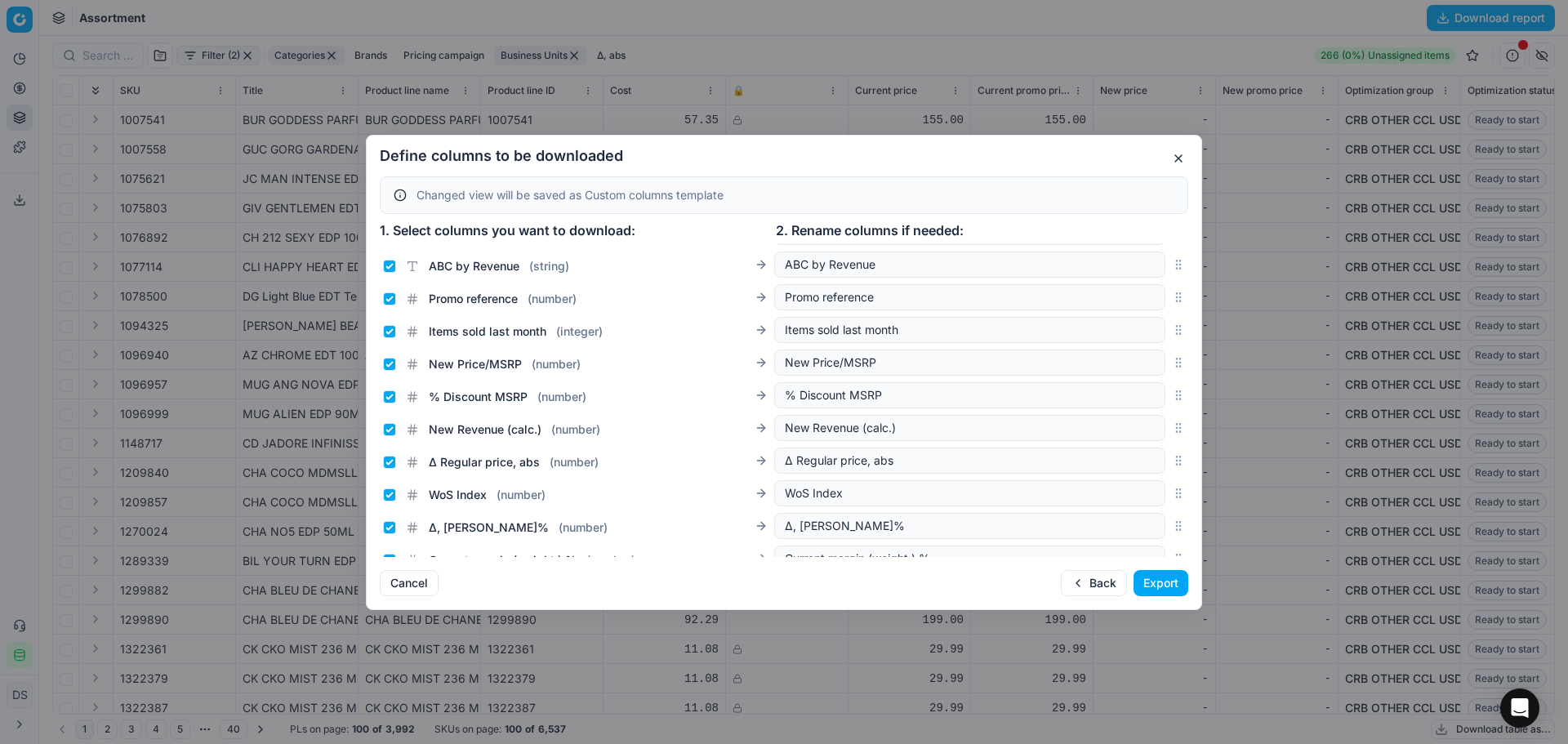
click at [1176, 357] on circle "button" at bounding box center [1176, 357] width 1 height 1
click at [1168, 385] on div "% Discount MSRP ( number ) % Discount MSRP" at bounding box center [784, 395] width 809 height 33
click at [1164, 388] on div "% Discount MSRP ( number ) % Discount MSRP" at bounding box center [784, 395] width 809 height 33
click at [1172, 393] on icon "button" at bounding box center [1178, 395] width 13 height 13
click at [1172, 356] on icon "button" at bounding box center [1178, 362] width 13 height 13
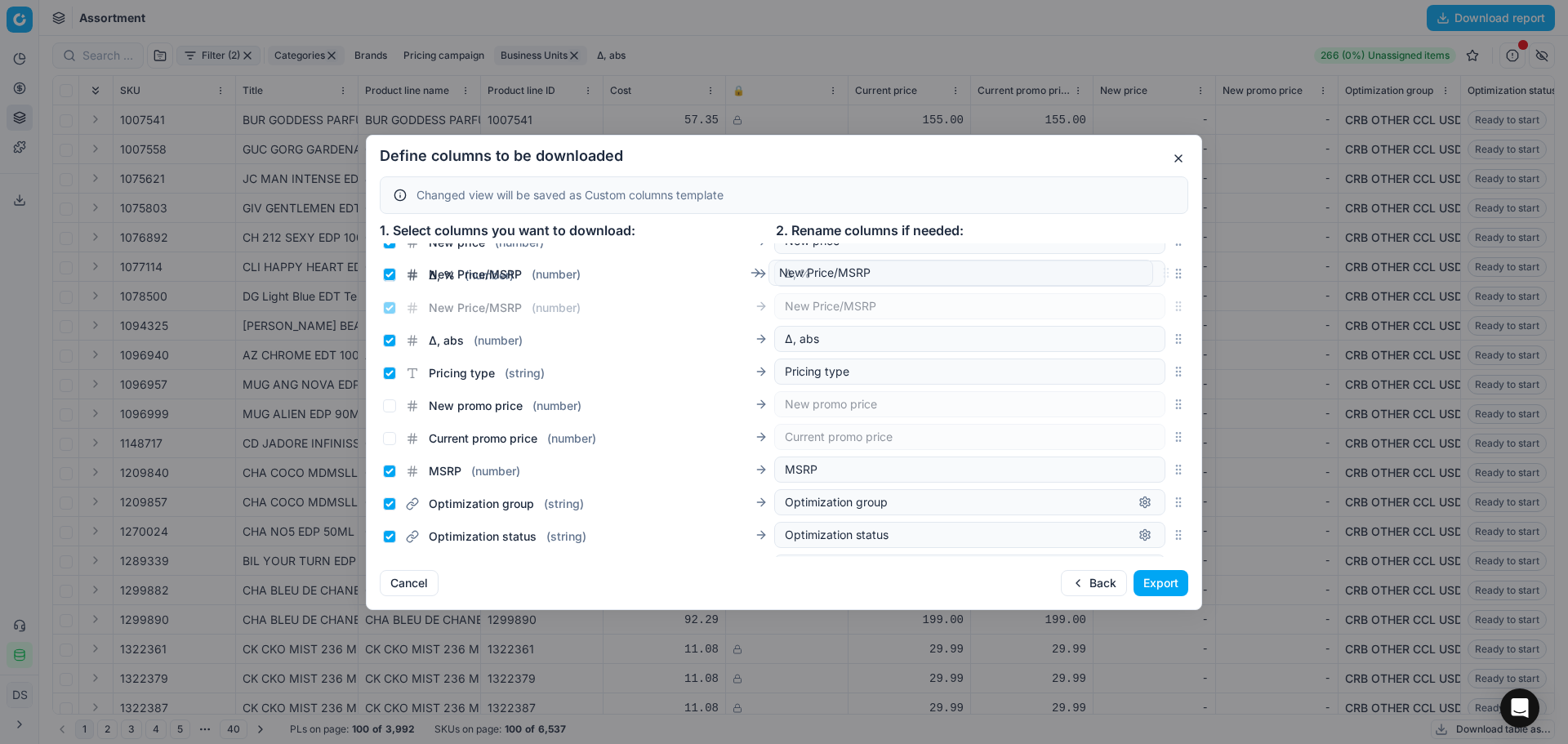
scroll to position [246, 0]
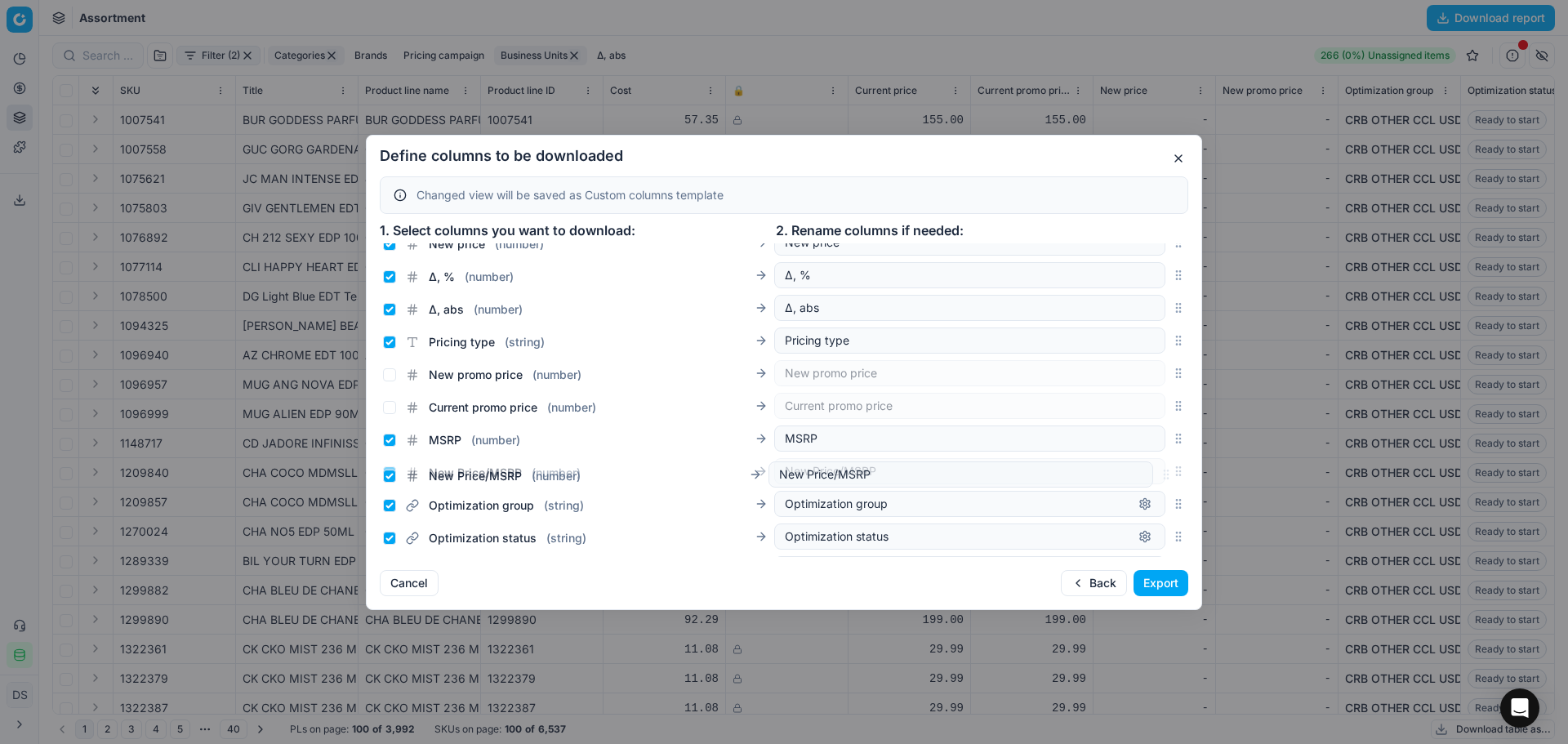
drag, startPoint x: 1170, startPoint y: 357, endPoint x: 1153, endPoint y: 467, distance: 111.3
click at [1153, 467] on div "New Price/MSRP ( number ) New Price/MSRP" at bounding box center [784, 472] width 809 height 33
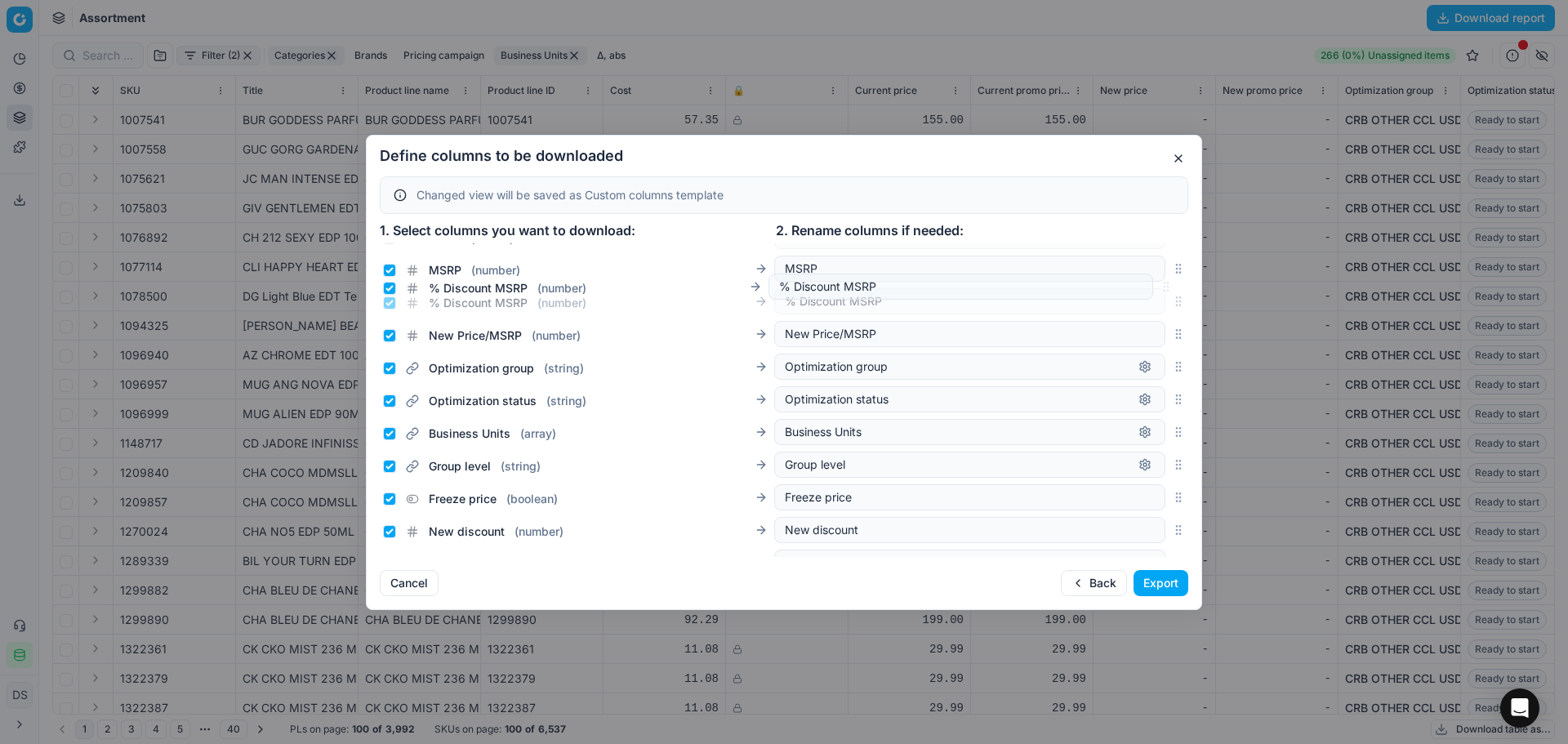
scroll to position [416, 0]
drag, startPoint x: 1171, startPoint y: 487, endPoint x: 1168, endPoint y: 336, distance: 151.0
click at [1172, 336] on icon "button" at bounding box center [1178, 334] width 13 height 13
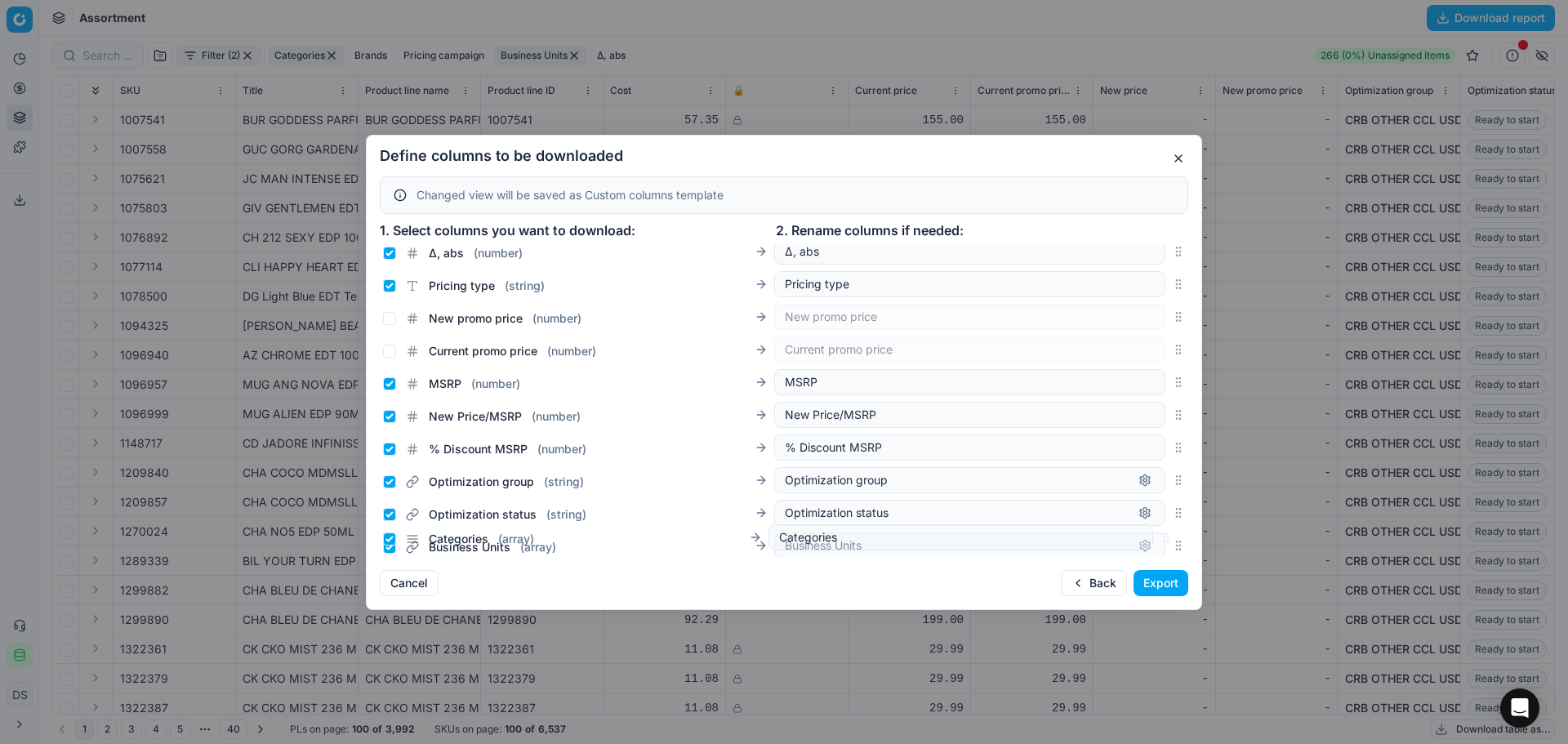
scroll to position [433, 0]
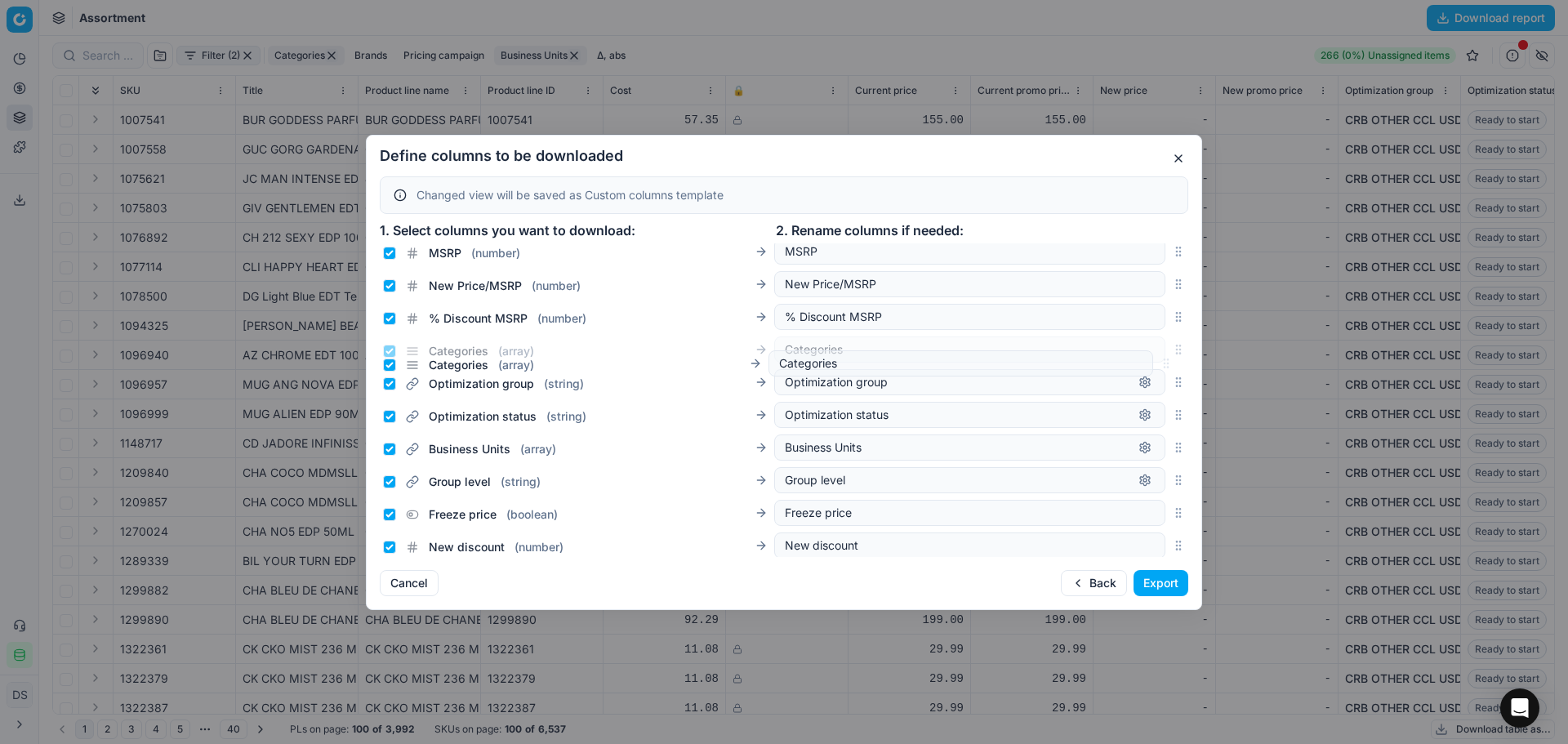
drag, startPoint x: 1161, startPoint y: 502, endPoint x: 1131, endPoint y: 368, distance: 137.3
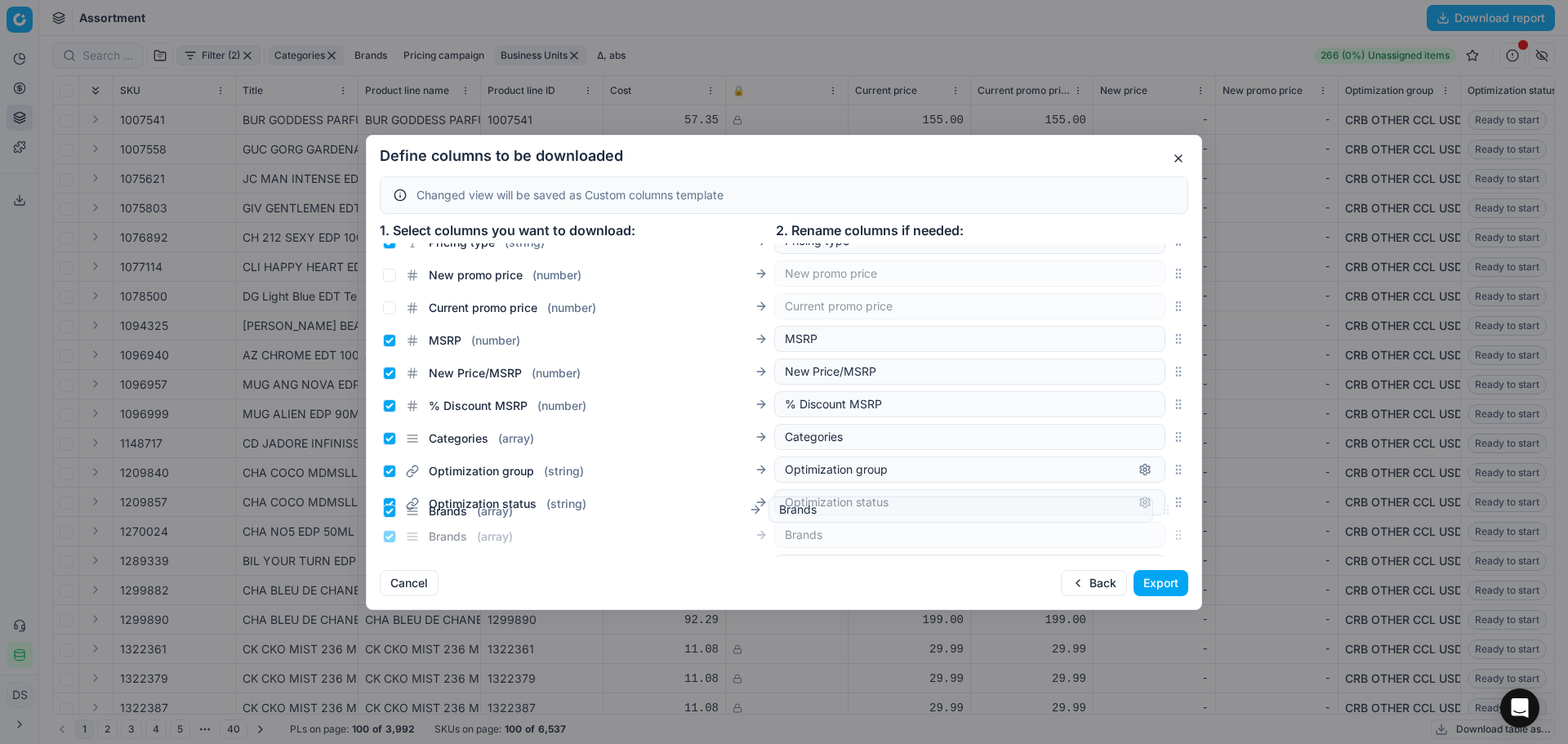
scroll to position [389, 0]
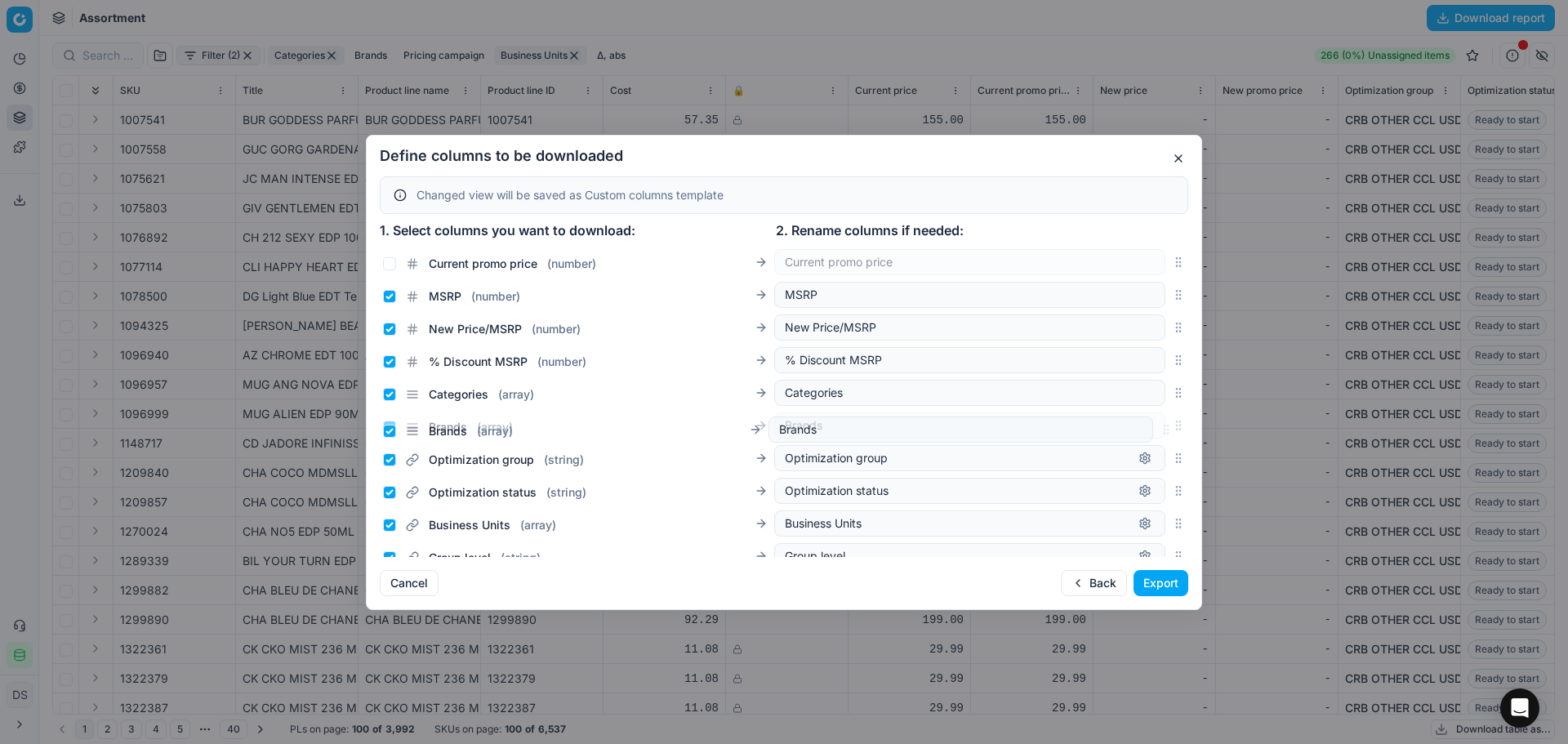
drag, startPoint x: 1168, startPoint y: 456, endPoint x: 1128, endPoint y: 430, distance: 47.7
click at [1128, 430] on div "Brands ( array ) Brands" at bounding box center [784, 425] width 809 height 33
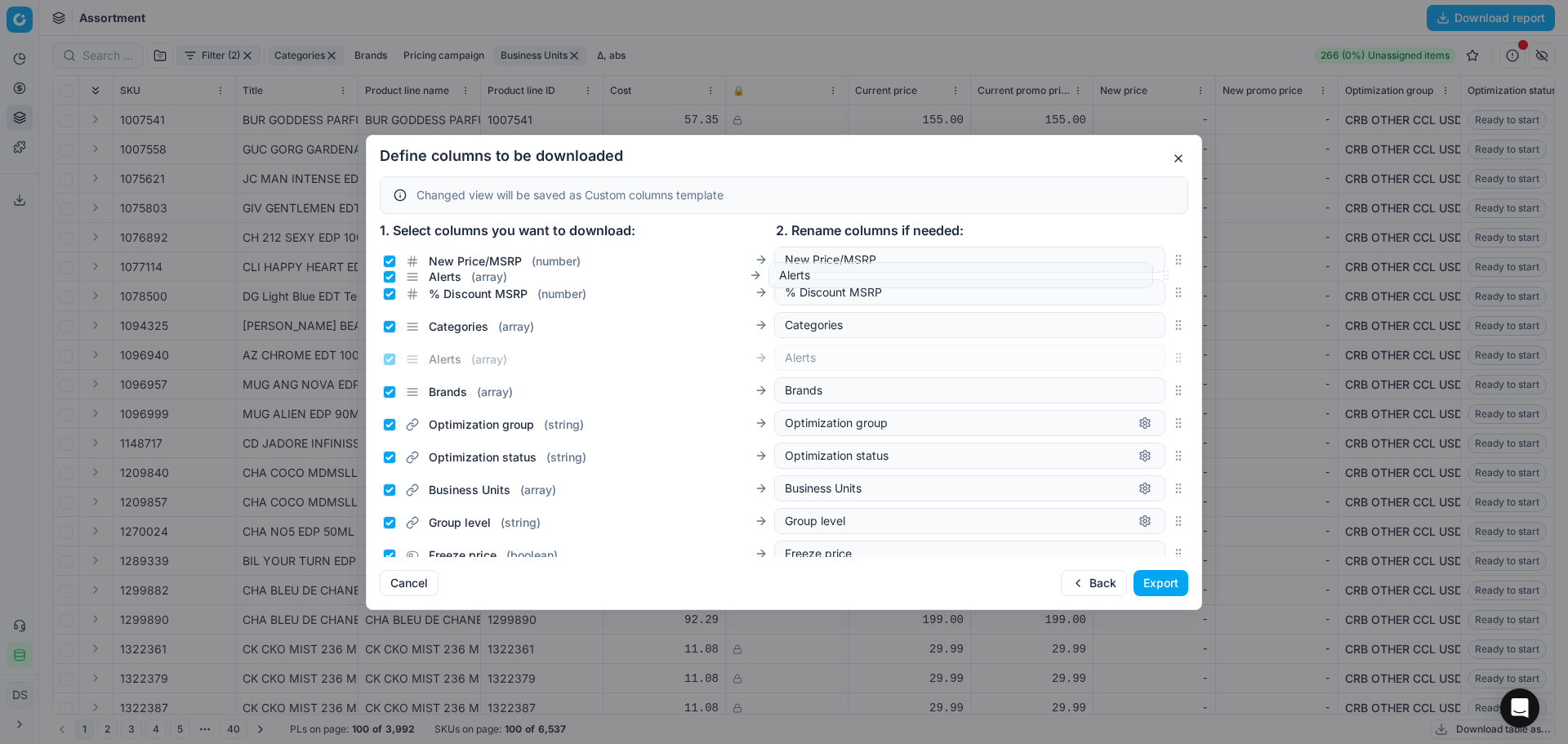
scroll to position [453, 0]
drag, startPoint x: 1164, startPoint y: 439, endPoint x: 1136, endPoint y: 347, distance: 96.2
click at [1136, 347] on div "Alerts ( array ) Alerts" at bounding box center [784, 363] width 809 height 33
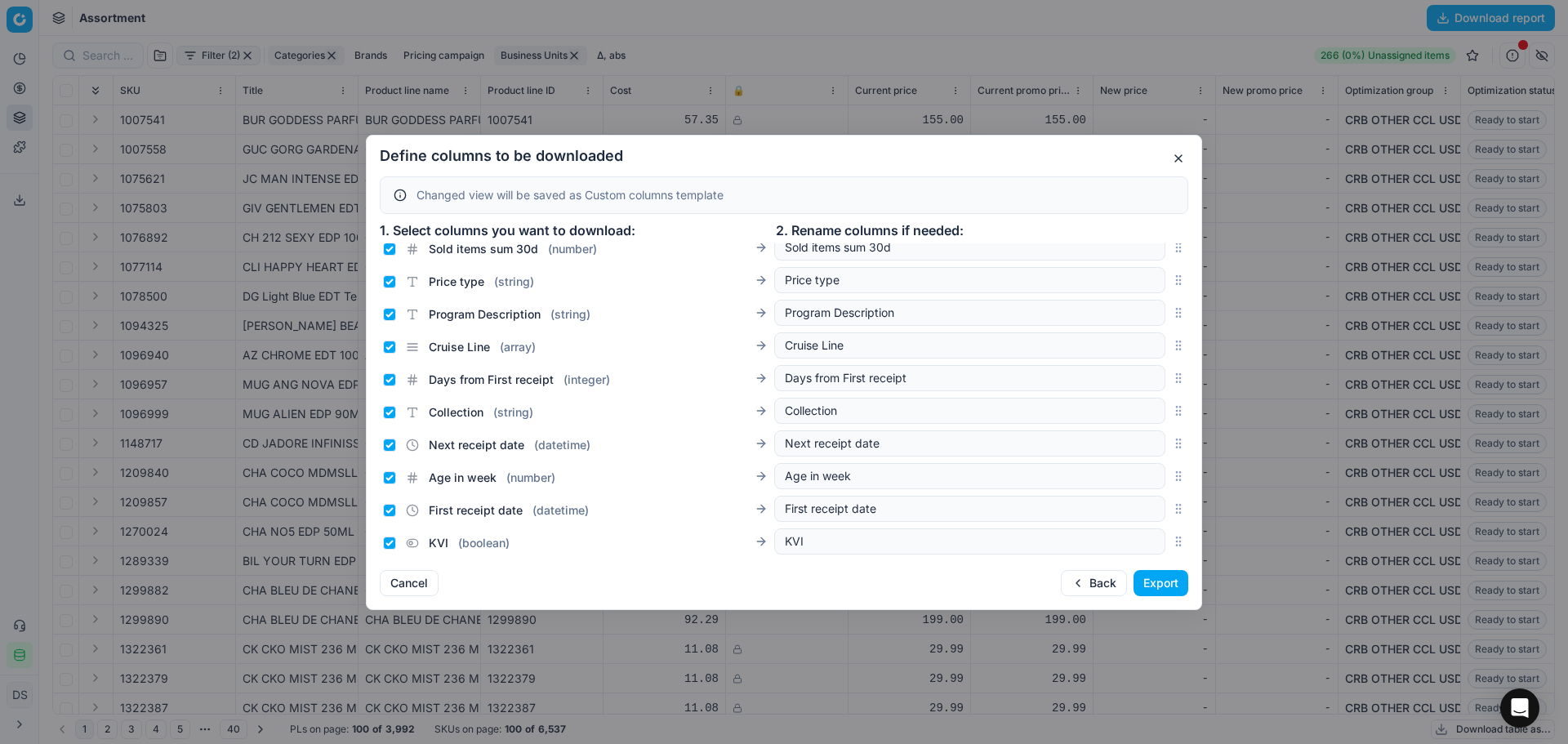
scroll to position [2756, 0]
drag, startPoint x: 1170, startPoint y: 507, endPoint x: 1163, endPoint y: 556, distance: 49.5
drag, startPoint x: 1164, startPoint y: 441, endPoint x: 1161, endPoint y: 504, distance: 63.1
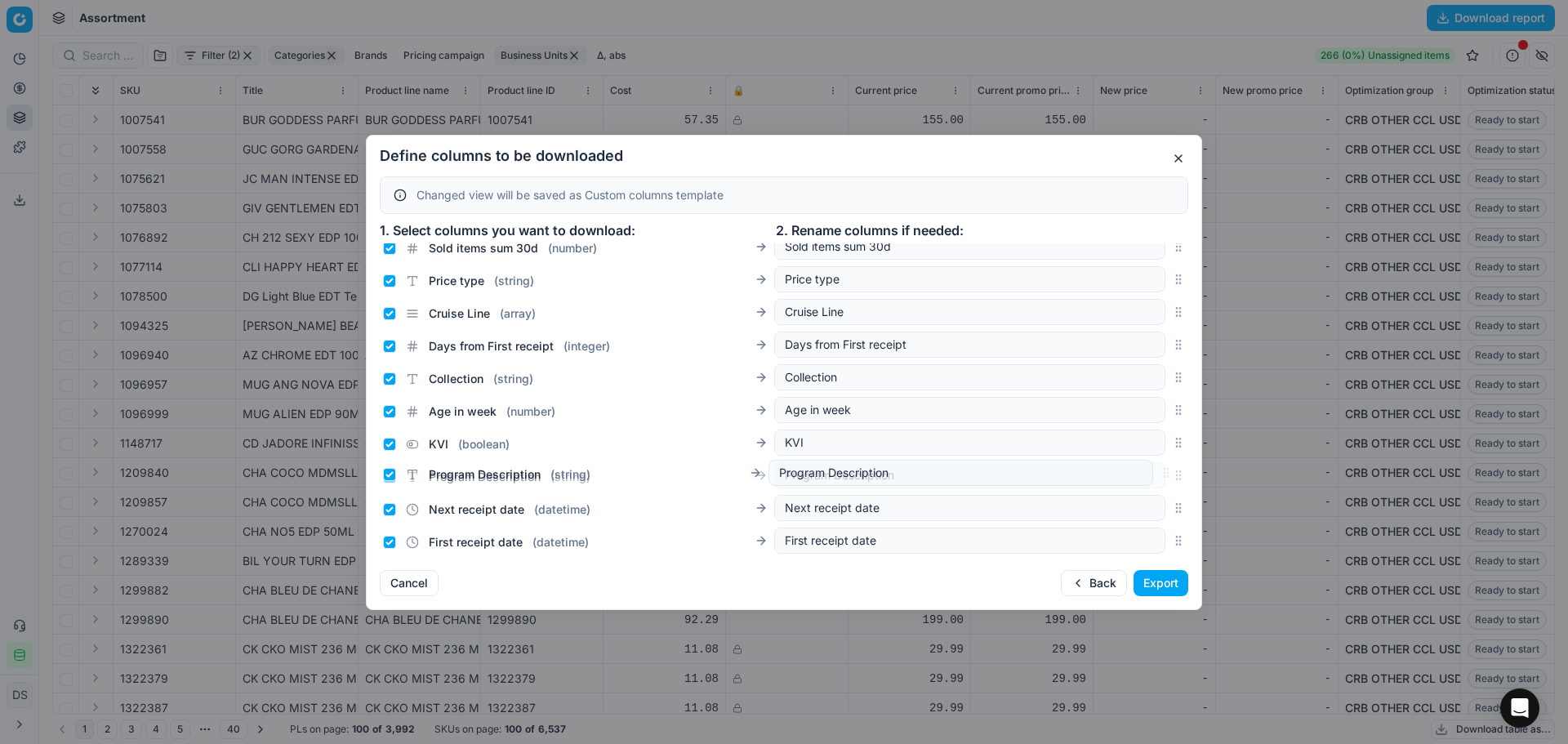
drag, startPoint x: 1161, startPoint y: 312, endPoint x: 1148, endPoint y: 472, distance: 160.5
drag, startPoint x: 1165, startPoint y: 375, endPoint x: 1164, endPoint y: 442, distance: 67.0
drag, startPoint x: 1165, startPoint y: 338, endPoint x: 1152, endPoint y: 432, distance: 94.9
drag, startPoint x: 1169, startPoint y: 439, endPoint x: 1174, endPoint y: 409, distance: 30.4
click at [1174, 409] on div "Days from First receipt ( integer ) Days from First receipt" at bounding box center [784, 410] width 809 height 33
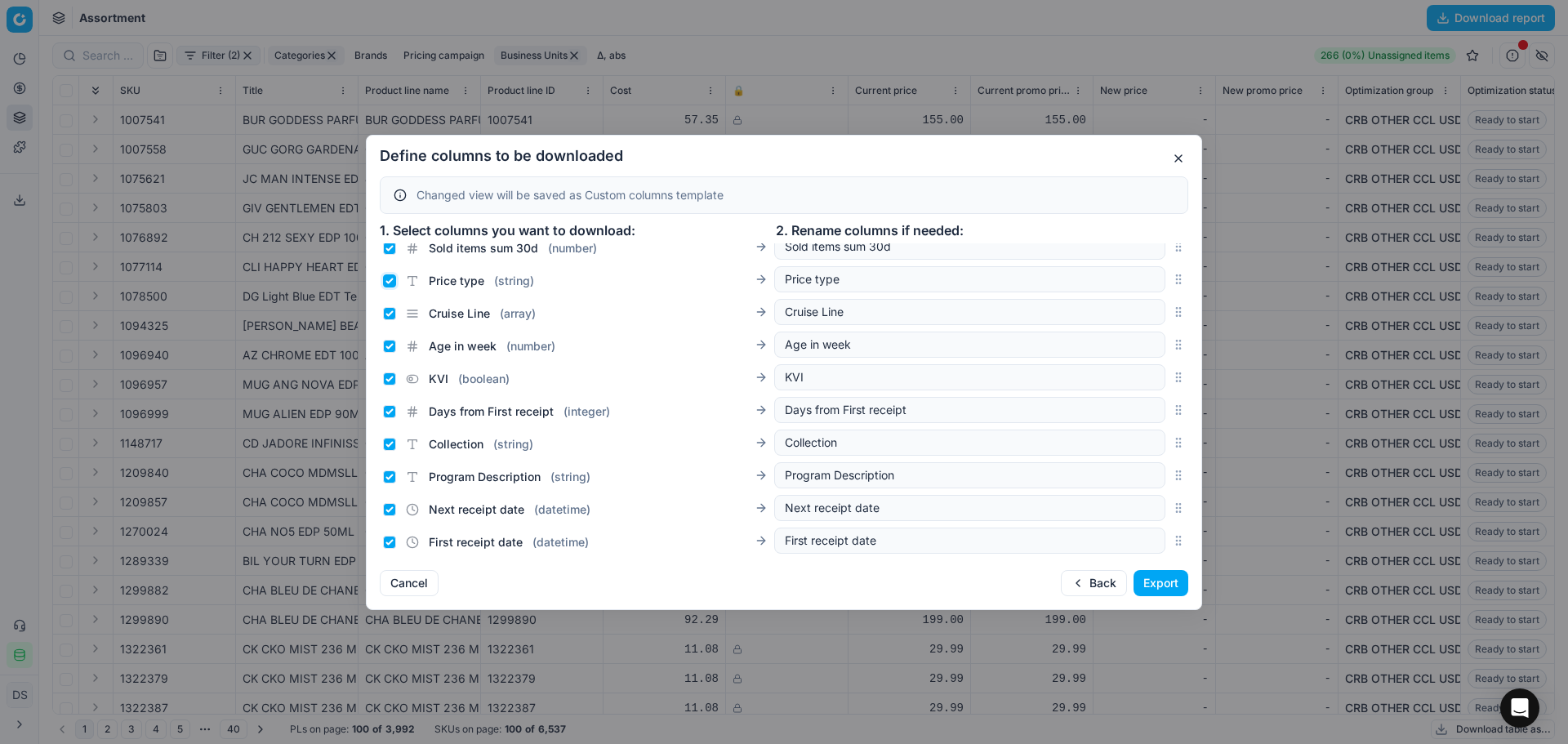
click at [387, 274] on input "Price type ( string )" at bounding box center [390, 281] width 13 height 13
checkbox input "false"
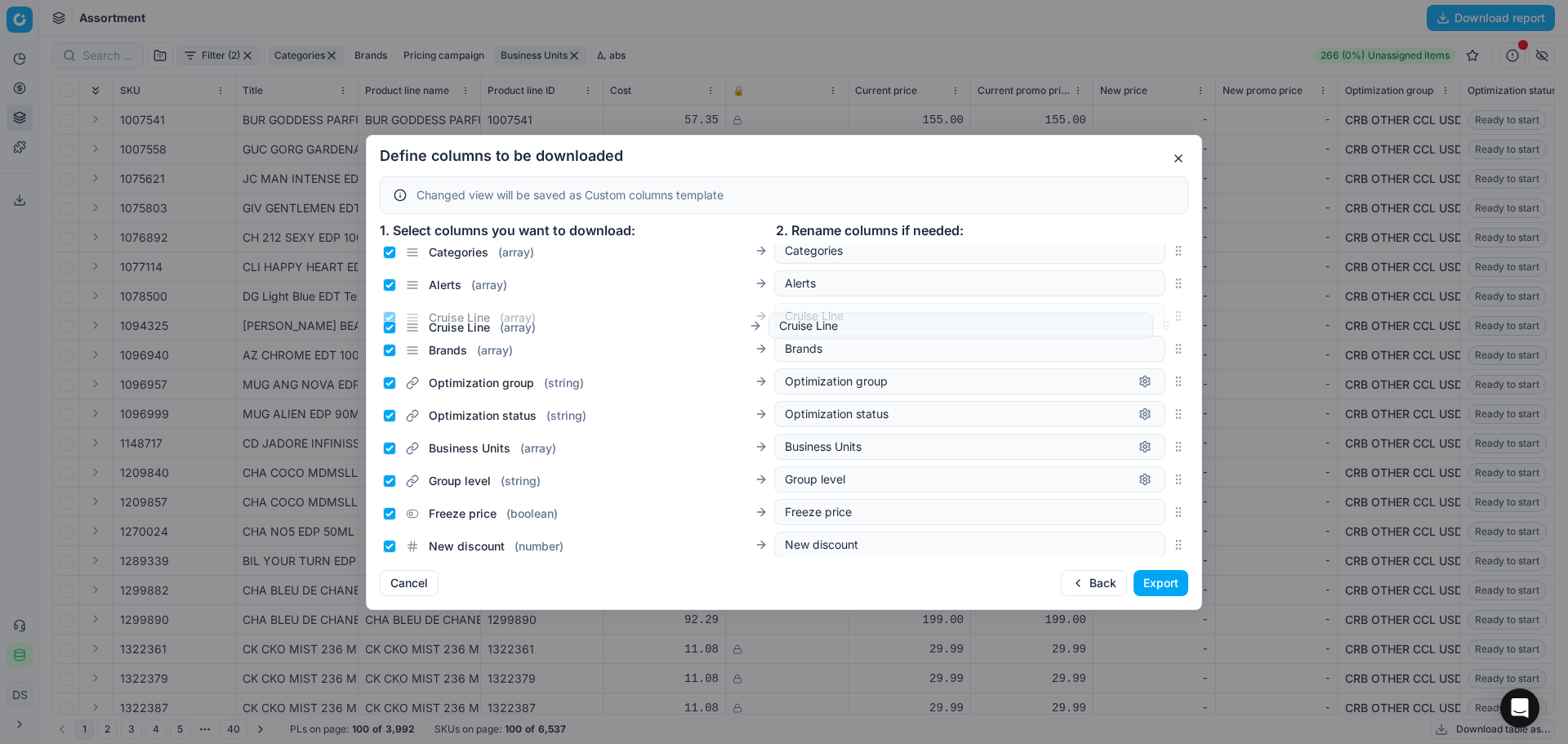
scroll to position [527, 0]
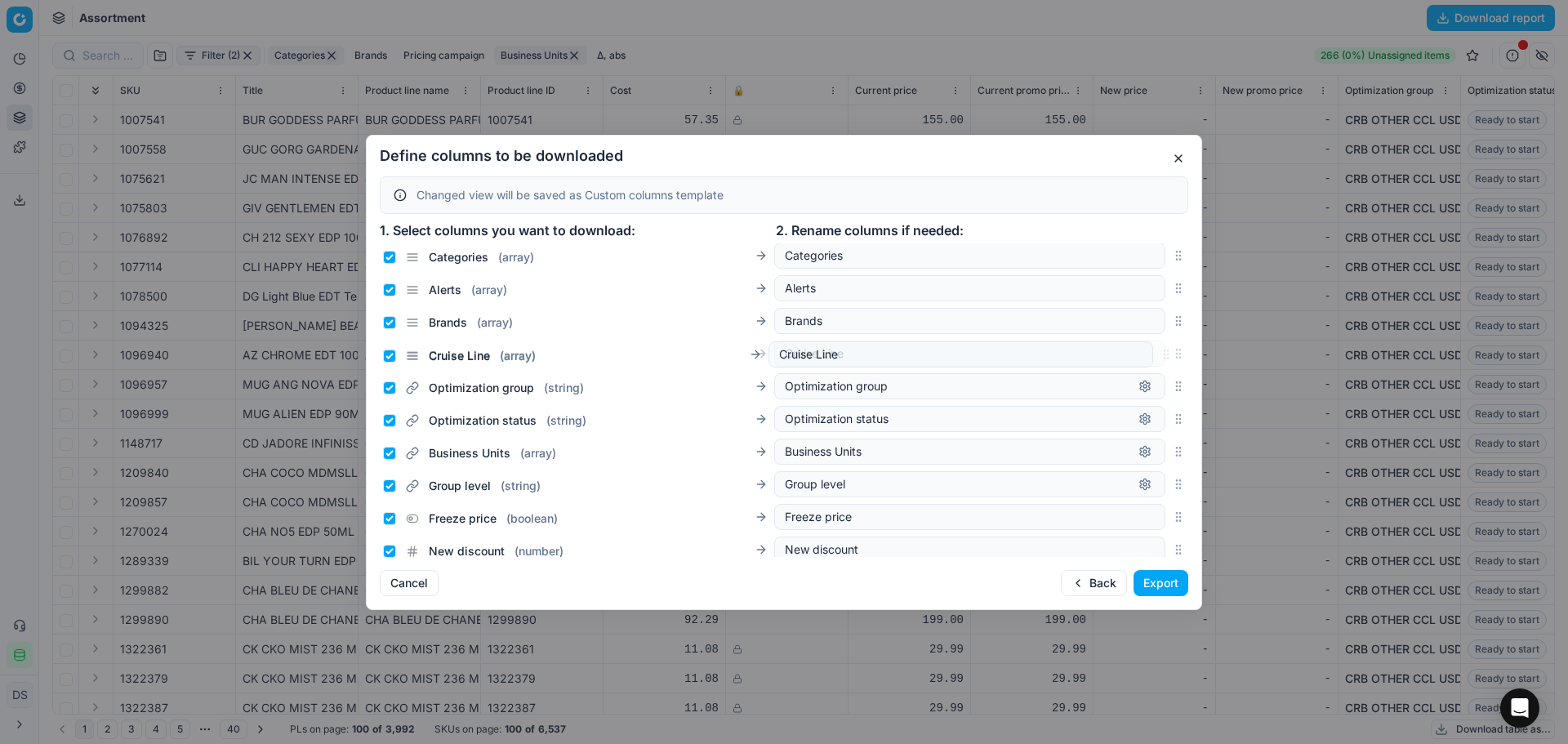
drag, startPoint x: 1166, startPoint y: 314, endPoint x: 1118, endPoint y: 356, distance: 63.8
click at [1118, 356] on div "Cruise Line ( array ) Cruise Line" at bounding box center [784, 354] width 809 height 33
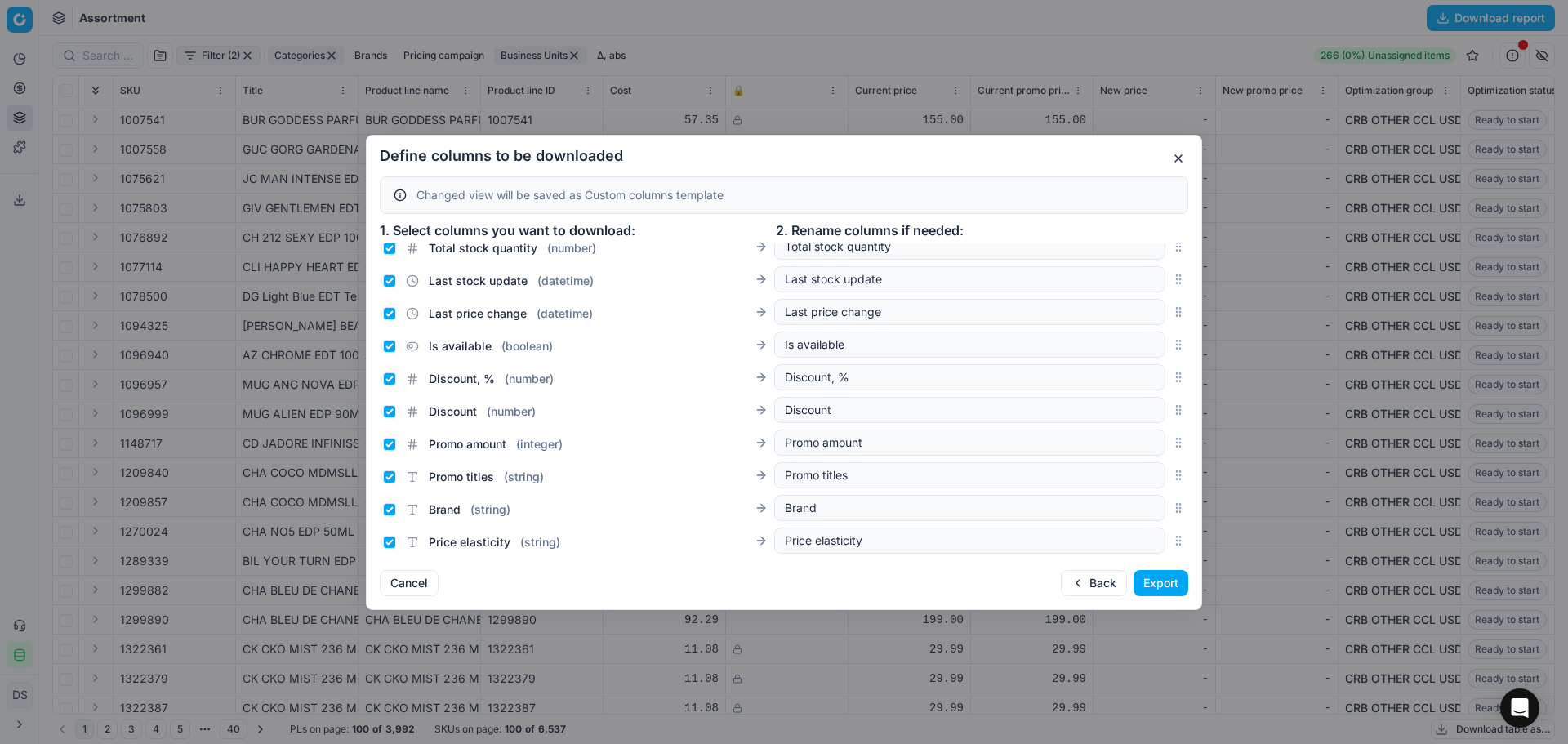
scroll to position [1016, 0]
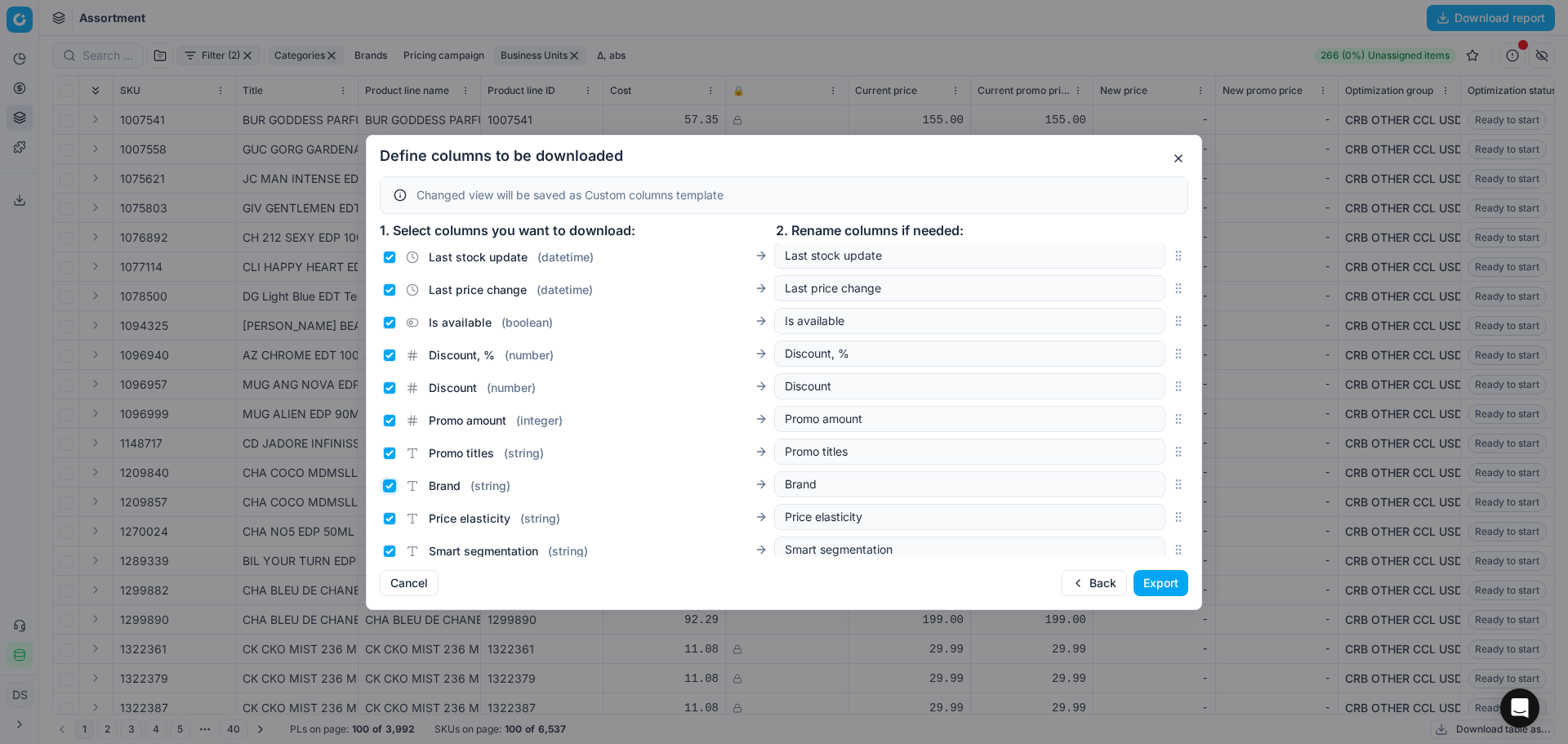
click at [394, 480] on input "Brand ( string )" at bounding box center [390, 486] width 13 height 13
checkbox input "false"
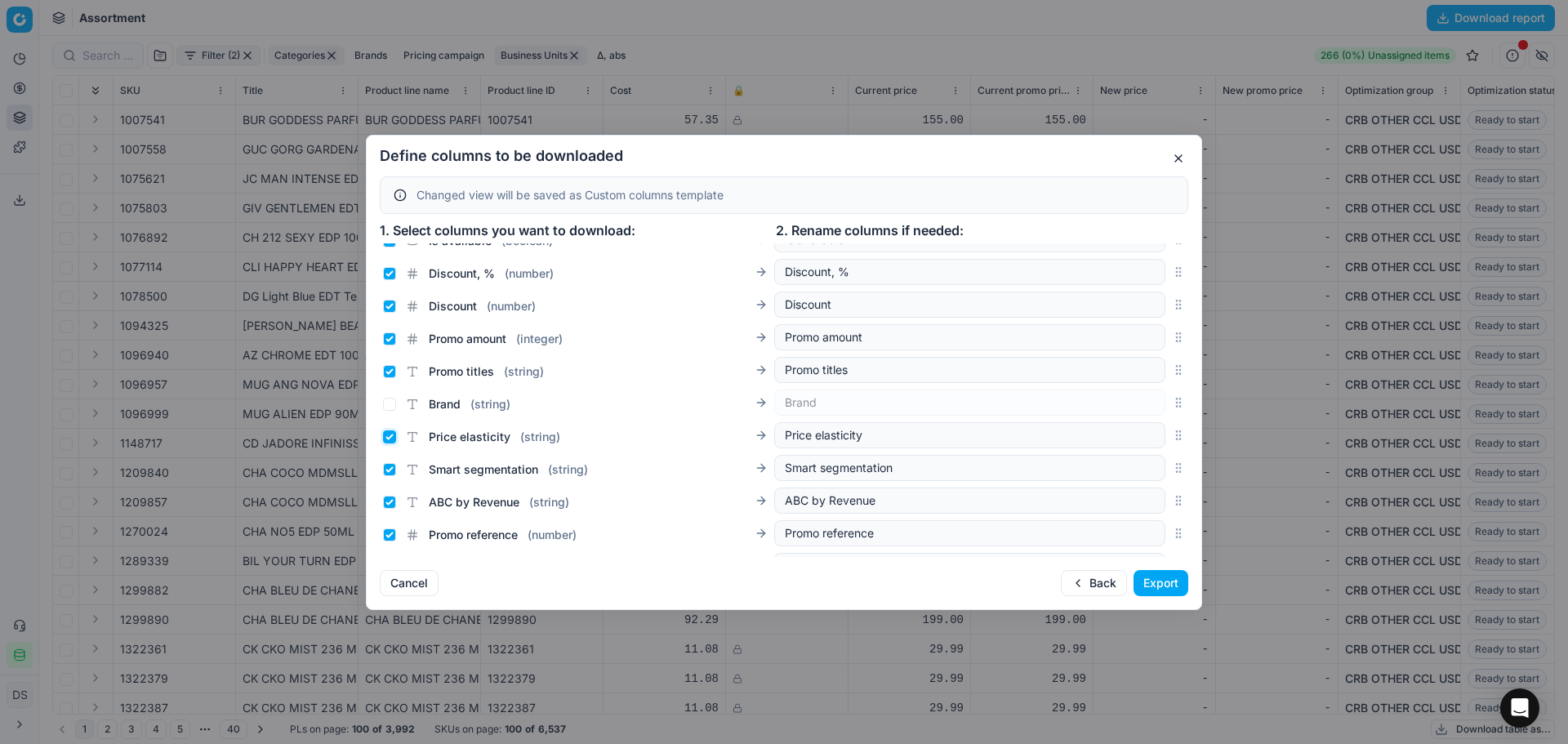
click at [389, 439] on input "Price elasticity ( string )" at bounding box center [390, 437] width 13 height 13
checkbox input "false"
click at [389, 466] on input "Smart segmentation ( string )" at bounding box center [390, 469] width 13 height 13
checkbox input "false"
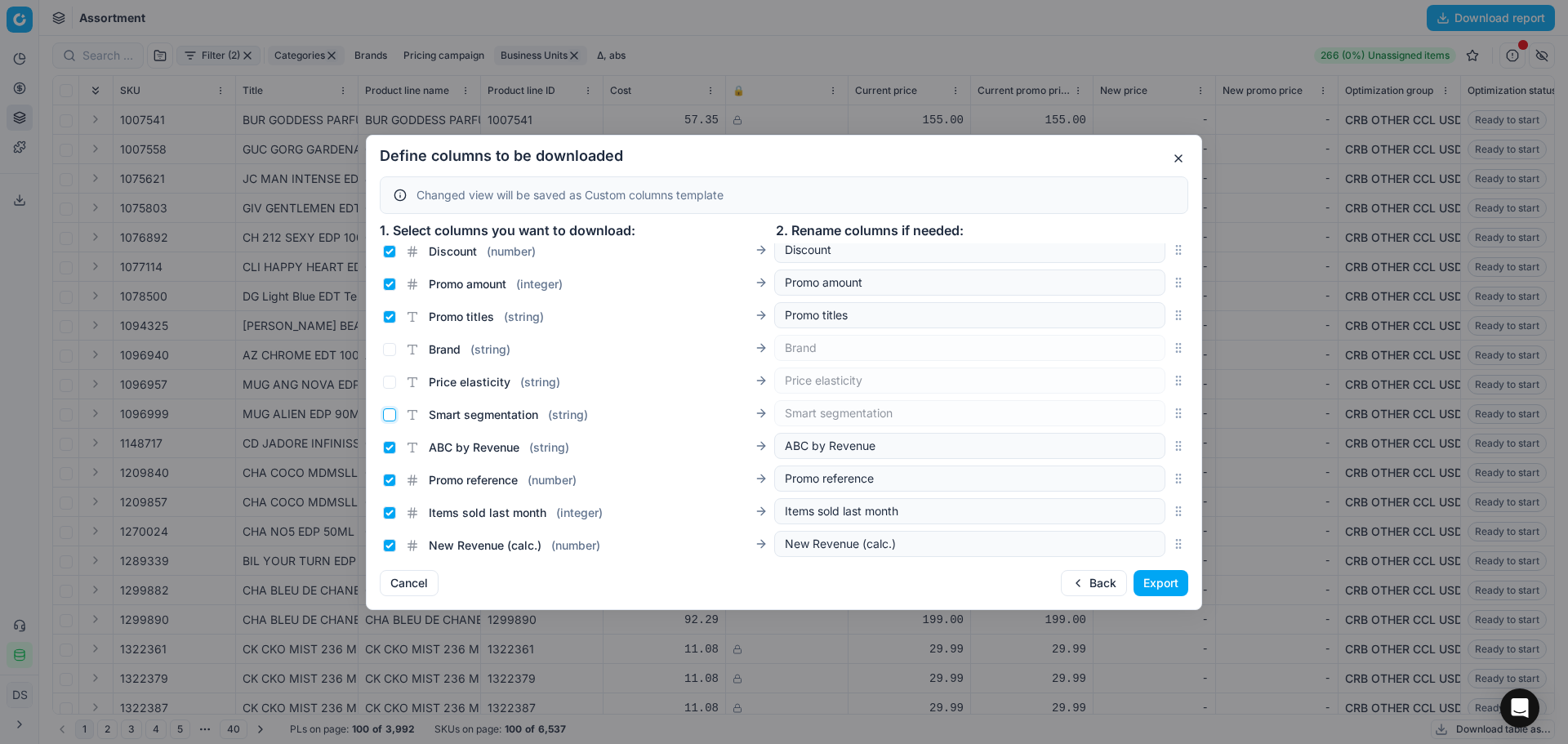
scroll to position [1179, 0]
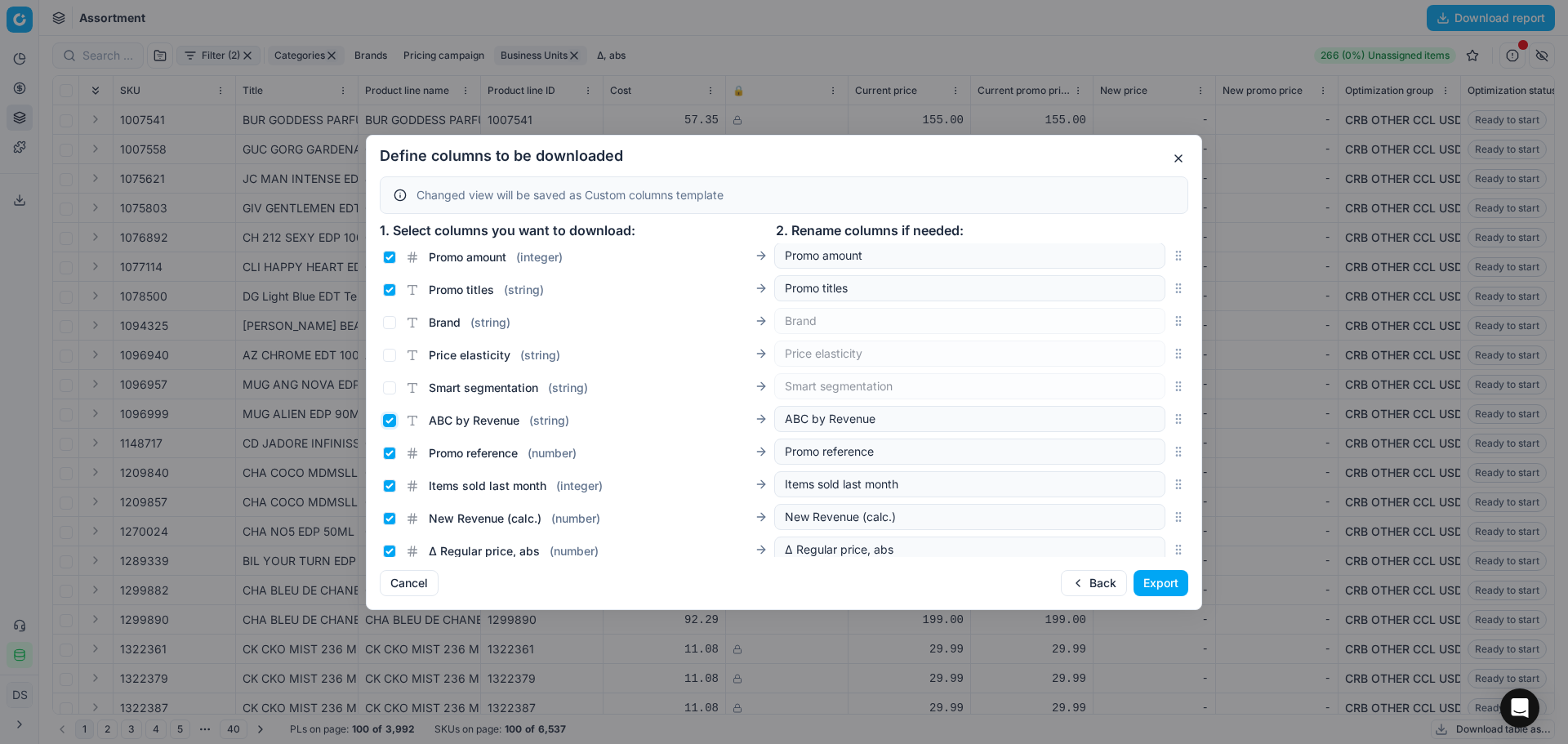
click at [390, 419] on input "ABC by Revenue ( string )" at bounding box center [390, 421] width 13 height 13
checkbox input "false"
click at [390, 452] on input "Promo reference ( number )" at bounding box center [390, 453] width 13 height 13
checkbox input "false"
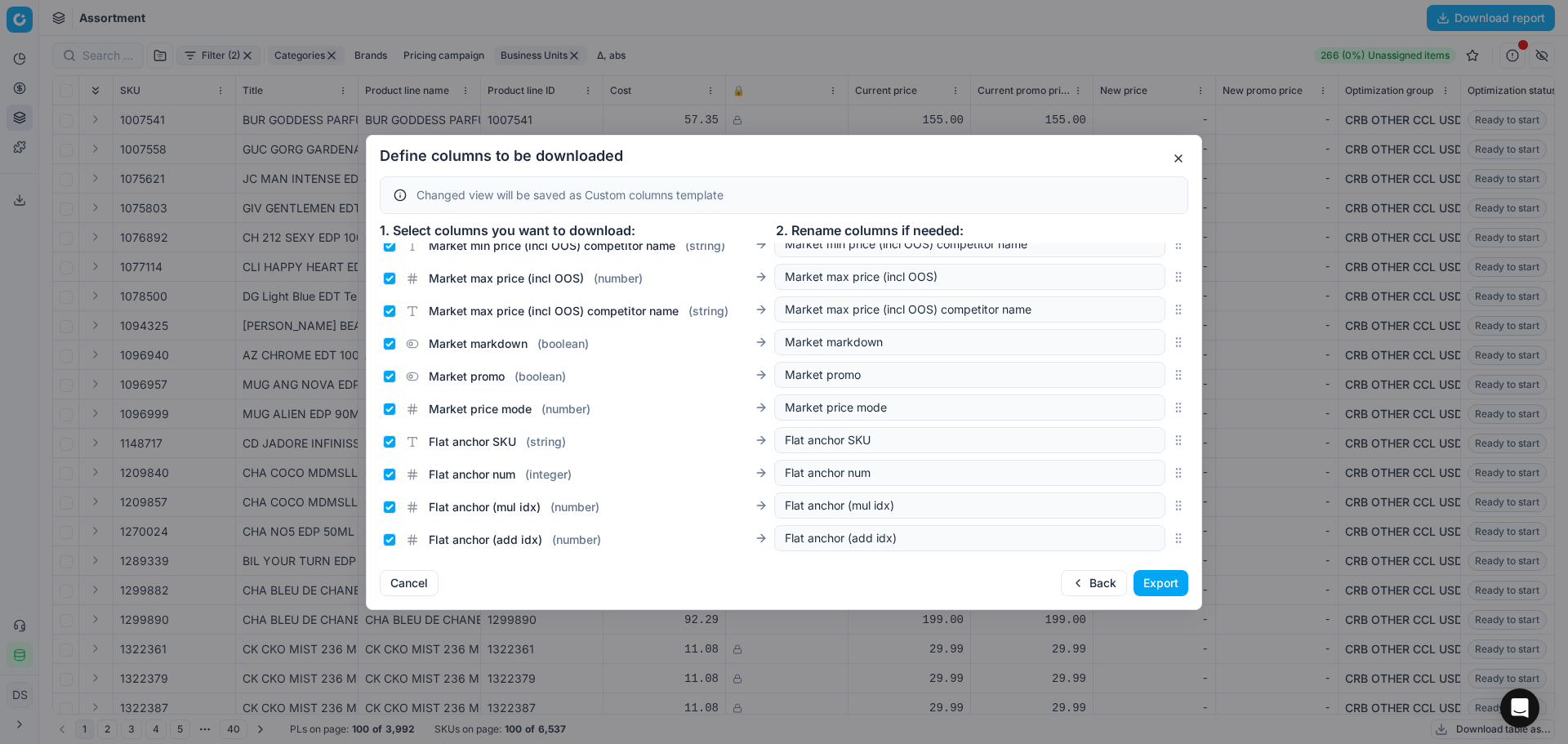
scroll to position [2021, 0]
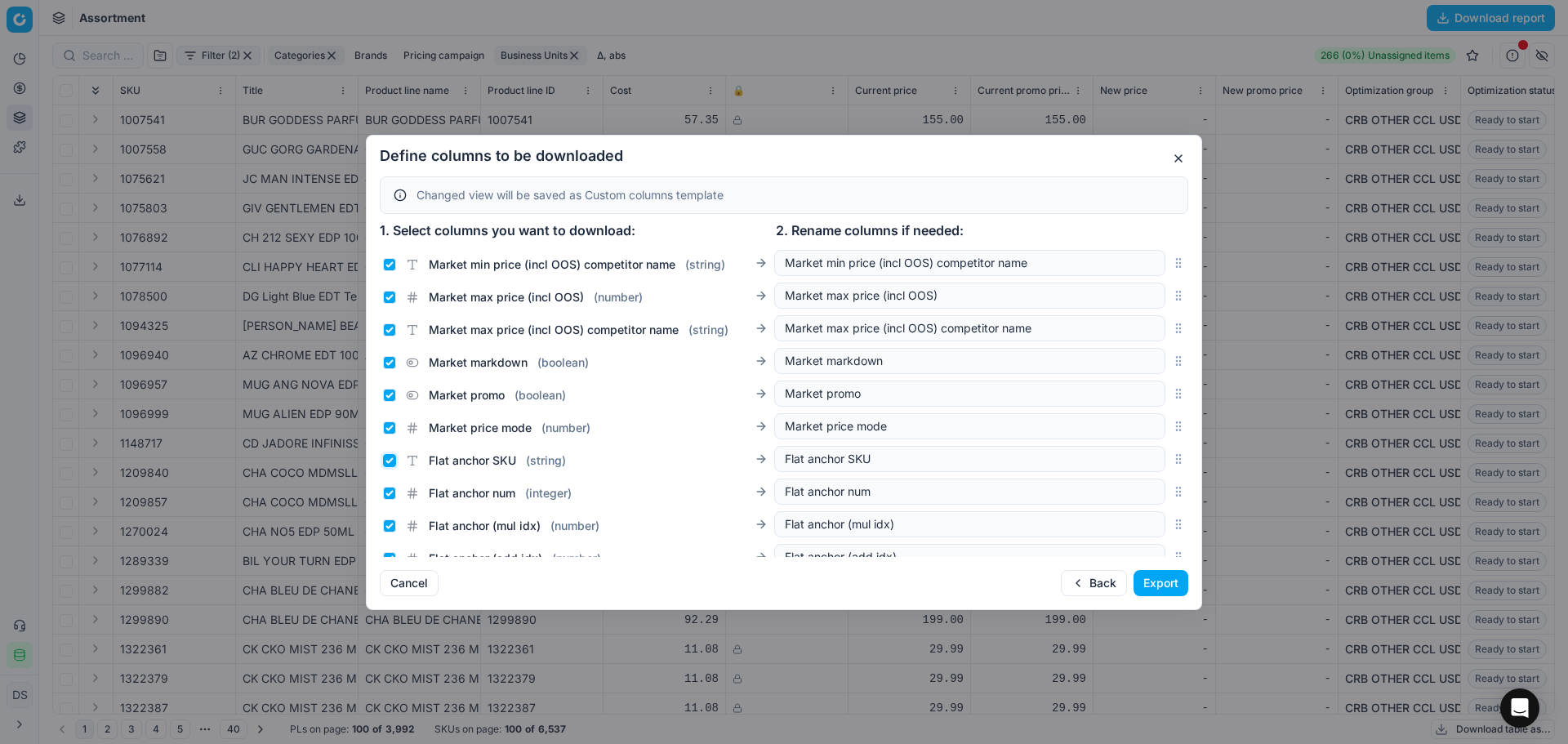
click at [389, 458] on input "Flat anchor SKU ( string )" at bounding box center [390, 461] width 13 height 13
checkbox input "false"
click at [389, 494] on input "Flat anchor num ( integer )" at bounding box center [390, 493] width 13 height 13
checkbox input "false"
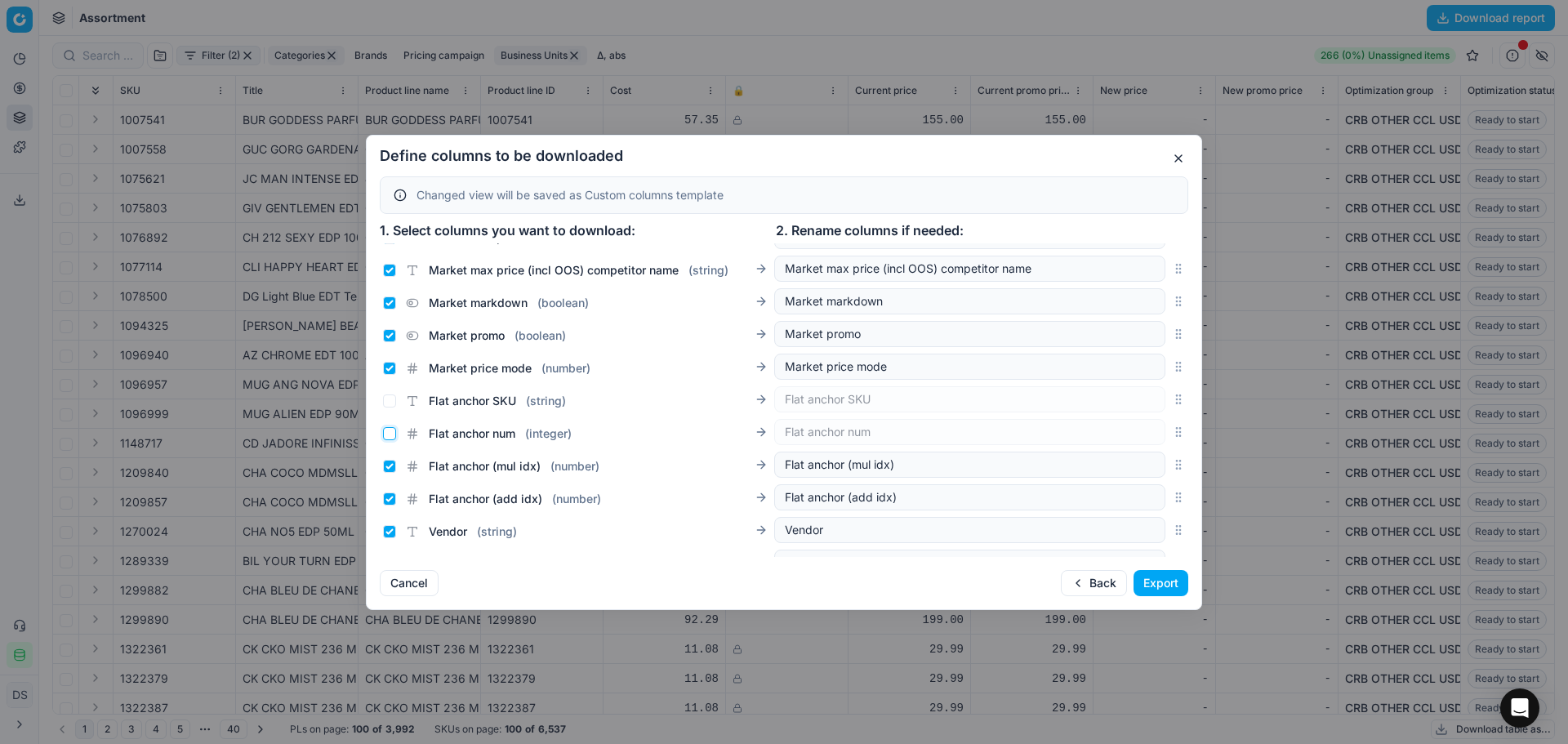
scroll to position [2103, 0]
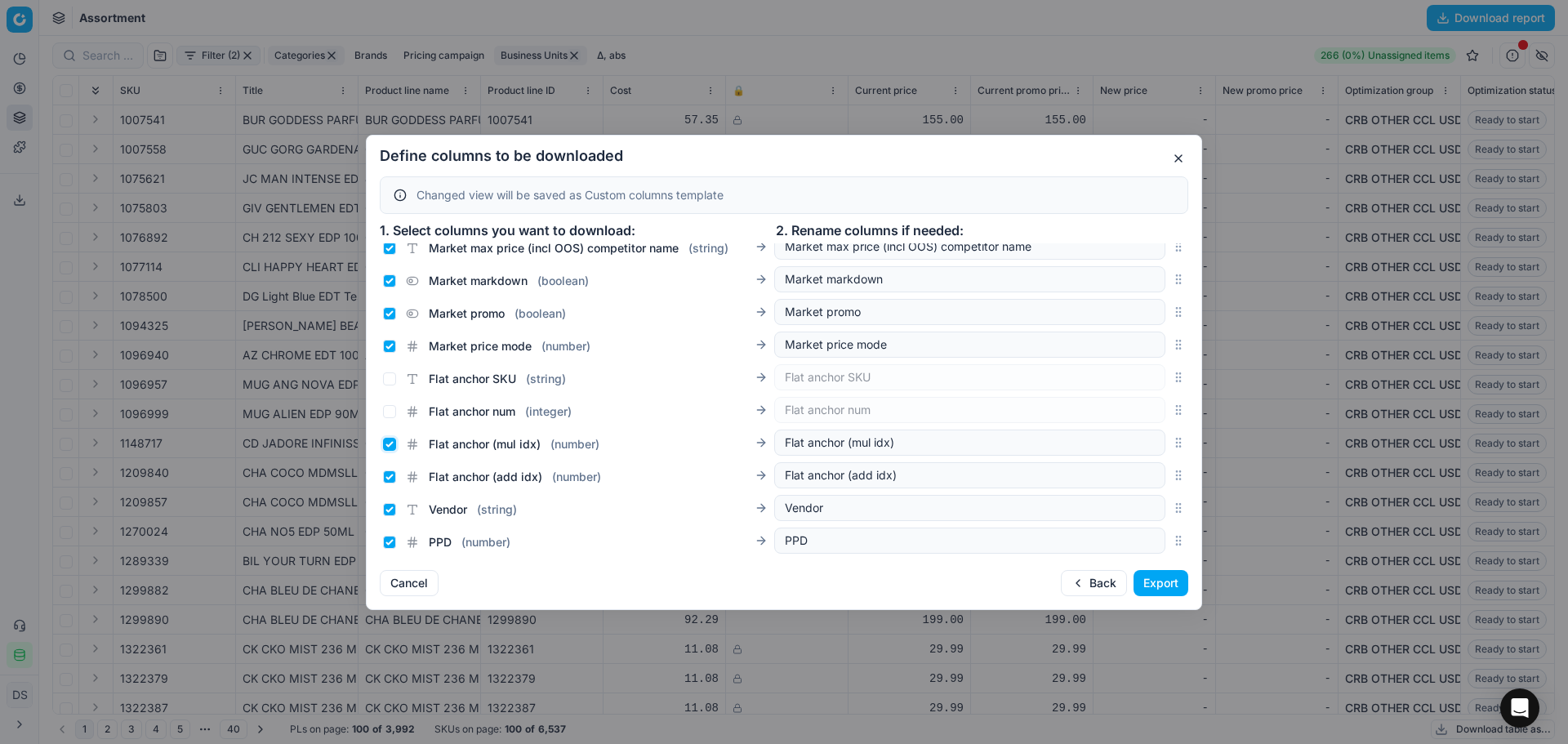
click at [388, 446] on input "Flat anchor (mul idx) ( number )" at bounding box center [390, 444] width 13 height 13
checkbox input "false"
click at [388, 472] on input "Flat anchor (add idx) ( number )" at bounding box center [390, 477] width 13 height 13
checkbox input "false"
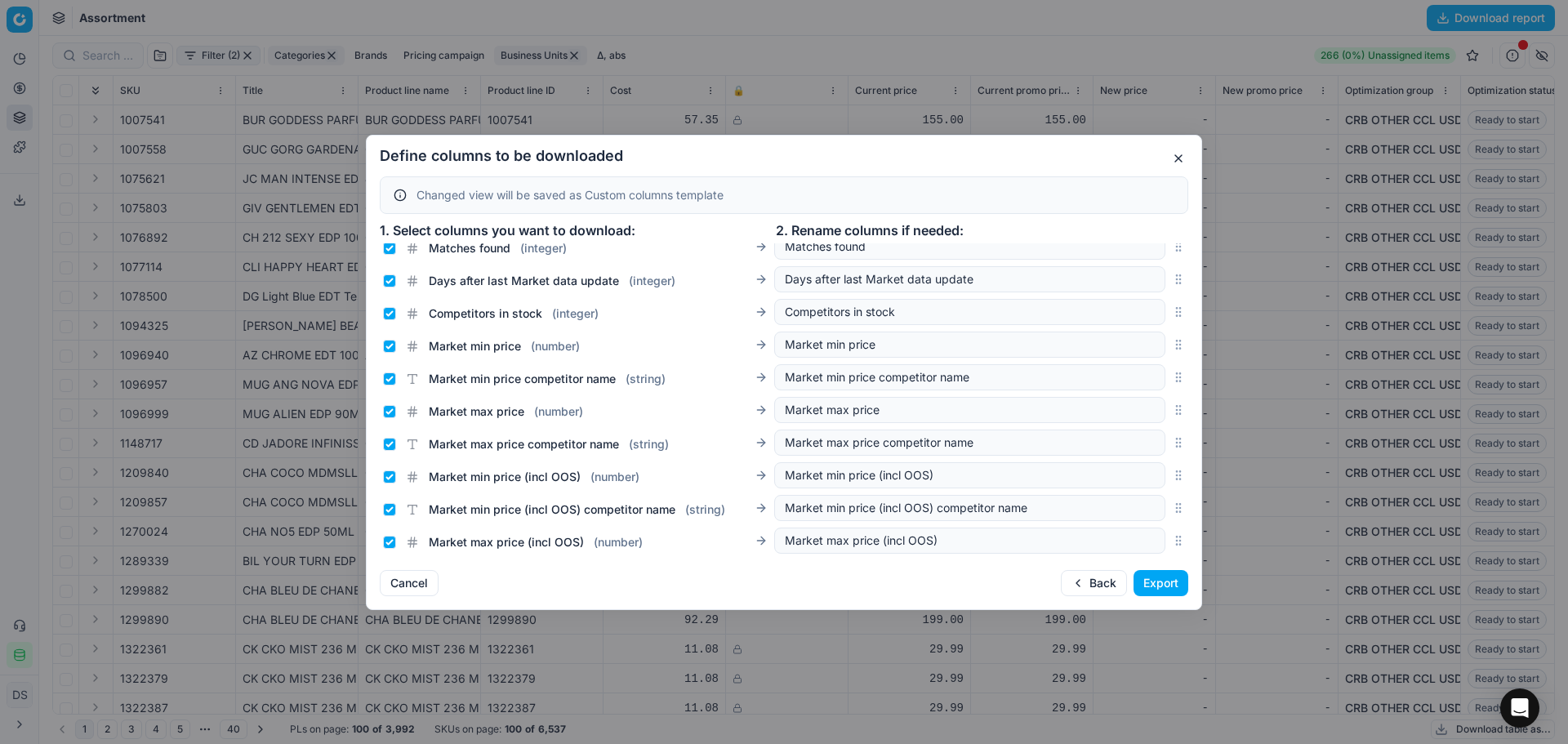
scroll to position [1858, 0]
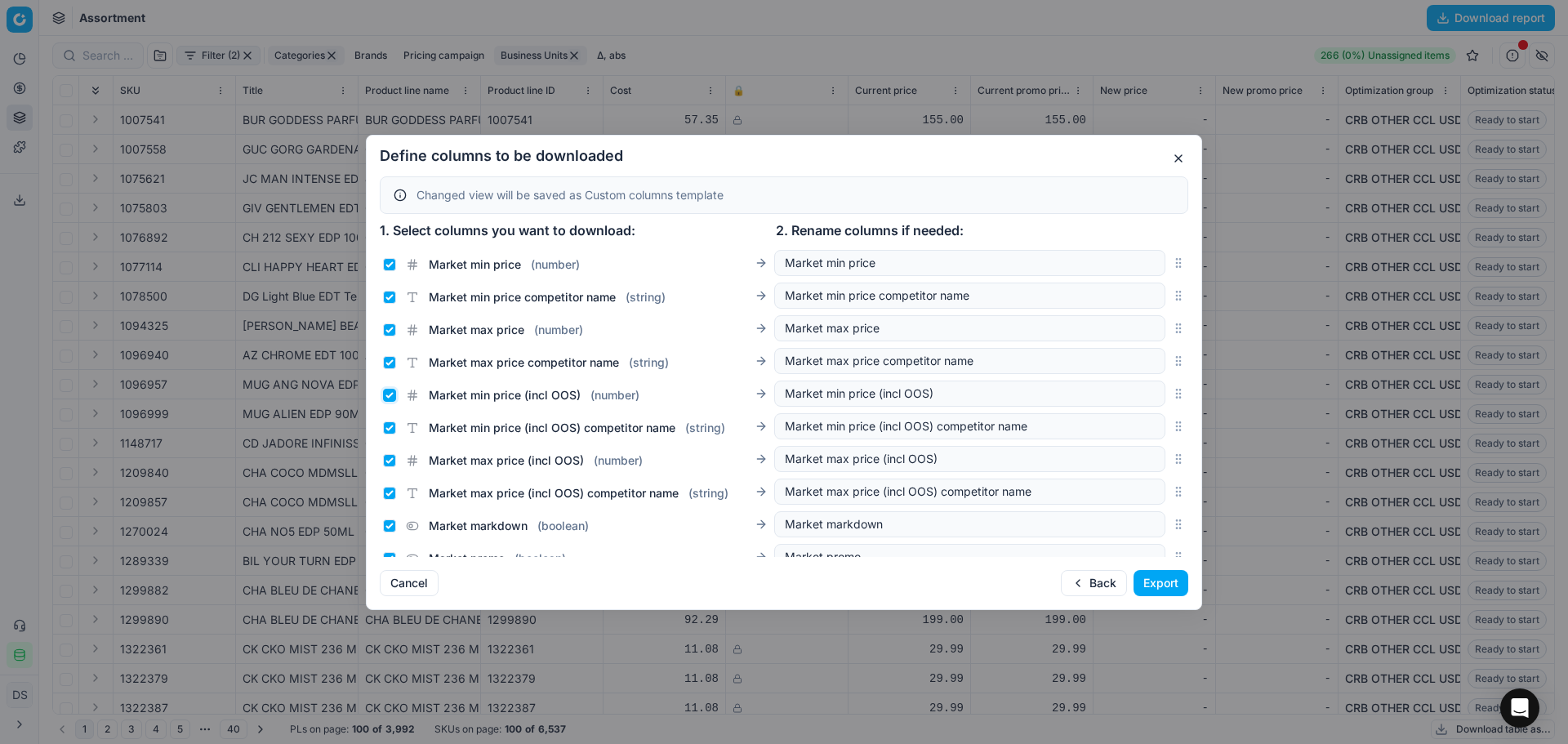
click at [387, 395] on input "Market min price (incl OOS) ( number )" at bounding box center [390, 395] width 13 height 13
checkbox input "false"
click at [390, 426] on input "Market min price (incl OOS) competitor name ( string )" at bounding box center [390, 428] width 13 height 13
checkbox input "false"
click at [389, 459] on input "Market max price (incl OOS) ( number )" at bounding box center [390, 461] width 13 height 13
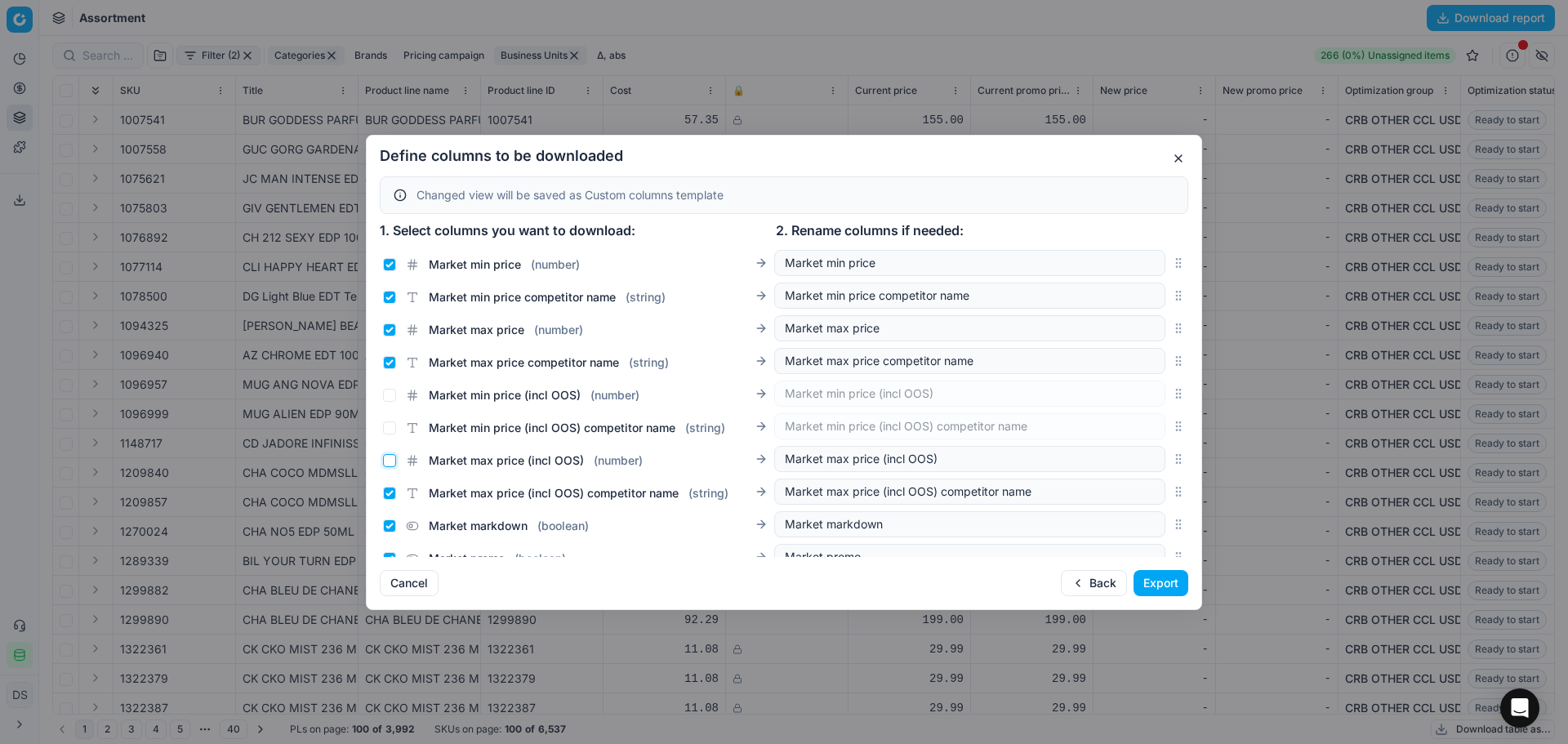
checkbox input "false"
click at [384, 489] on input "Market max price (incl OOS) competitor name ( string )" at bounding box center [390, 493] width 13 height 13
checkbox input "false"
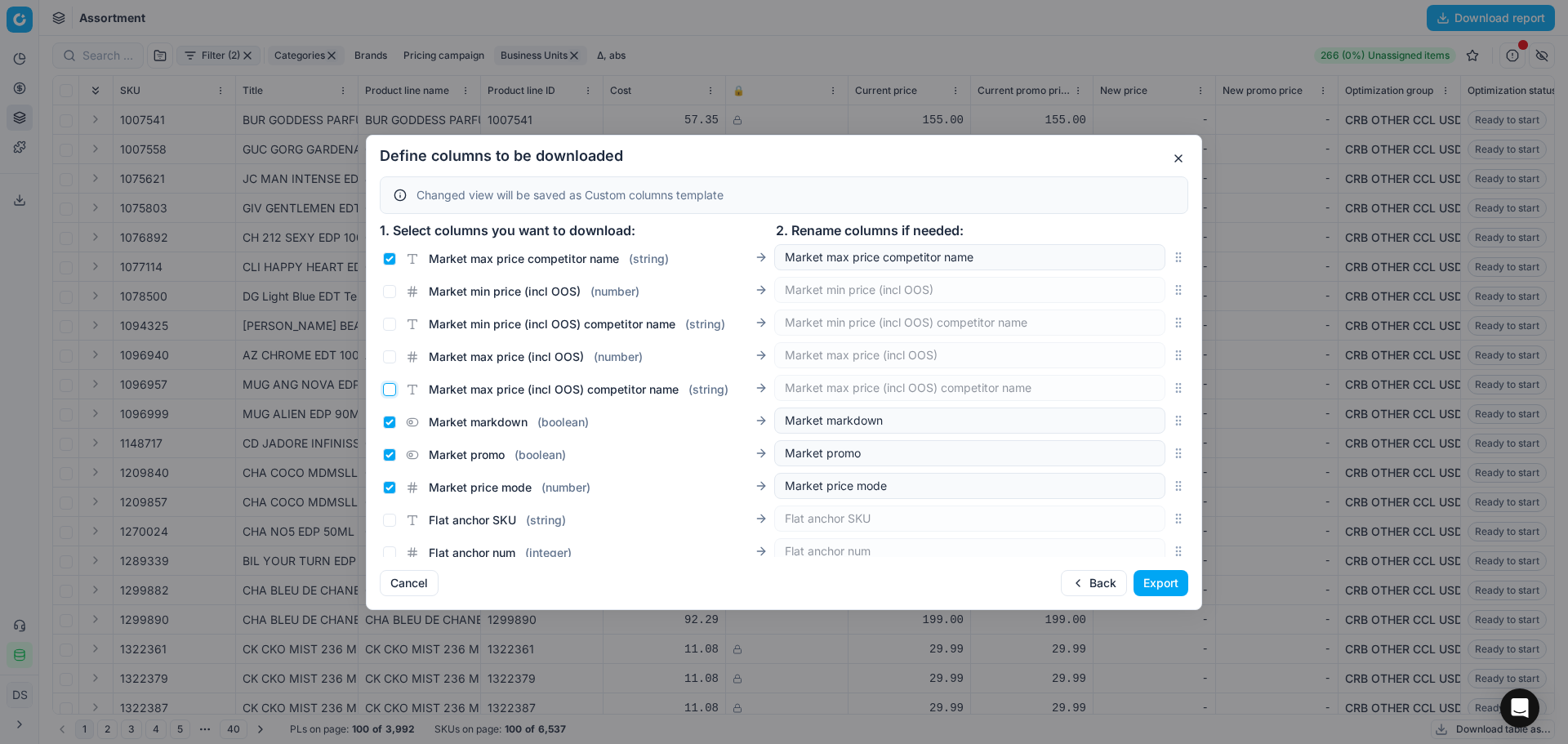
scroll to position [2021, 0]
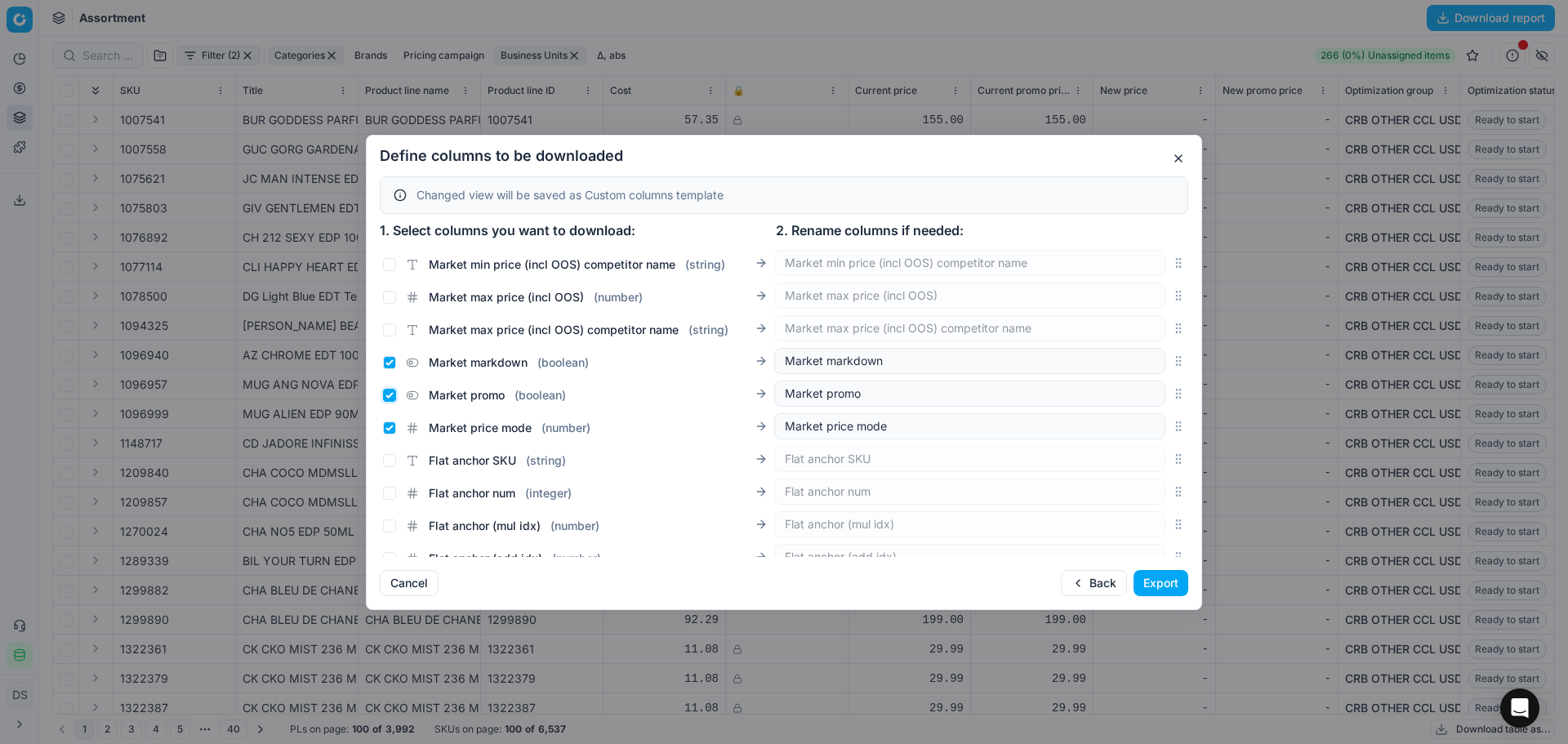
click at [394, 397] on input "Market promo ( boolean )" at bounding box center [390, 395] width 13 height 13
click at [394, 374] on div "Market markdown ( boolean ) Market markdown" at bounding box center [784, 361] width 809 height 33
click at [389, 399] on input "Market promo ( boolean )" at bounding box center [390, 395] width 13 height 13
checkbox input "true"
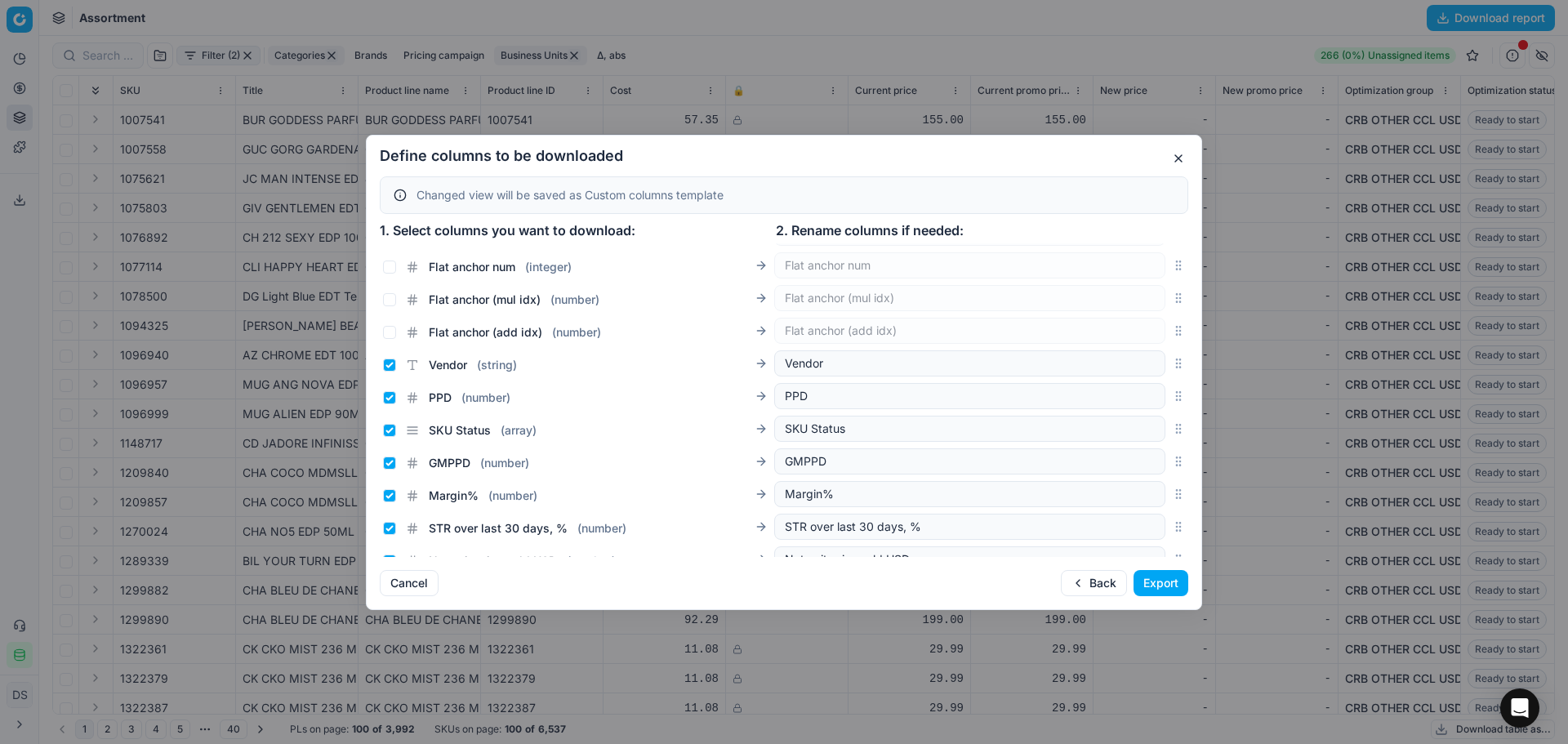
scroll to position [2267, 0]
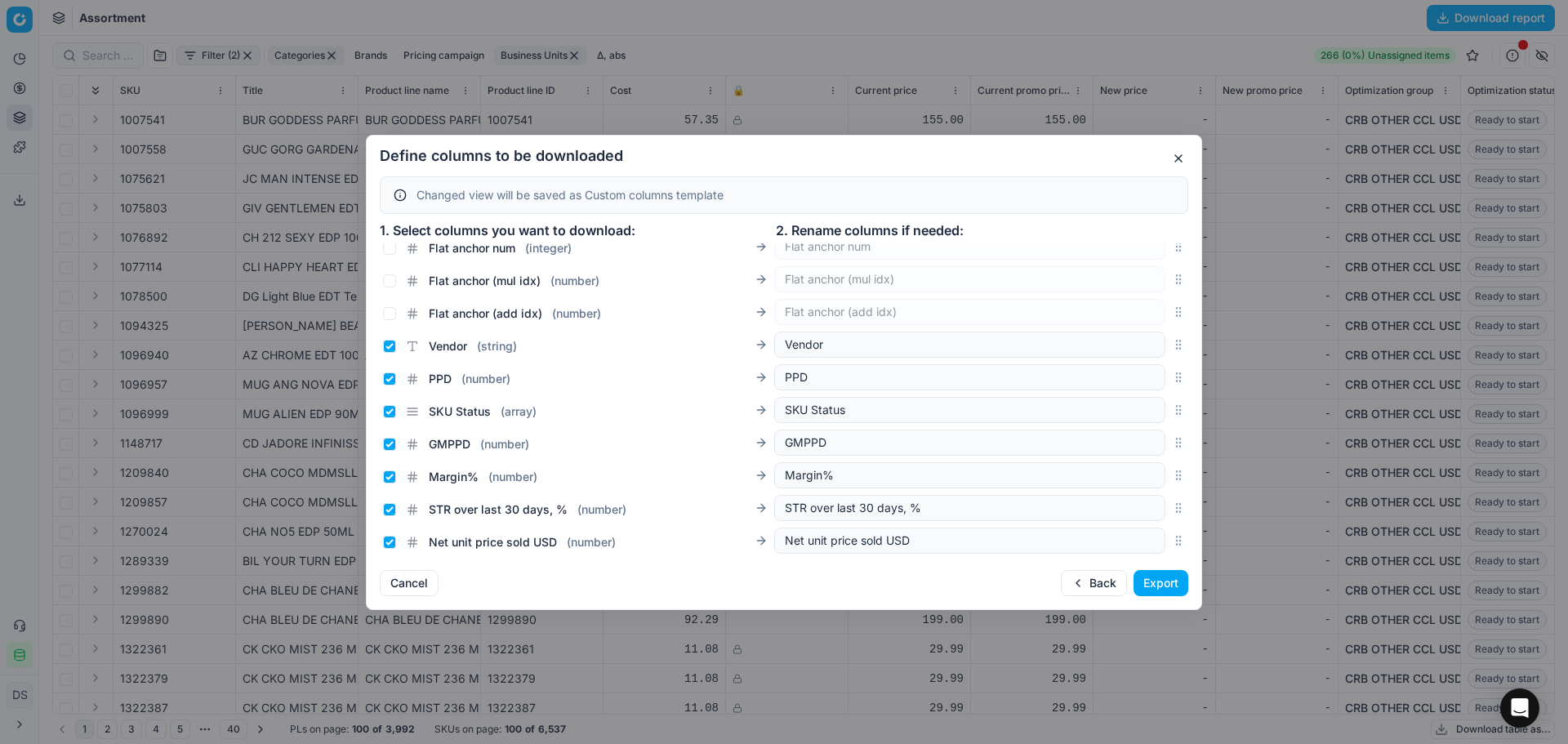
click at [400, 353] on div "Vendor ( string )" at bounding box center [450, 346] width 134 height 16
click at [394, 353] on div "Vendor ( string )" at bounding box center [450, 346] width 134 height 16
click at [389, 347] on input "Vendor ( string )" at bounding box center [390, 346] width 13 height 13
checkbox input "false"
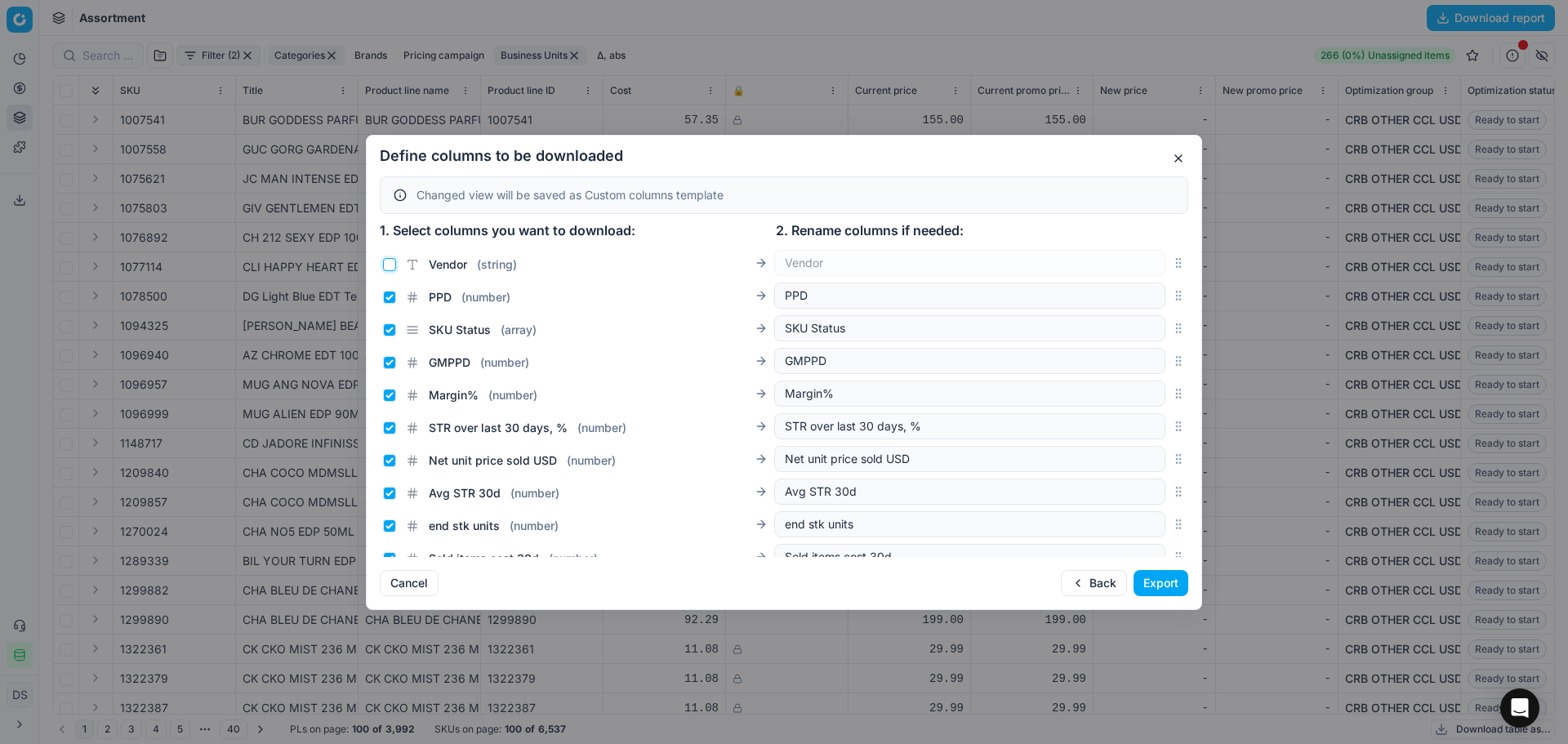
scroll to position [2430, 0]
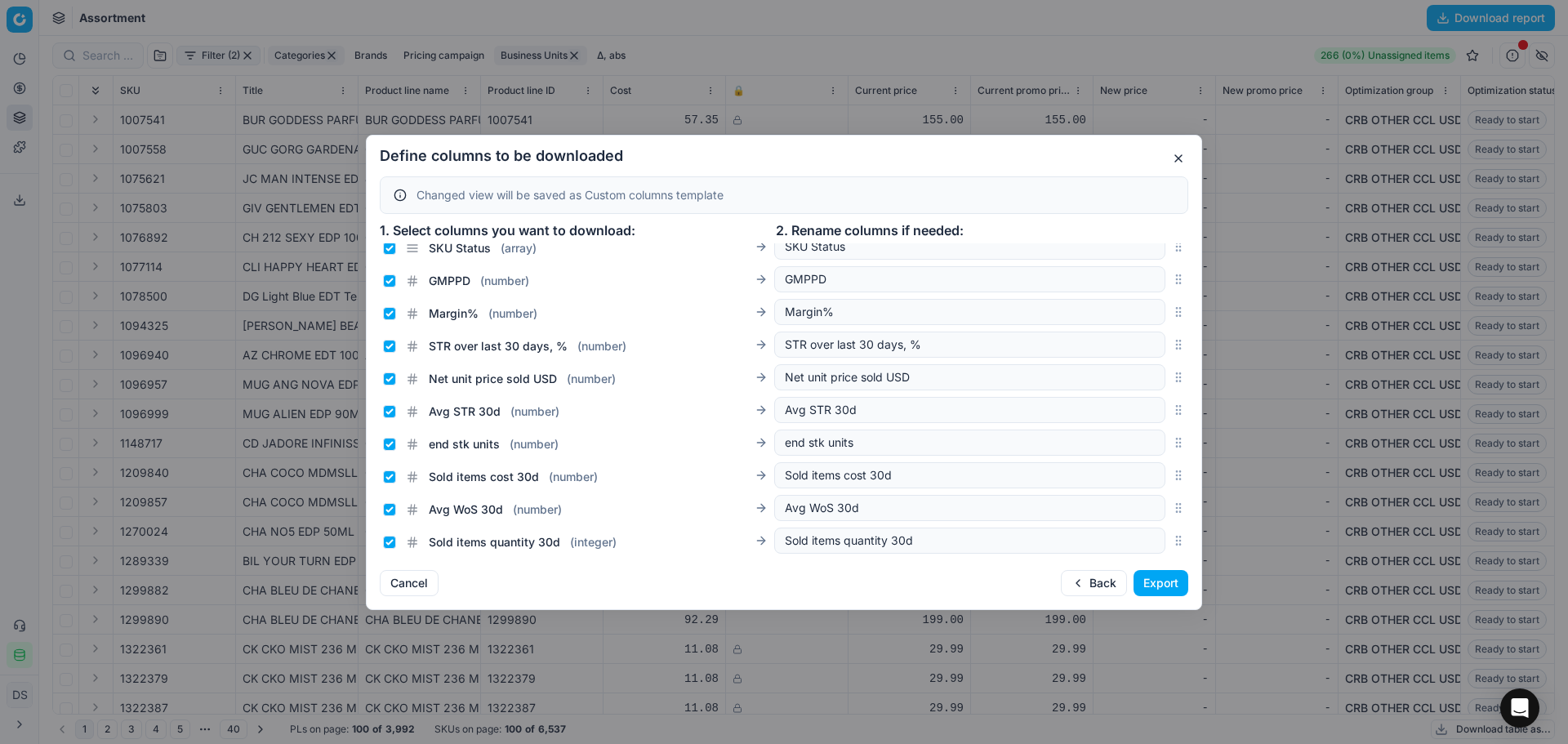
click at [1167, 591] on button "Export" at bounding box center [1161, 583] width 54 height 26
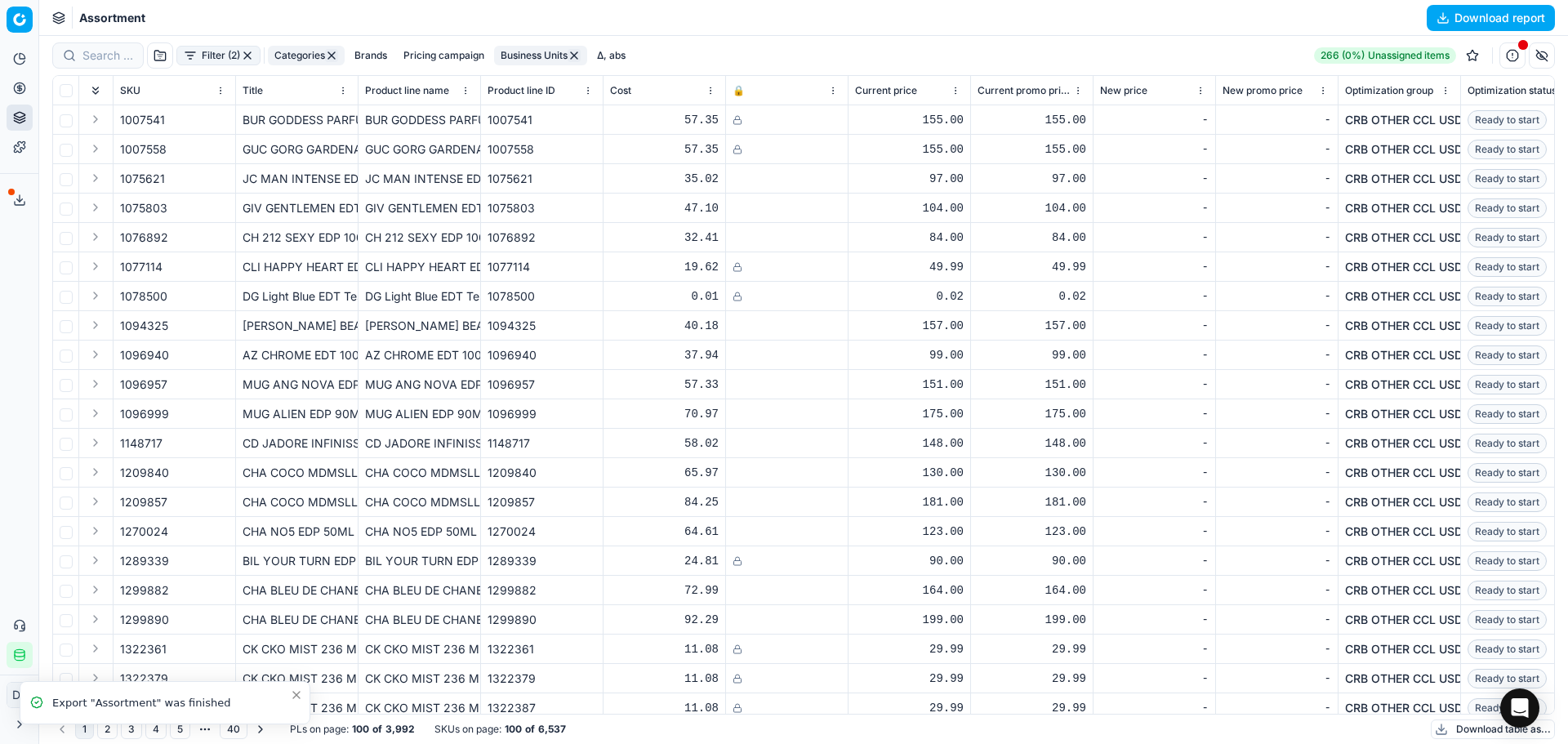
click at [24, 195] on icon at bounding box center [20, 200] width 13 height 13
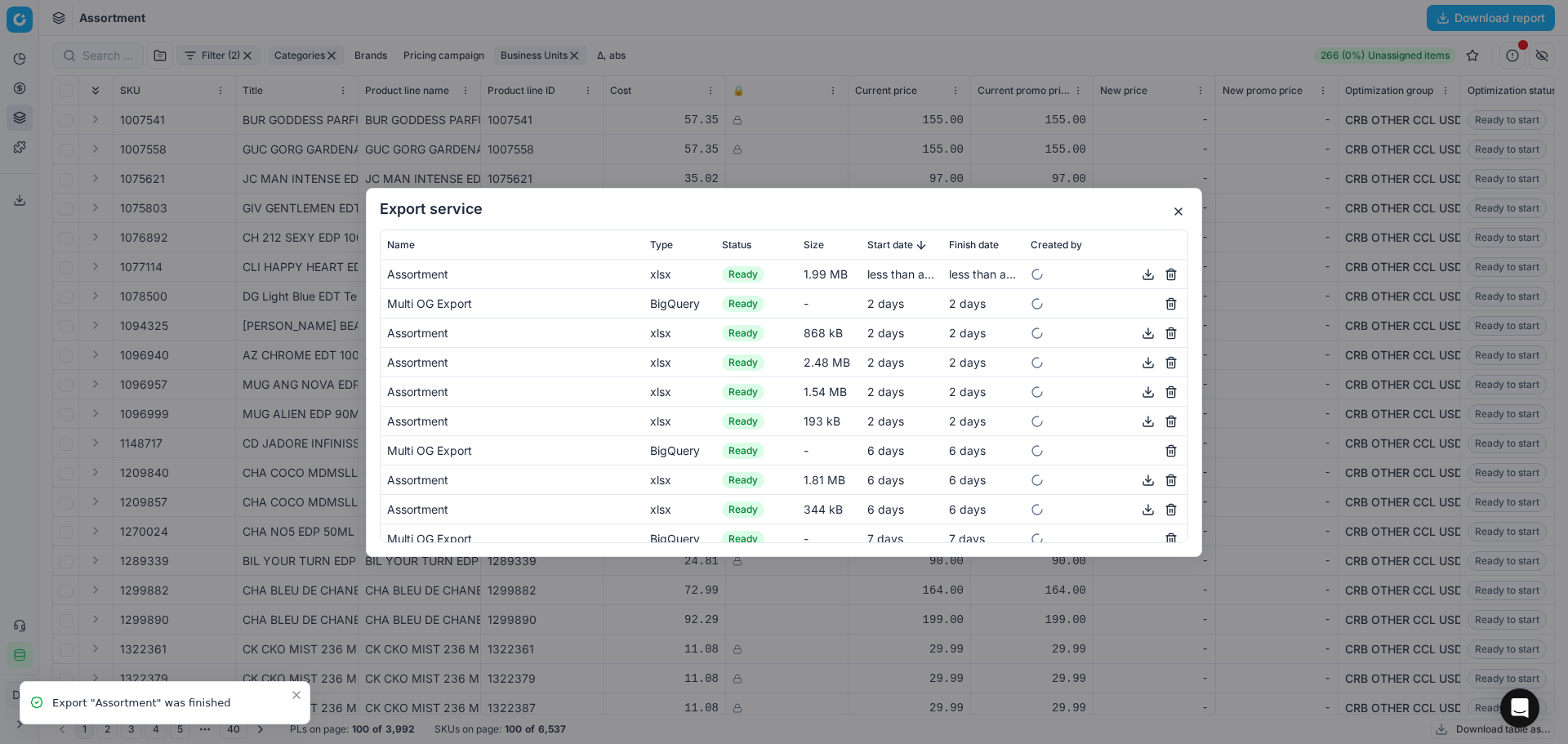
click at [1141, 274] on button "button" at bounding box center [1149, 273] width 20 height 20
